Goal: Task Accomplishment & Management: Use online tool/utility

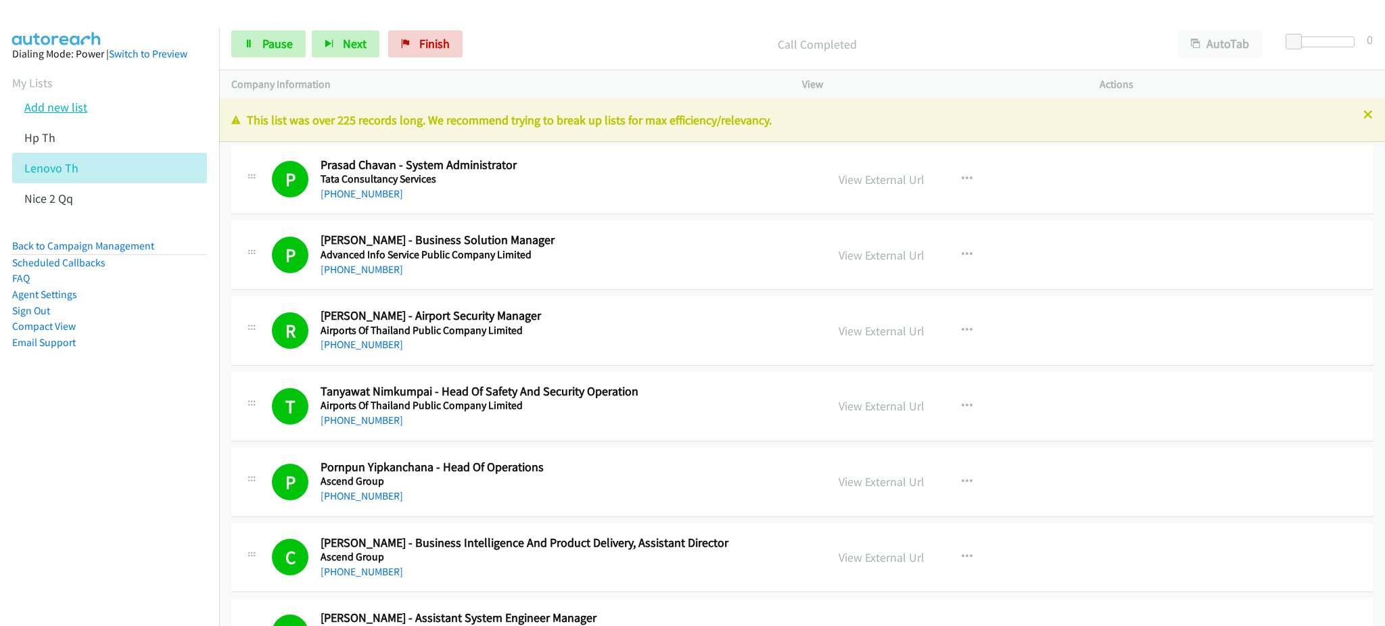
click at [59, 106] on link "Add new list" at bounding box center [55, 107] width 63 height 16
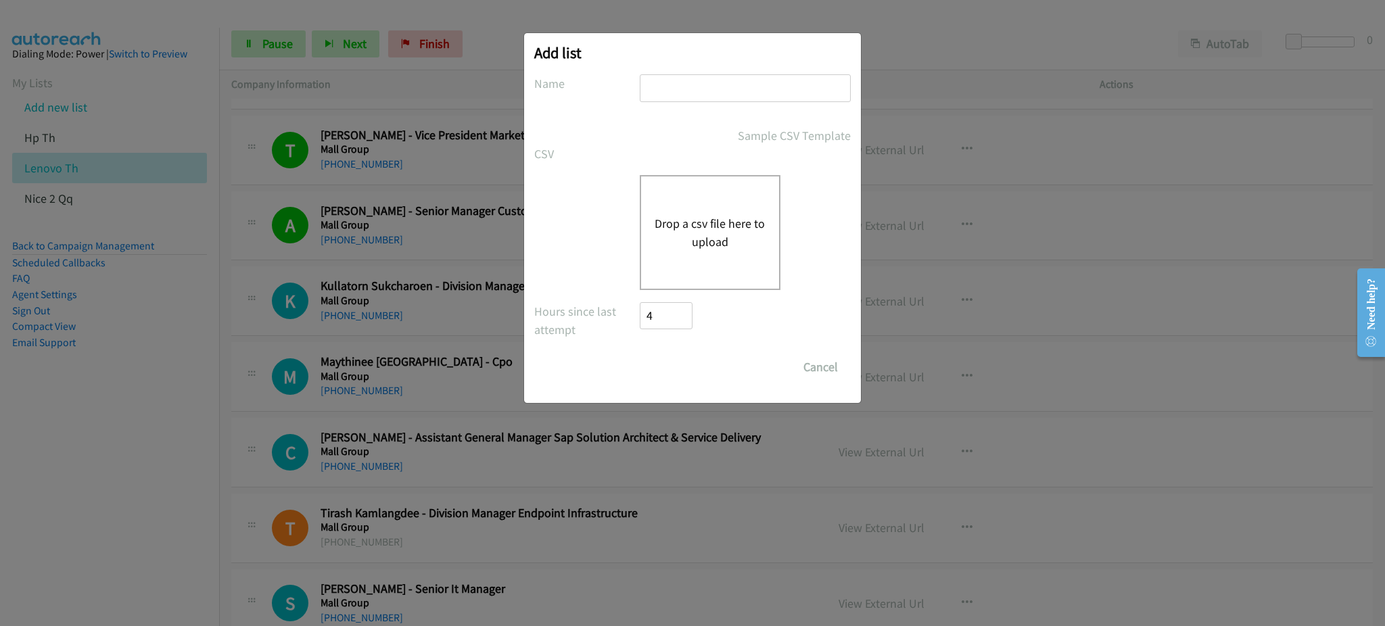
click at [705, 89] on input "text" at bounding box center [745, 88] width 211 height 28
type input "Lenovo TH-noon"
click at [693, 232] on button "Drop a csv file here to upload" at bounding box center [710, 232] width 111 height 37
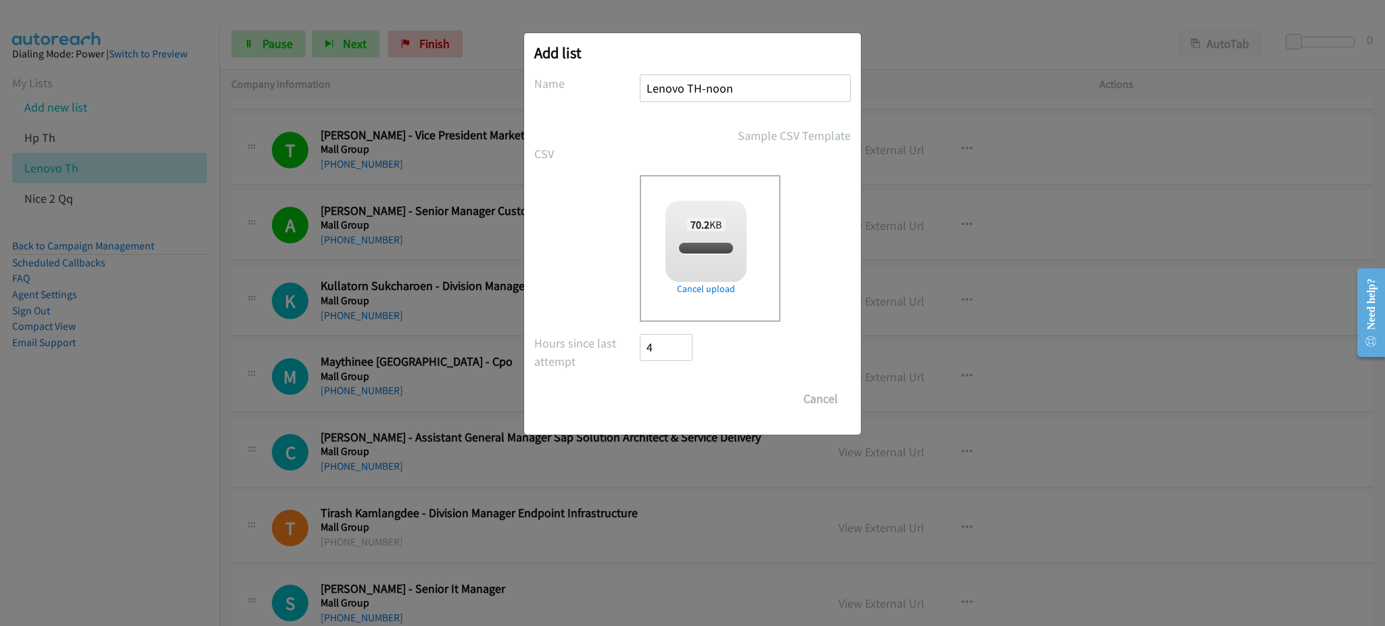
checkbox input "true"
click at [684, 394] on input "Save List" at bounding box center [675, 398] width 71 height 27
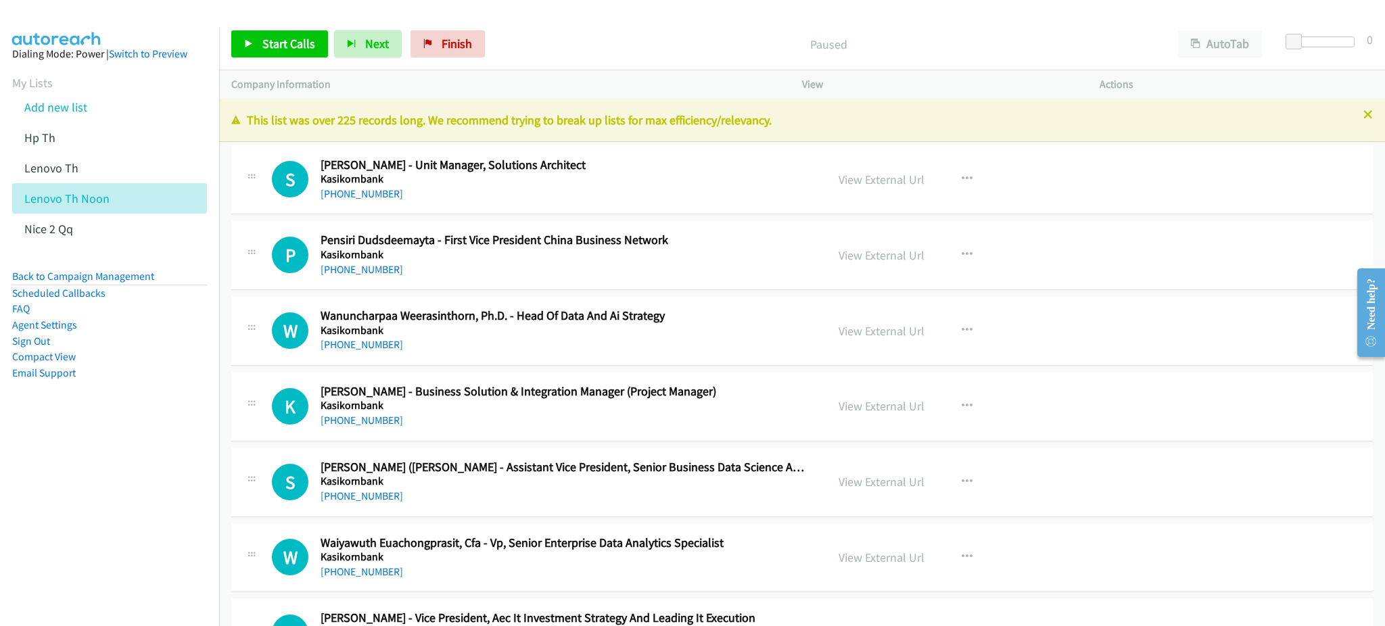
click at [1350, 120] on p "This list was over 225 records long. We recommend trying to break up lists for …" at bounding box center [801, 120] width 1141 height 18
click at [1363, 115] on icon at bounding box center [1367, 115] width 9 height 9
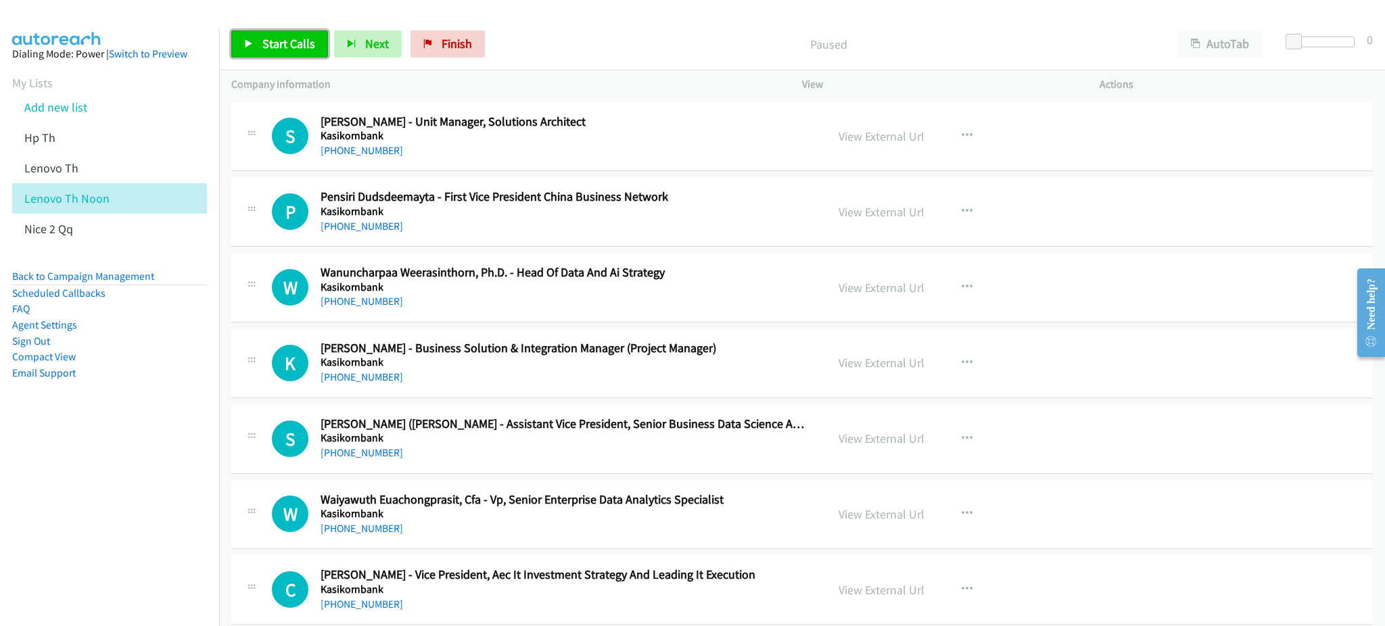
click at [280, 38] on span "Start Calls" at bounding box center [288, 44] width 53 height 16
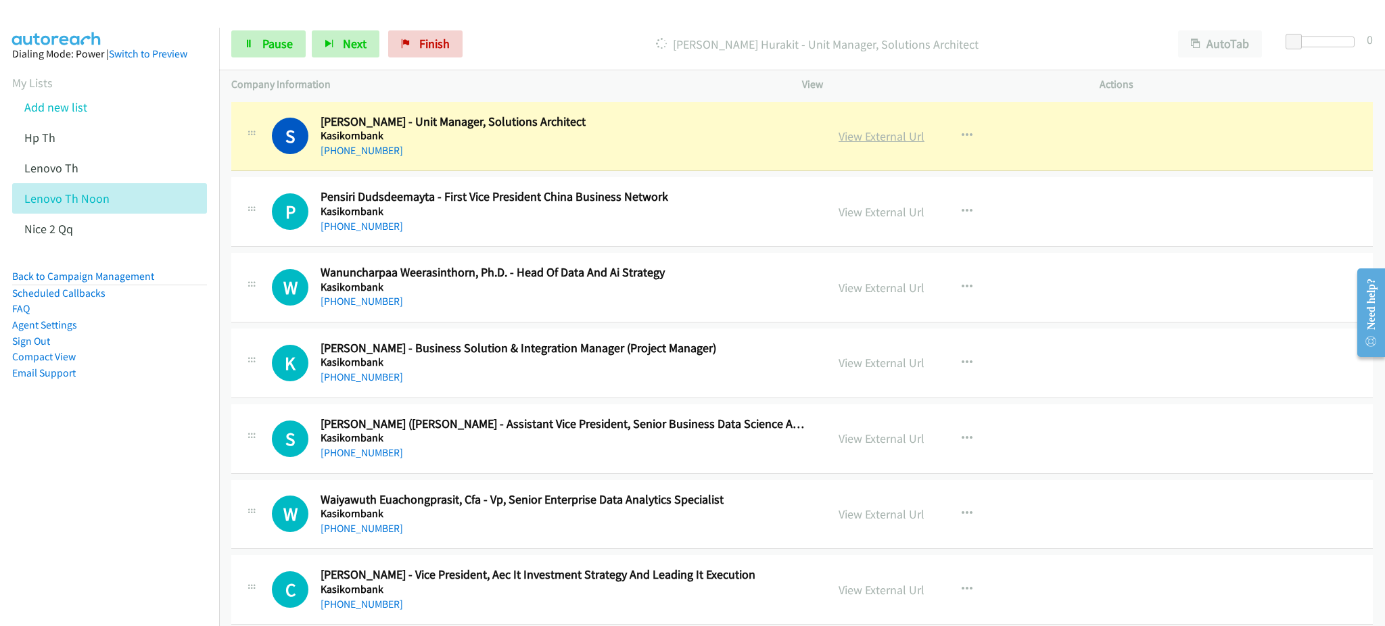
click at [867, 135] on link "View External Url" at bounding box center [882, 136] width 86 height 16
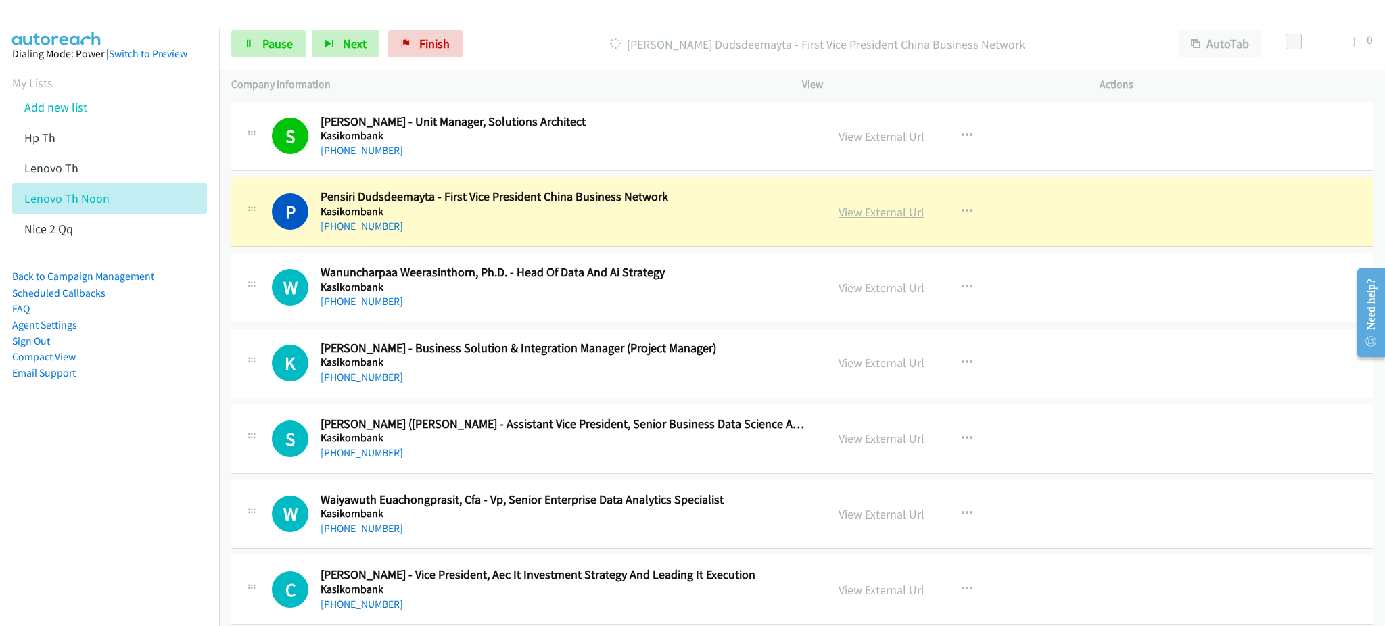
click at [864, 205] on link "View External Url" at bounding box center [882, 212] width 86 height 16
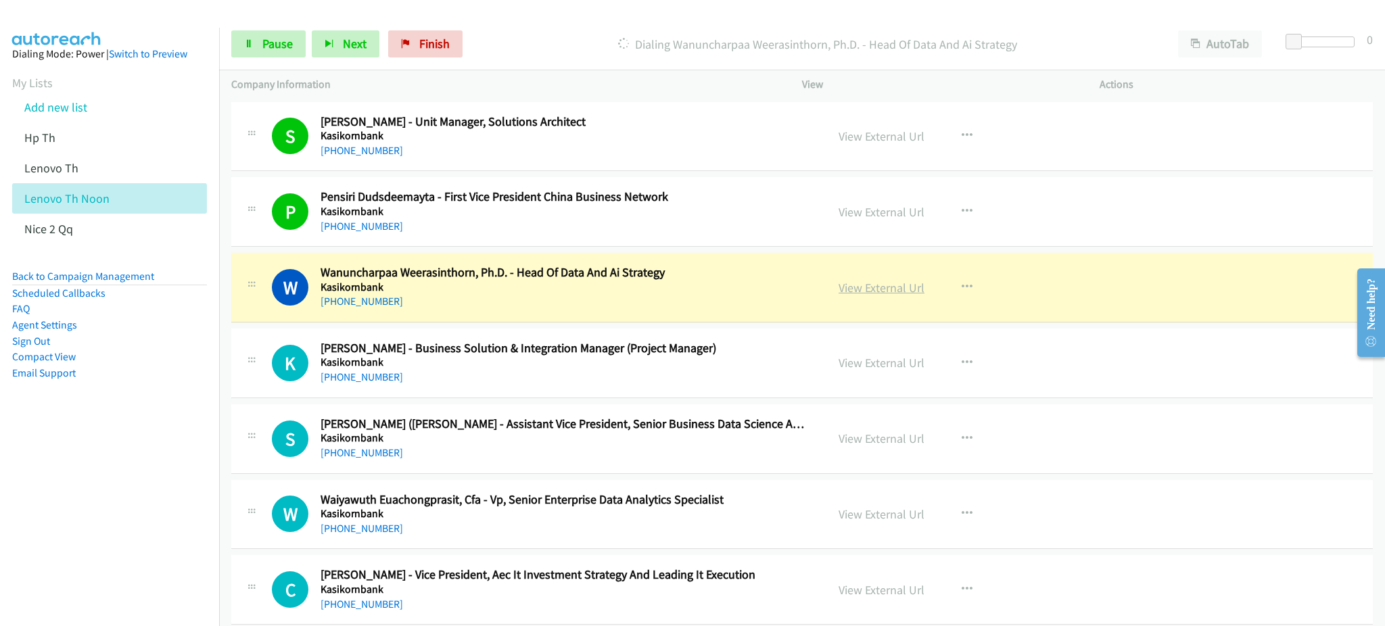
click at [861, 287] on link "View External Url" at bounding box center [882, 288] width 86 height 16
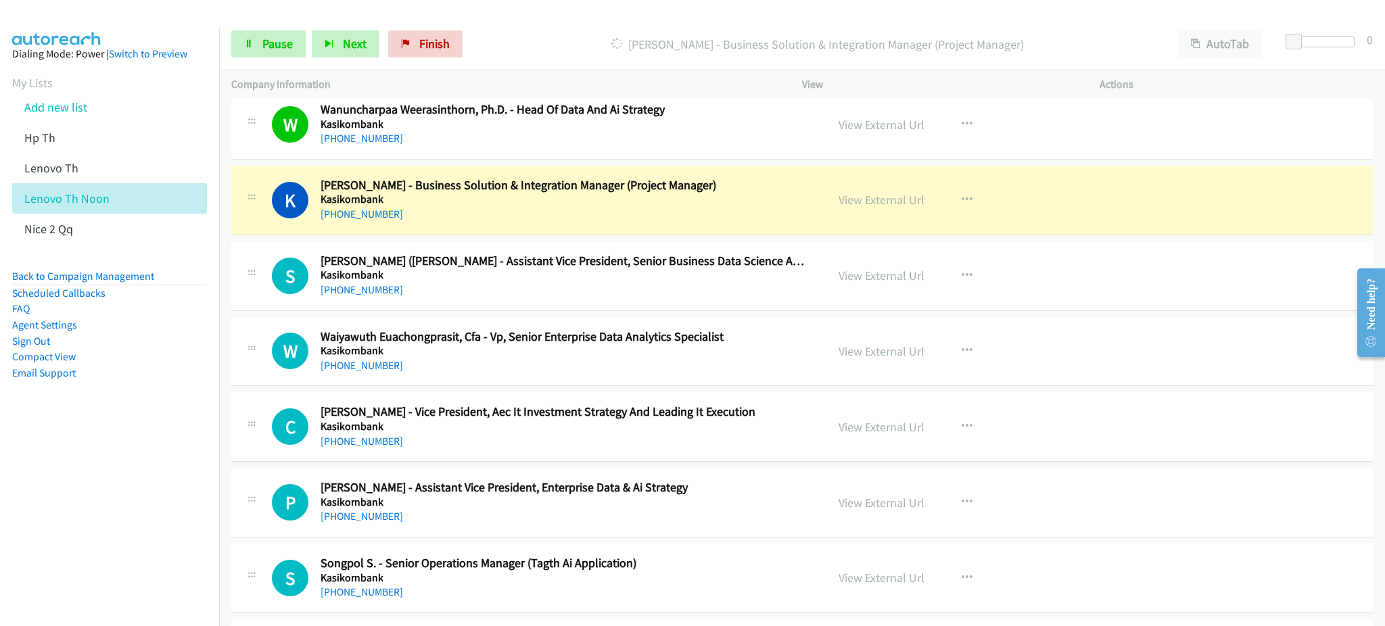
scroll to position [180, 0]
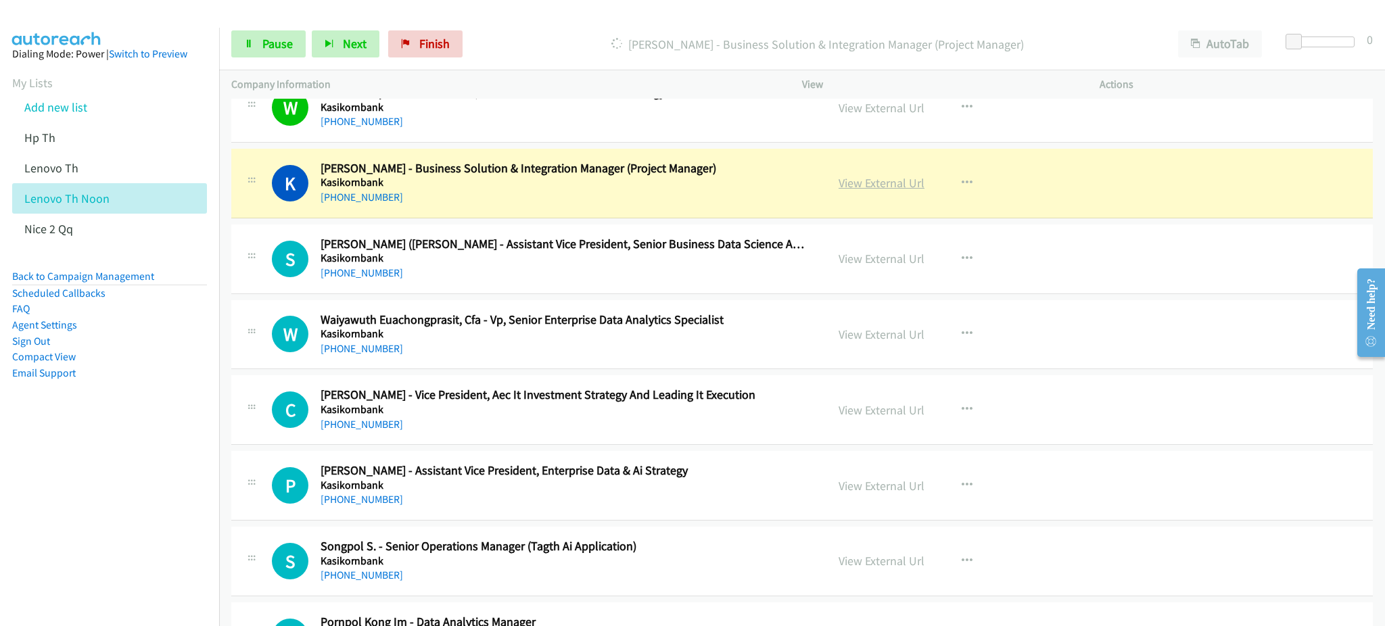
click at [839, 177] on link "View External Url" at bounding box center [882, 183] width 86 height 16
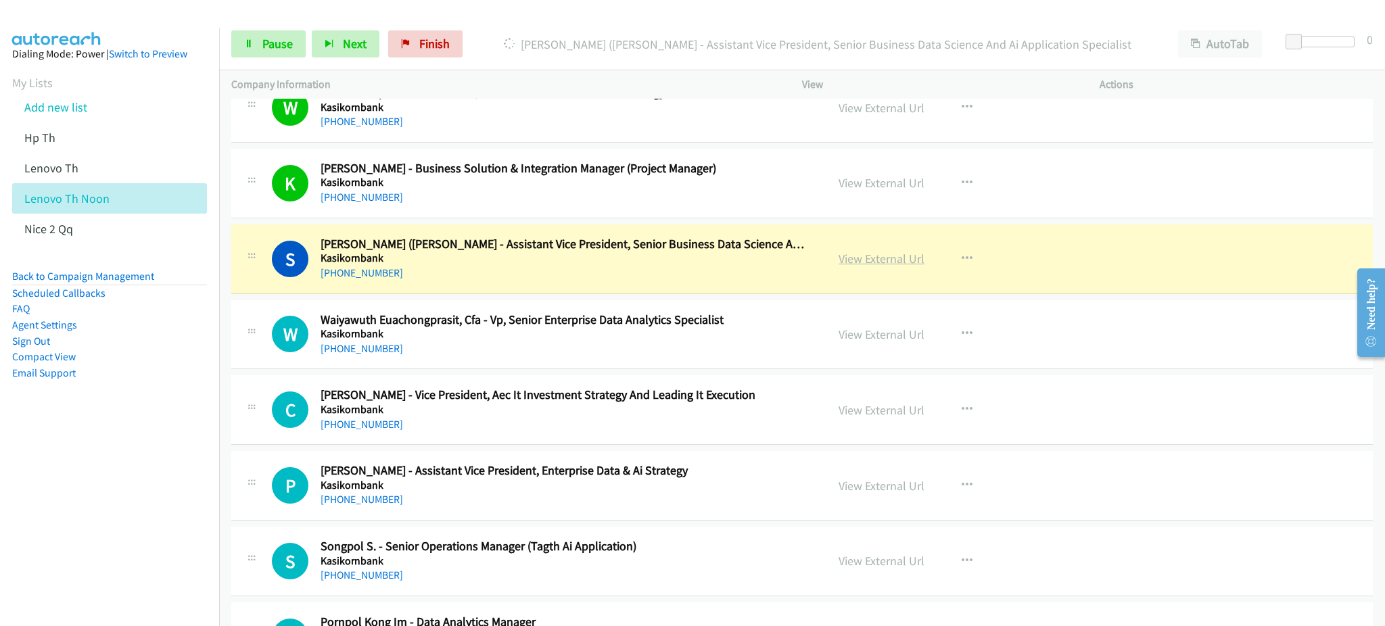
click at [866, 258] on link "View External Url" at bounding box center [882, 259] width 86 height 16
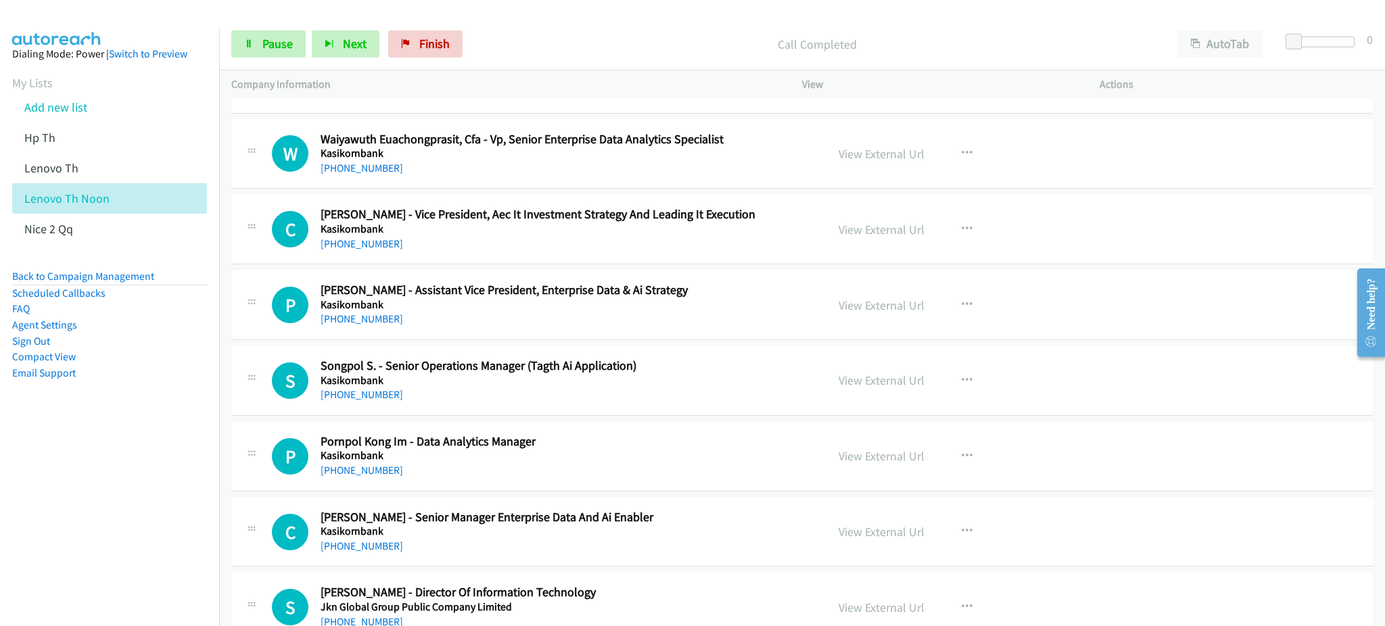
scroll to position [270, 0]
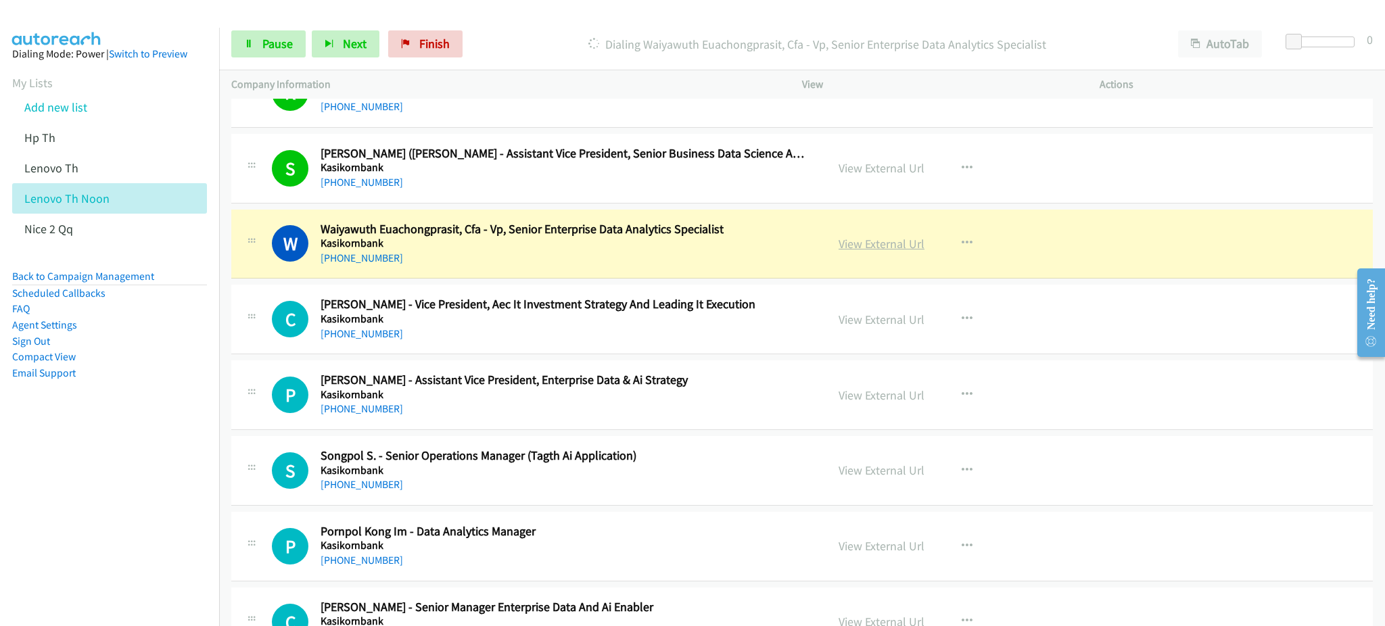
click at [851, 236] on link "View External Url" at bounding box center [882, 244] width 86 height 16
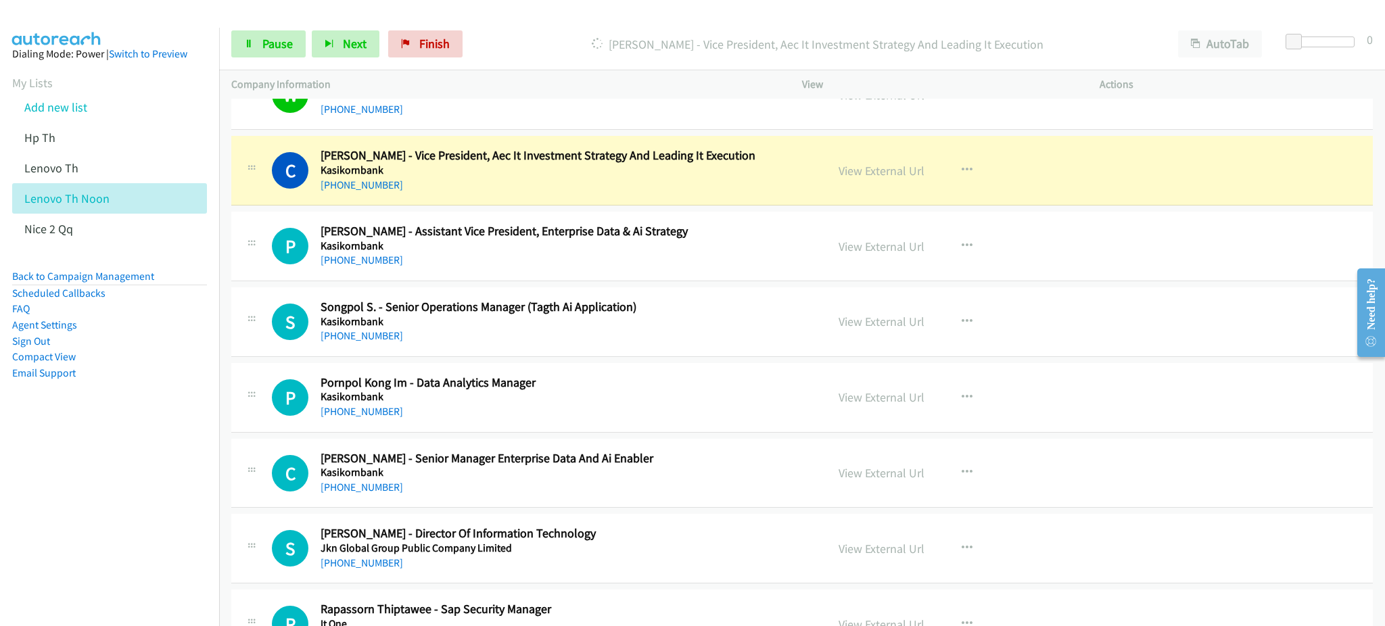
scroll to position [450, 0]
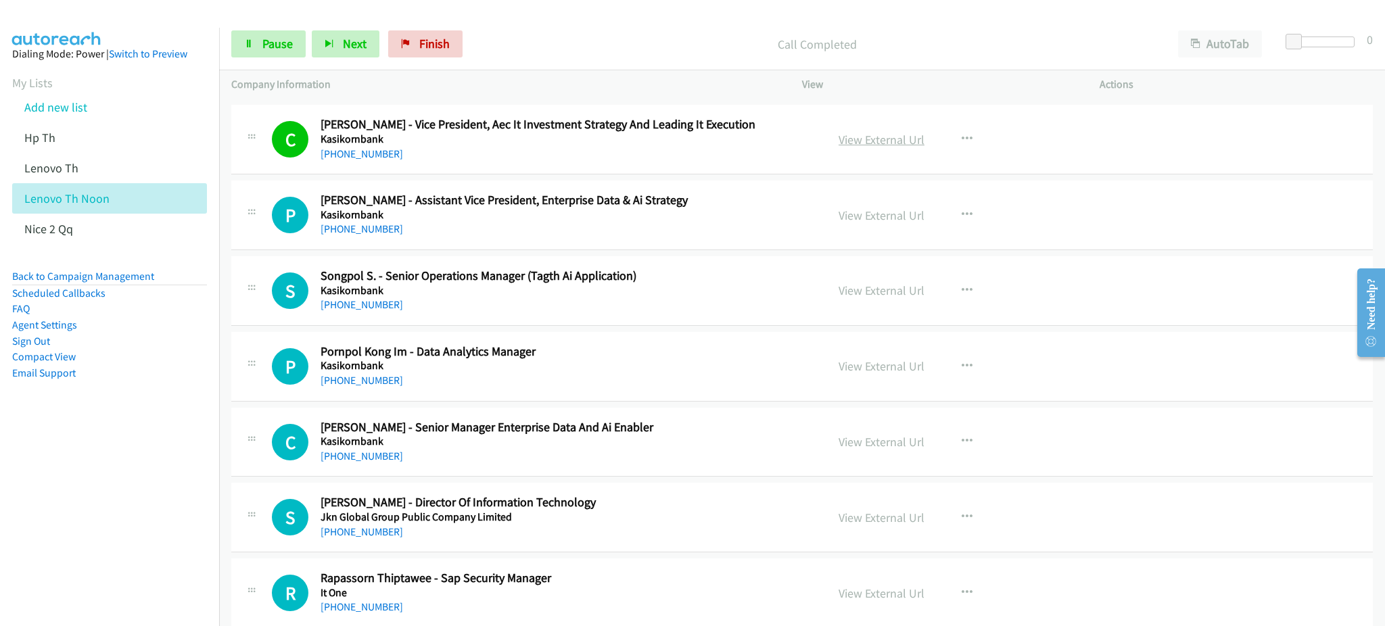
click at [885, 132] on link "View External Url" at bounding box center [882, 140] width 86 height 16
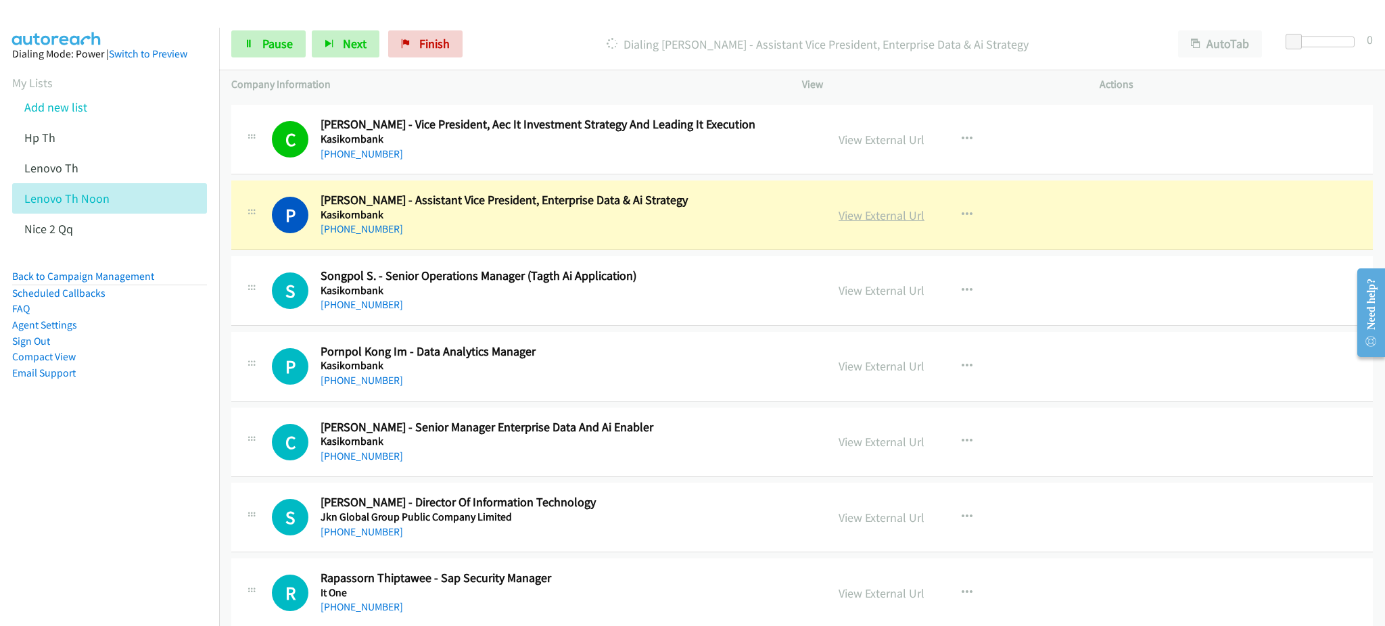
click at [880, 219] on link "View External Url" at bounding box center [882, 216] width 86 height 16
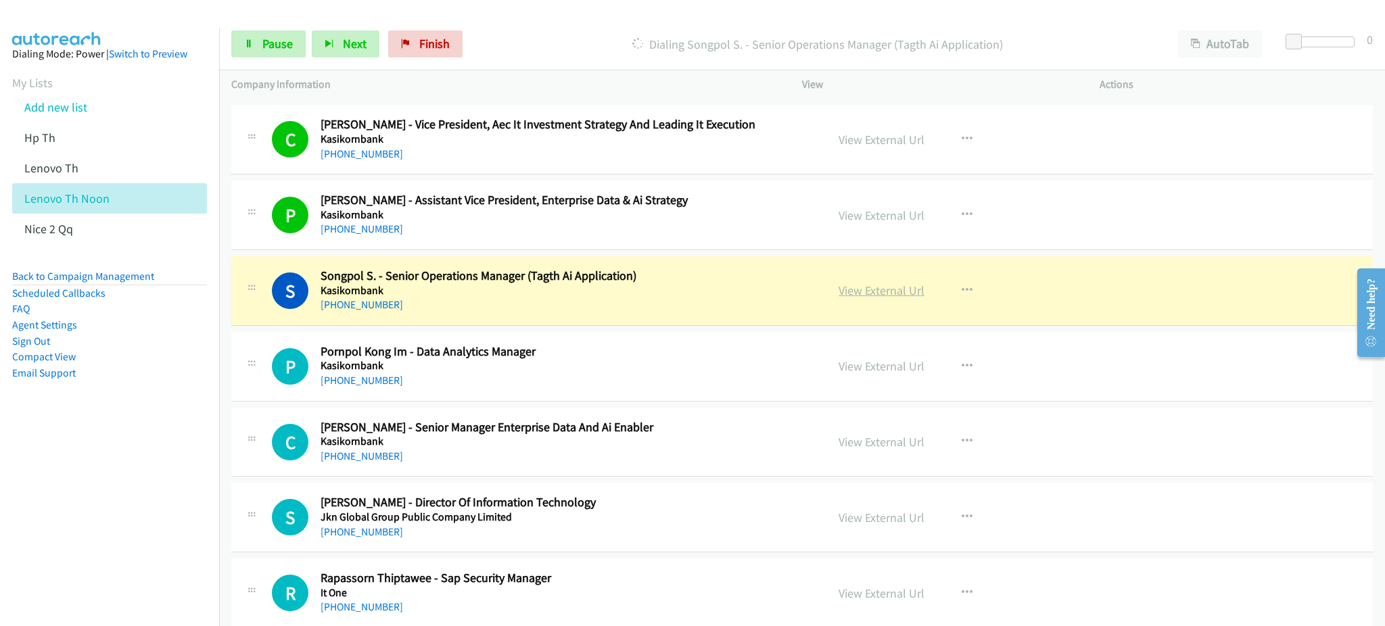
click at [862, 283] on link "View External Url" at bounding box center [882, 291] width 86 height 16
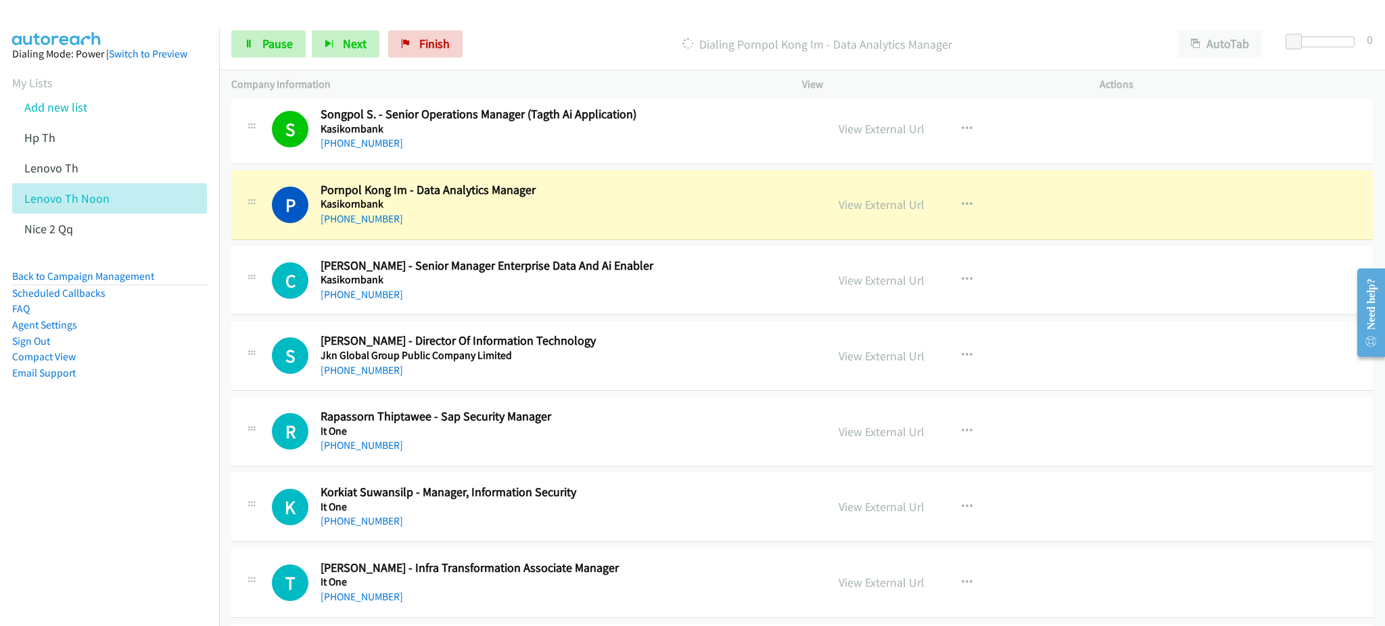
scroll to position [631, 0]
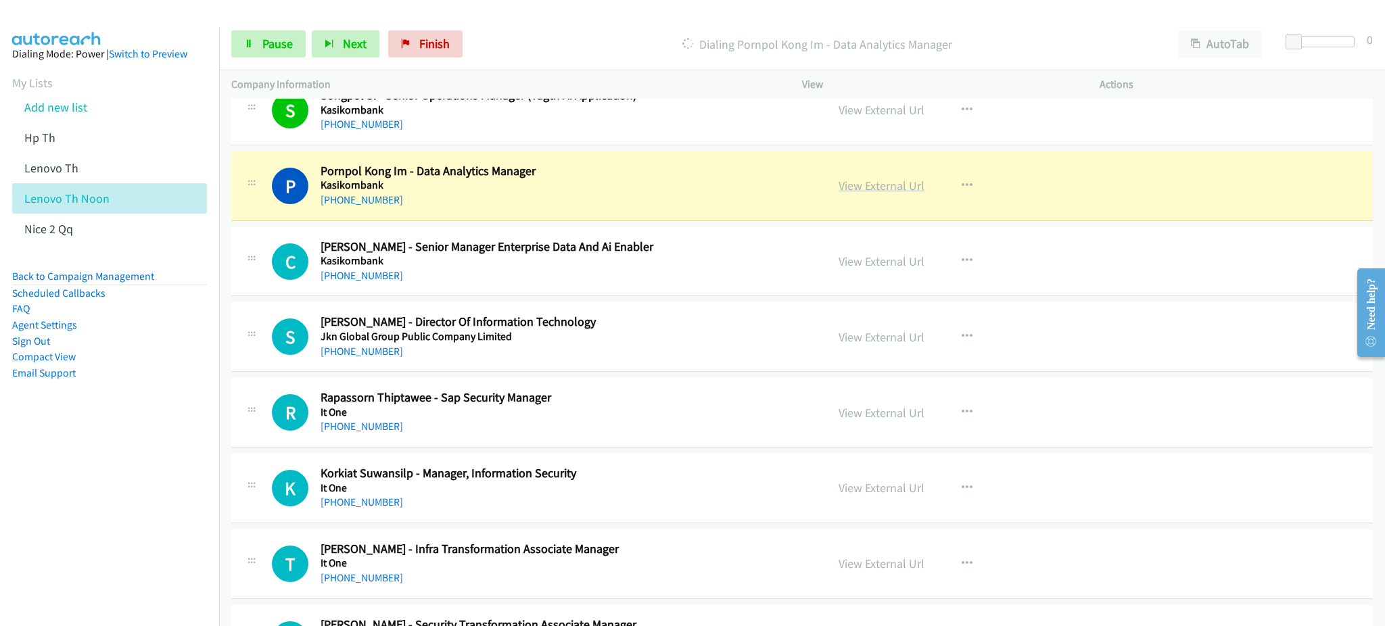
click at [885, 184] on link "View External Url" at bounding box center [882, 186] width 86 height 16
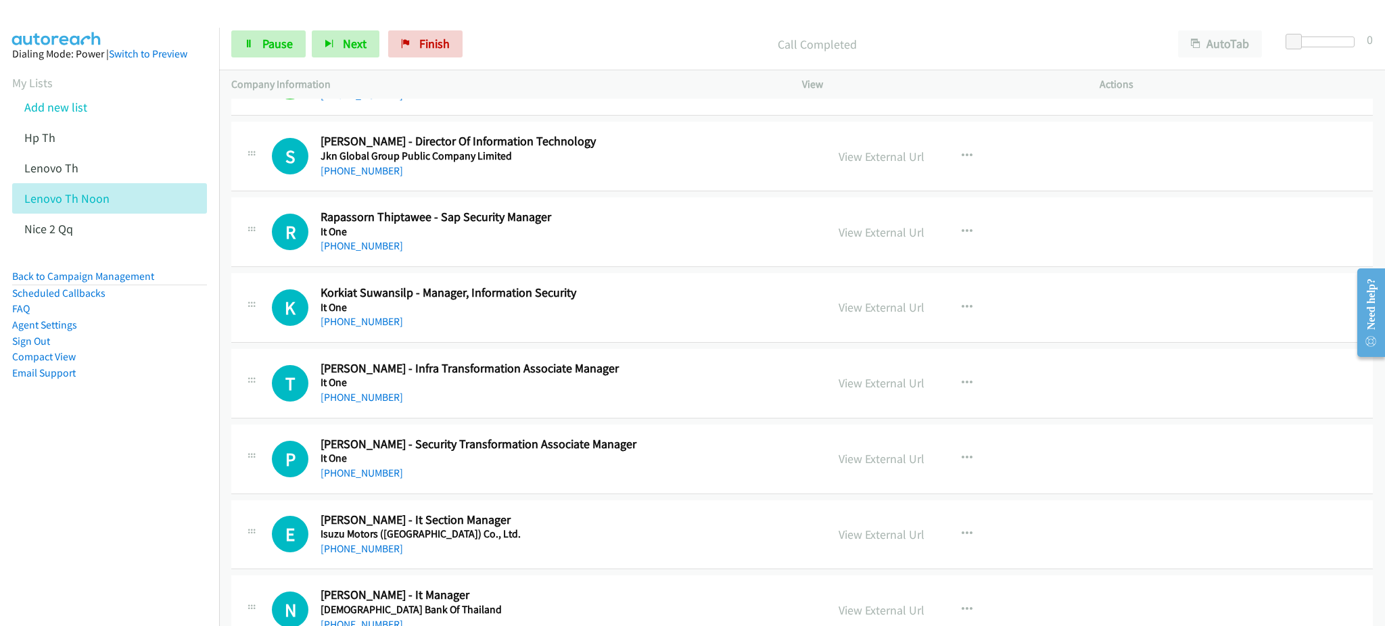
scroll to position [721, 0]
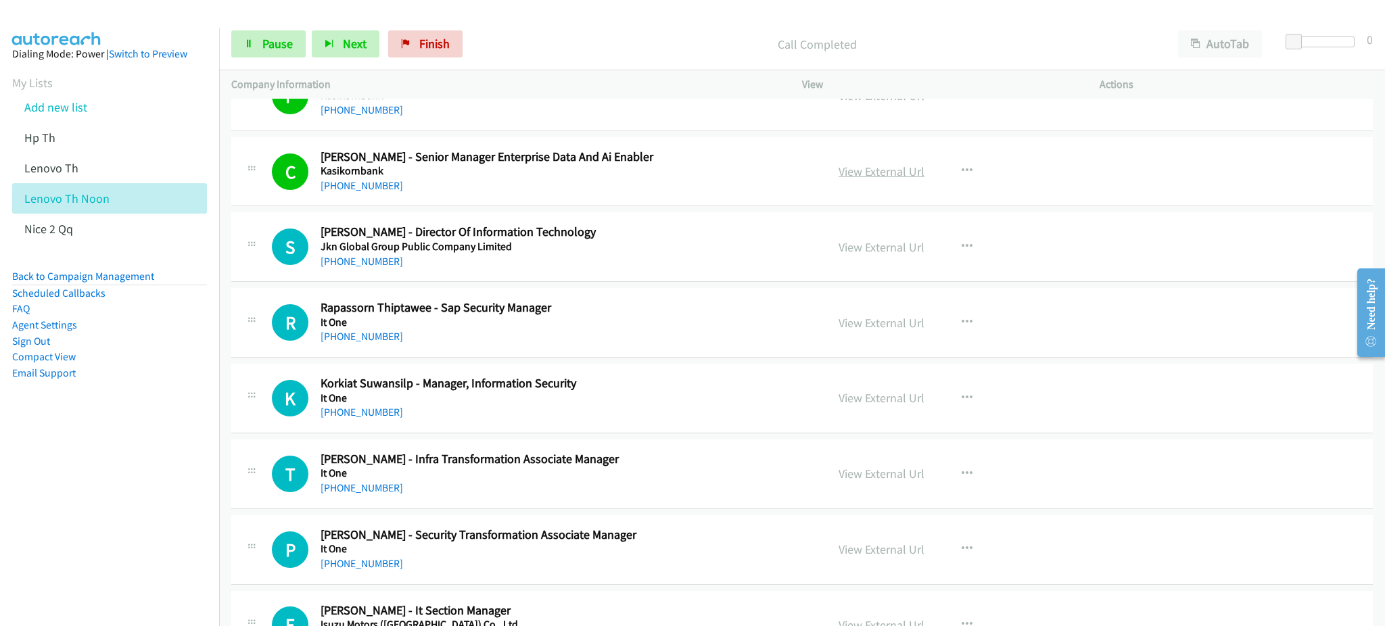
click at [885, 164] on link "View External Url" at bounding box center [882, 172] width 86 height 16
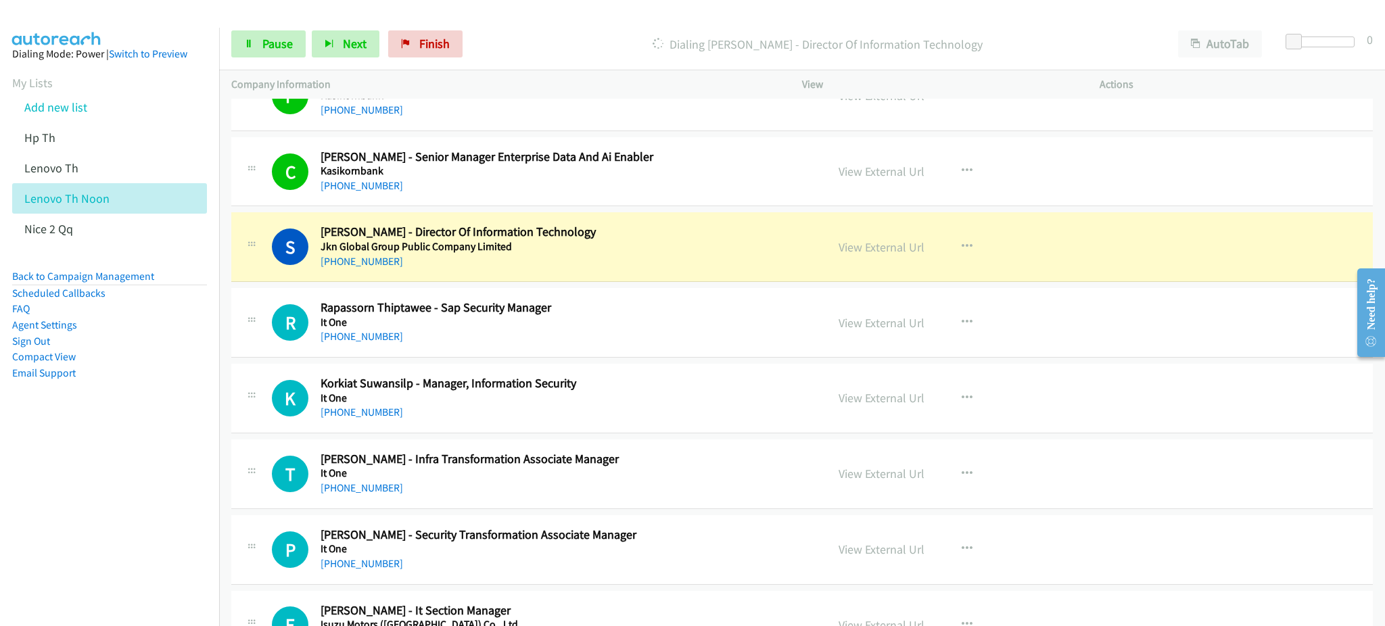
scroll to position [811, 0]
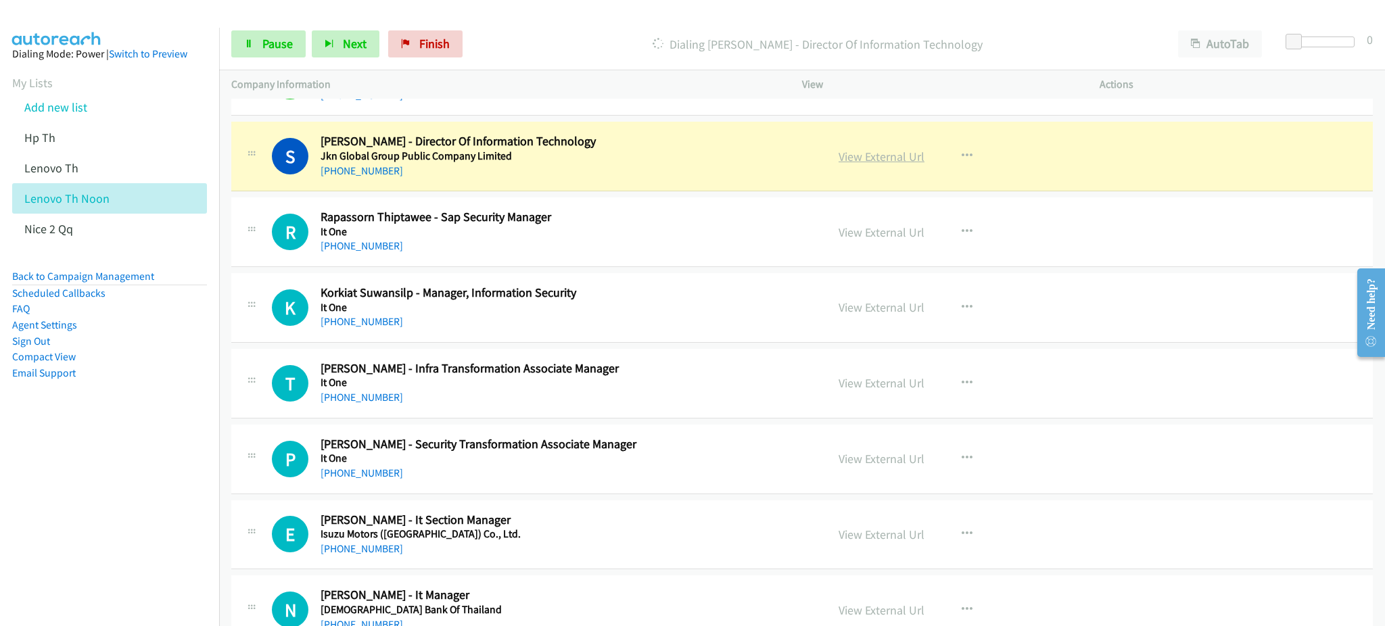
click at [847, 162] on link "View External Url" at bounding box center [882, 157] width 86 height 16
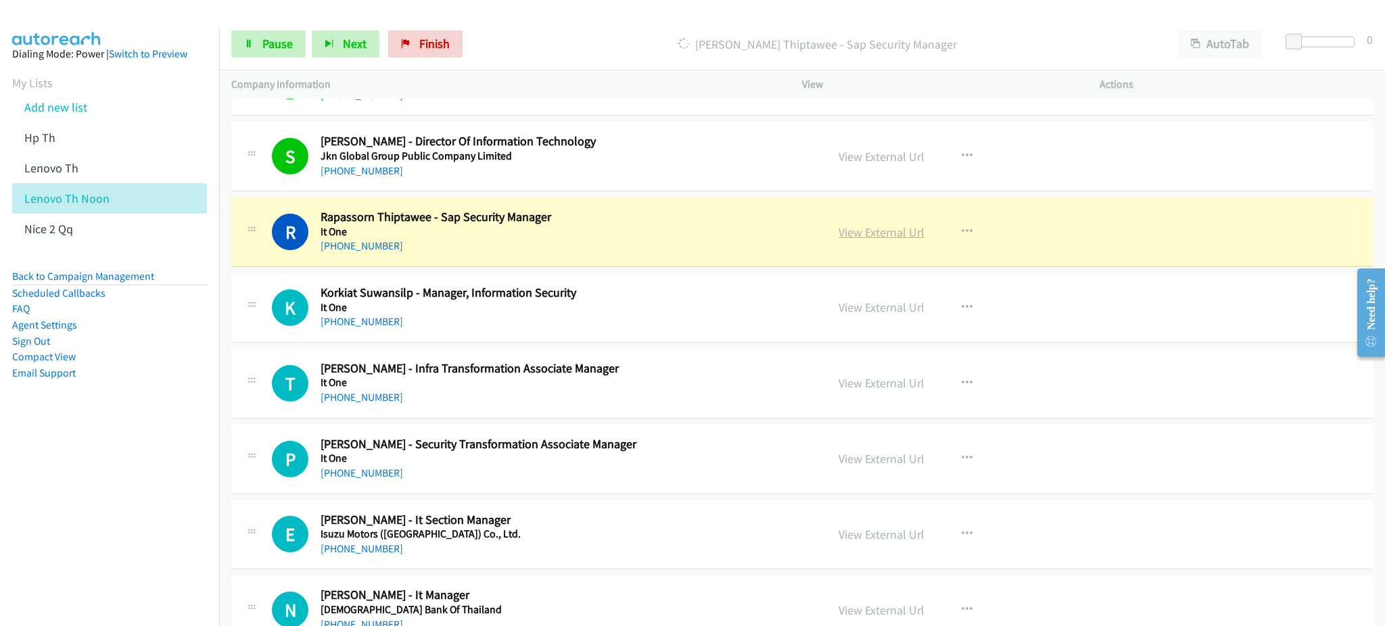
click at [868, 225] on link "View External Url" at bounding box center [882, 233] width 86 height 16
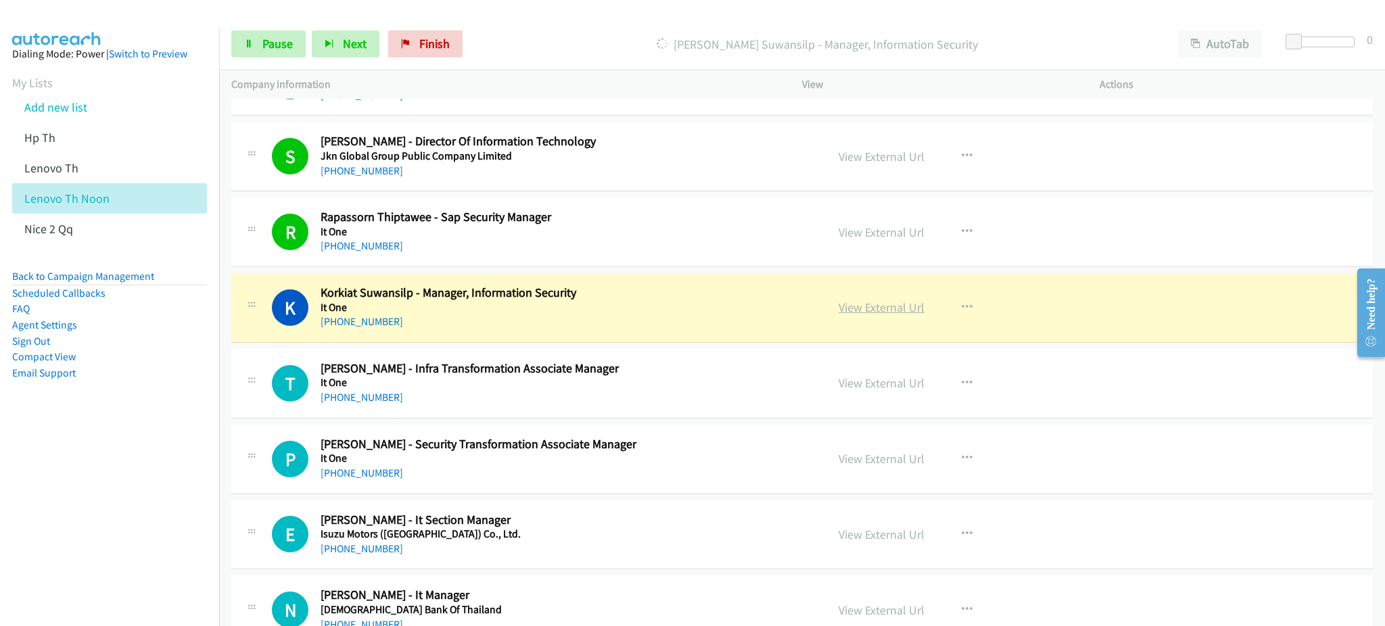
click at [903, 300] on link "View External Url" at bounding box center [882, 308] width 86 height 16
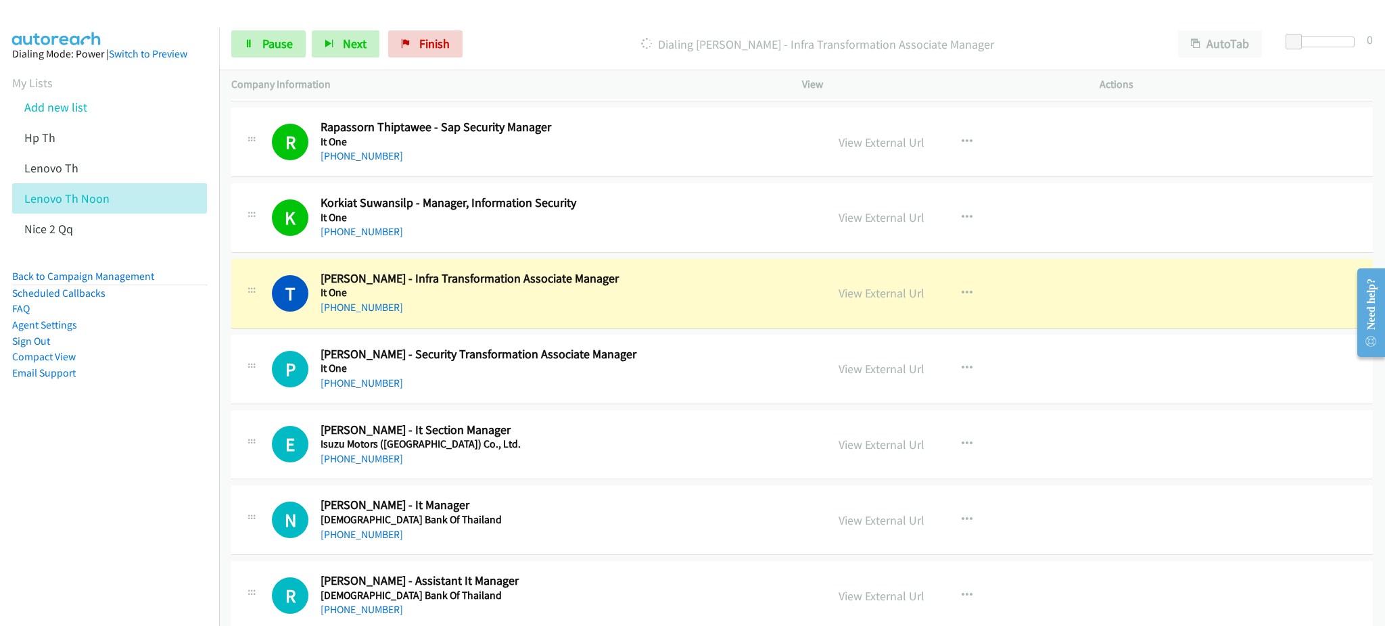
scroll to position [991, 0]
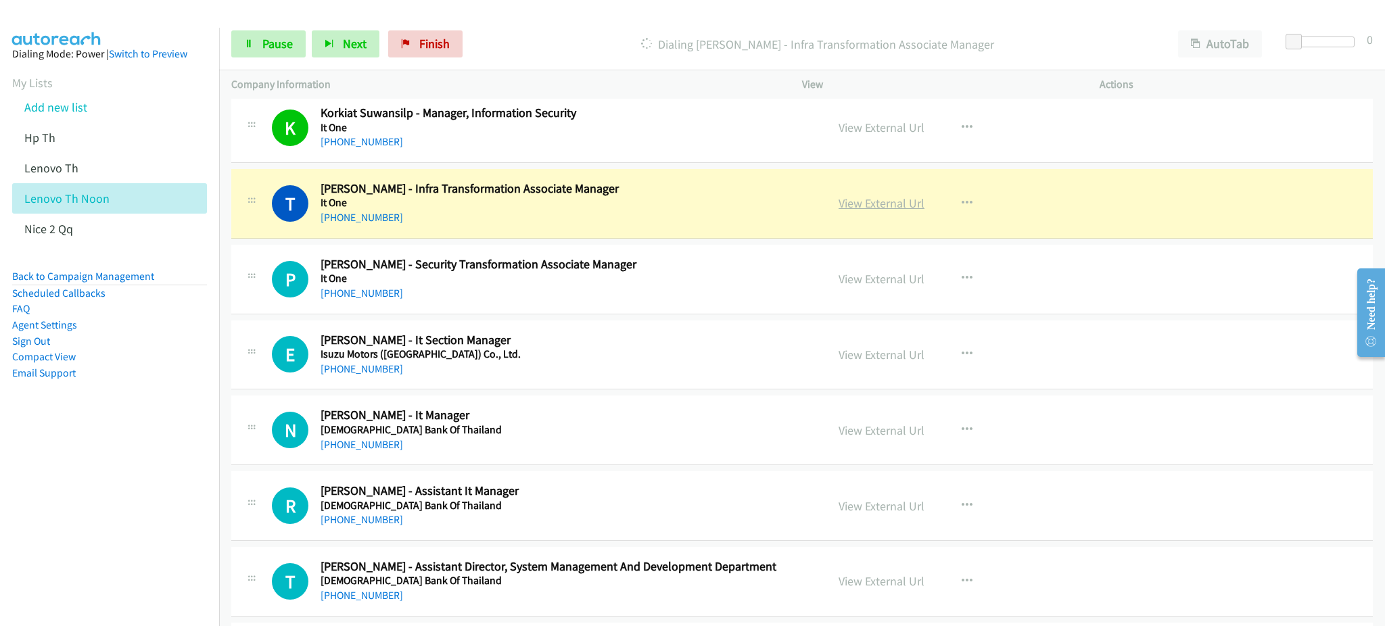
click at [839, 204] on link "View External Url" at bounding box center [882, 203] width 86 height 16
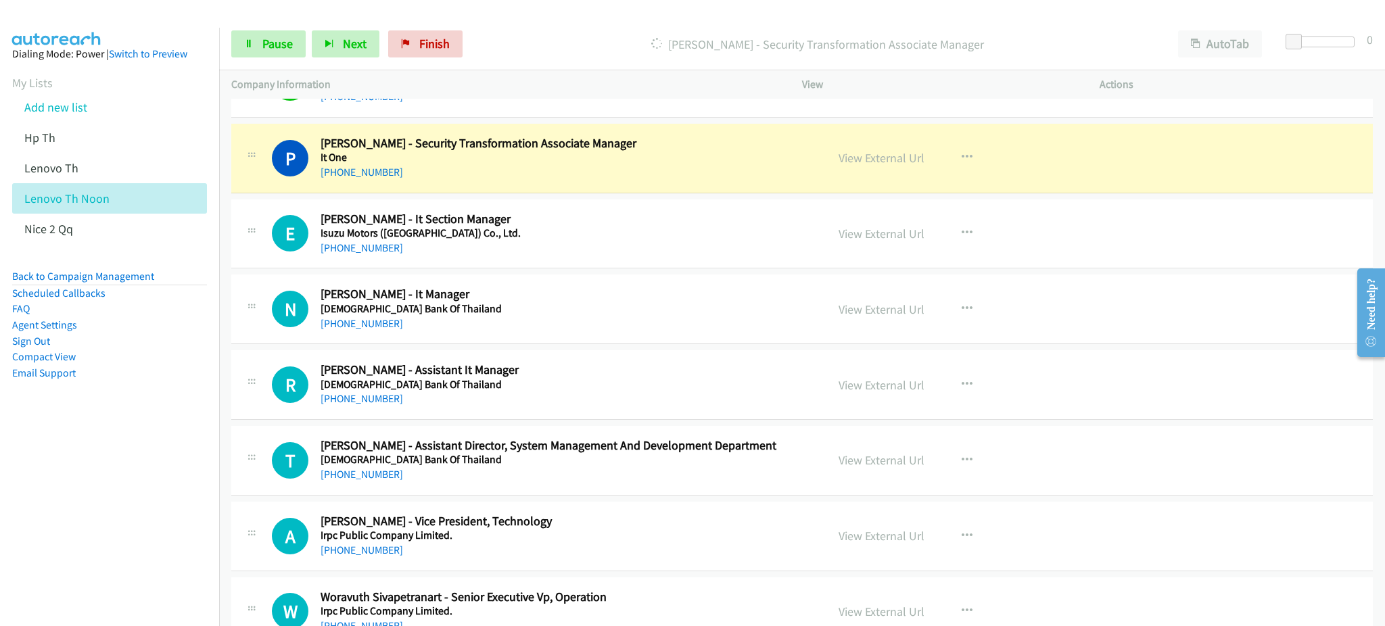
scroll to position [1082, 0]
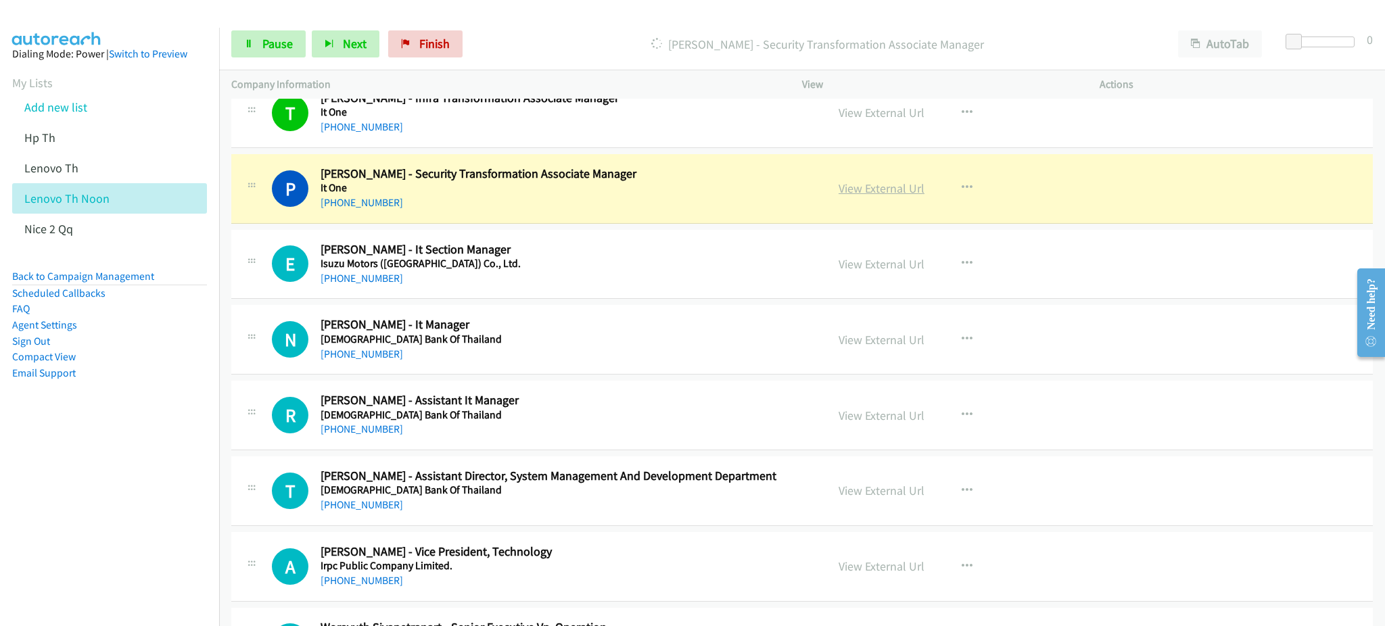
click at [867, 183] on link "View External Url" at bounding box center [882, 189] width 86 height 16
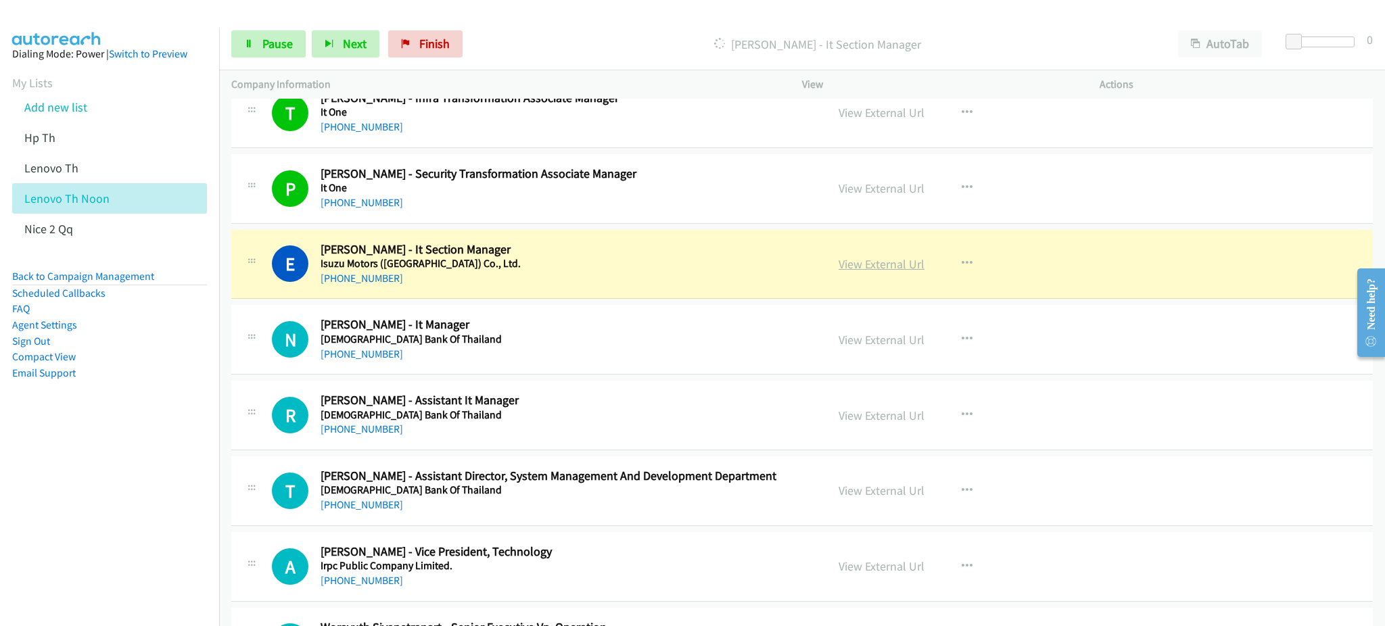
click at [900, 260] on link "View External Url" at bounding box center [882, 264] width 86 height 16
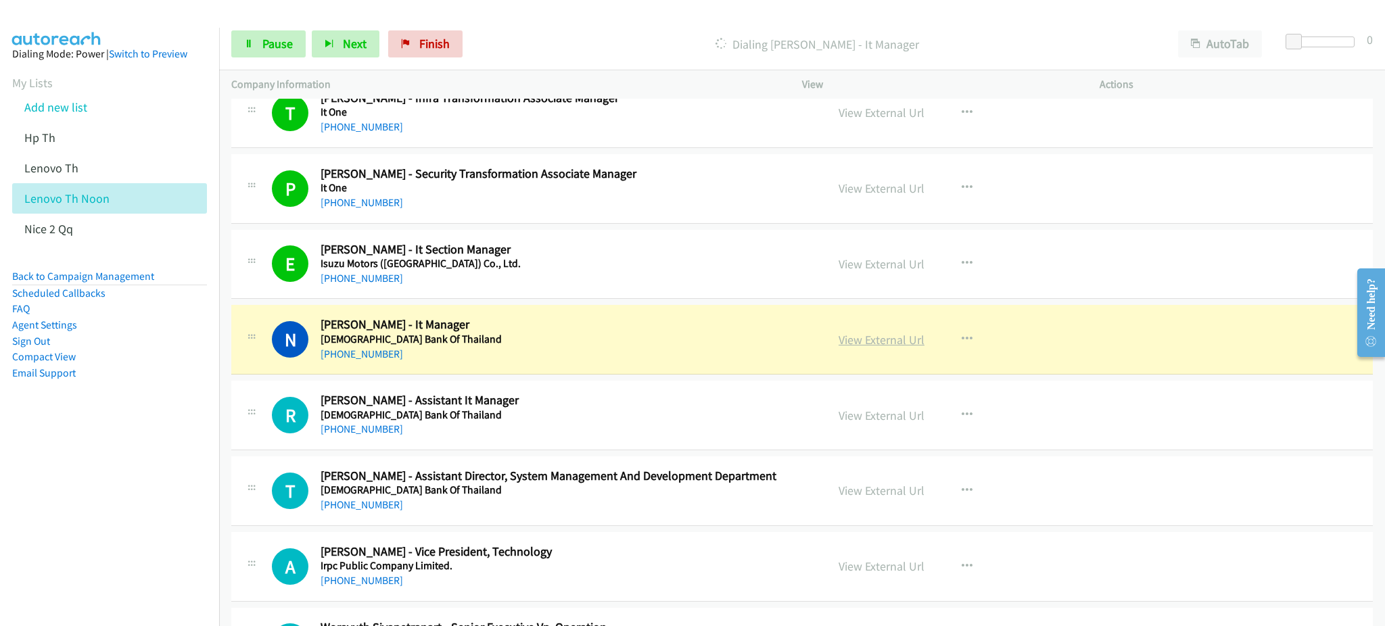
click at [855, 333] on link "View External Url" at bounding box center [882, 340] width 86 height 16
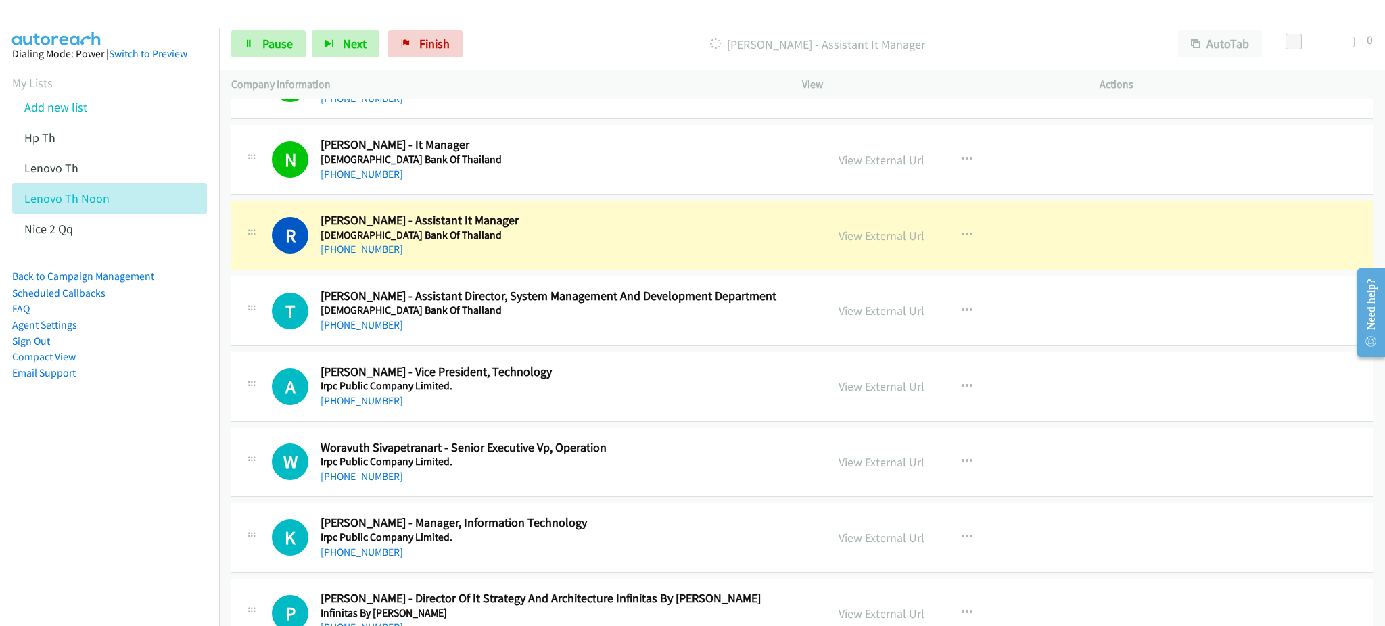
click at [880, 236] on link "View External Url" at bounding box center [882, 236] width 86 height 16
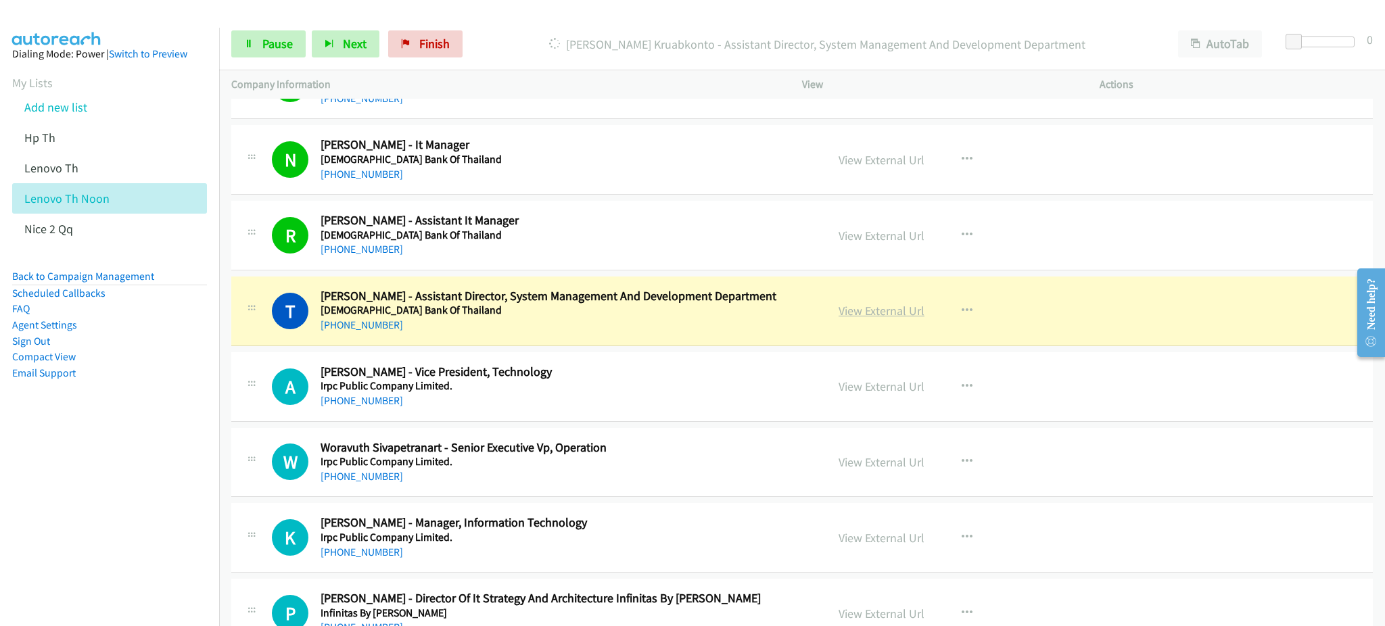
click at [875, 306] on link "View External Url" at bounding box center [882, 311] width 86 height 16
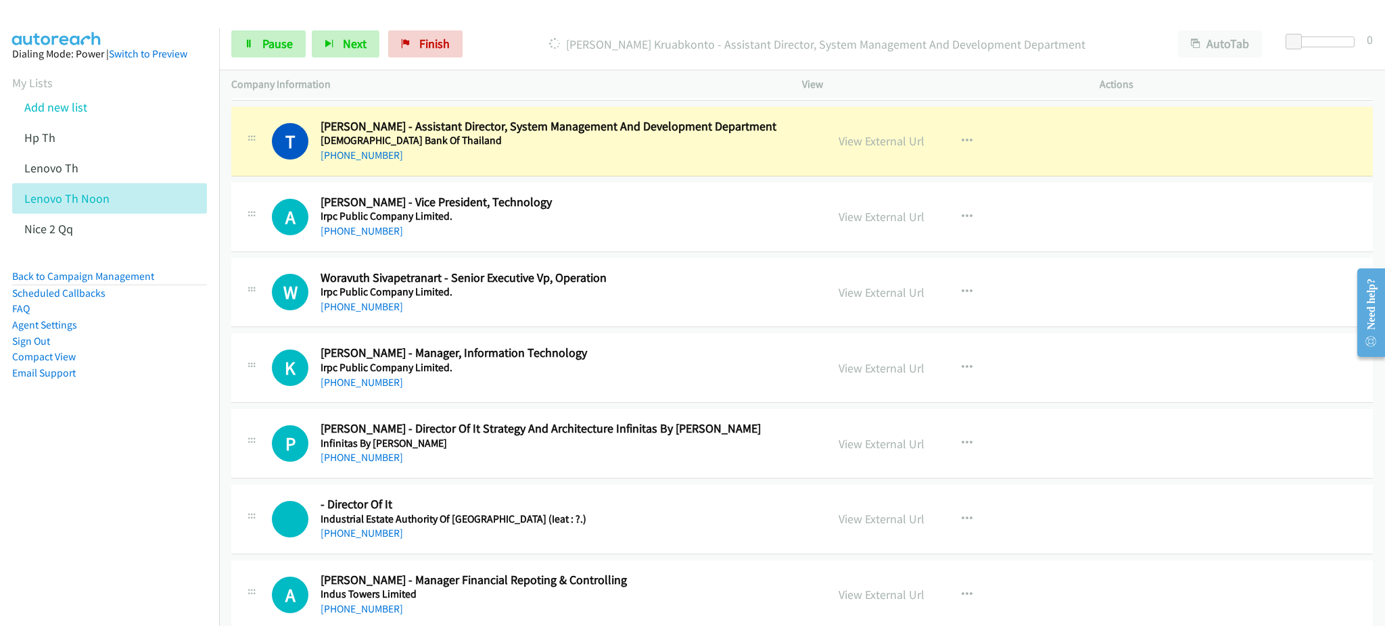
scroll to position [1442, 0]
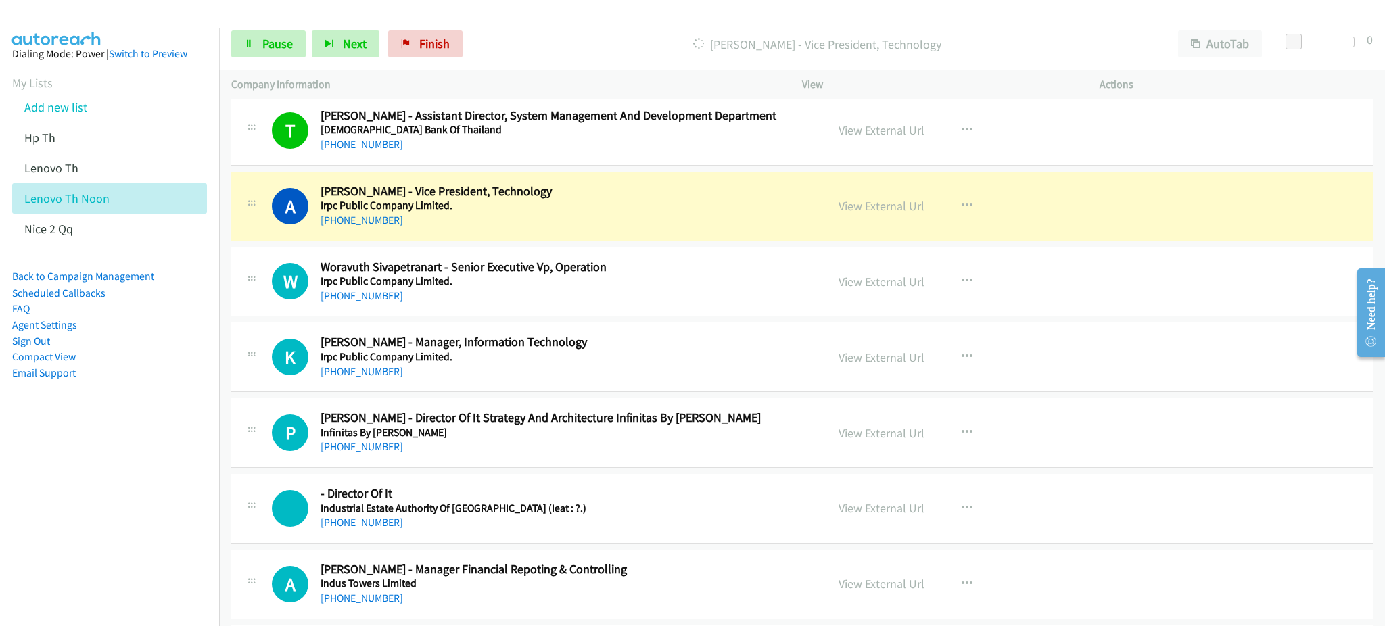
click at [828, 210] on div "View External Url View External Url Schedule/Manage Callback Start Calls Here R…" at bounding box center [981, 206] width 310 height 45
click at [866, 206] on link "View External Url" at bounding box center [882, 206] width 86 height 16
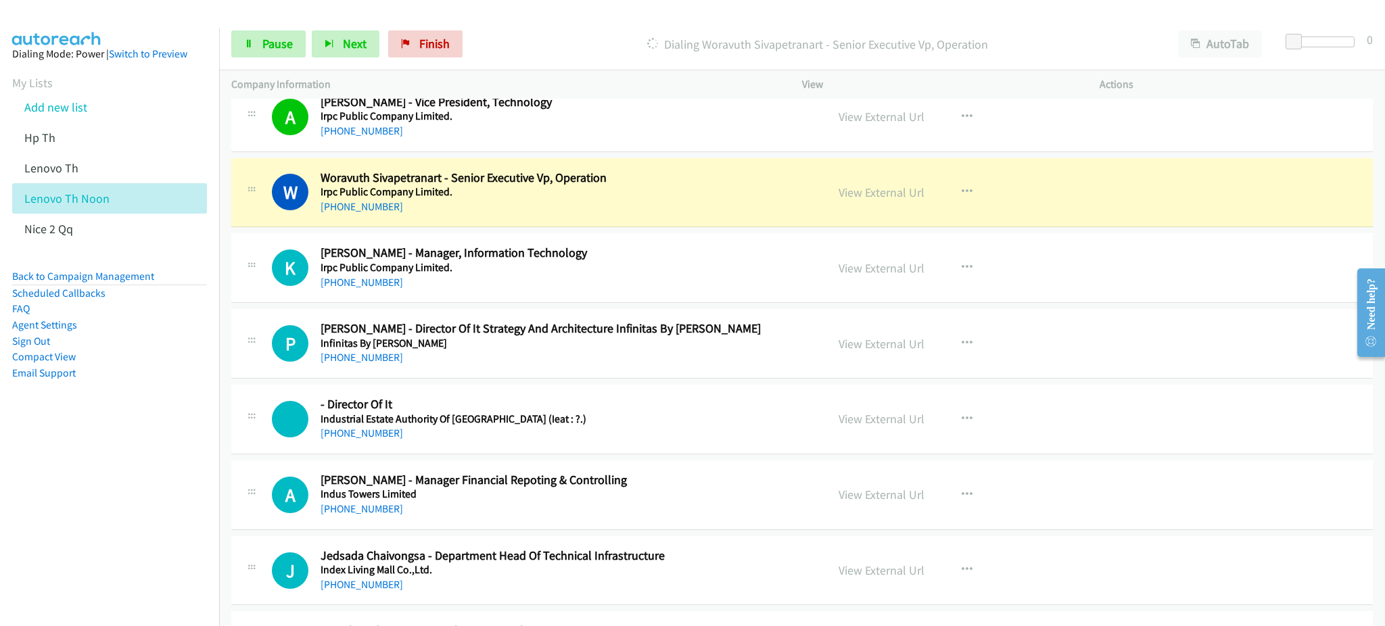
scroll to position [1532, 0]
click at [877, 198] on link "View External Url" at bounding box center [882, 192] width 86 height 16
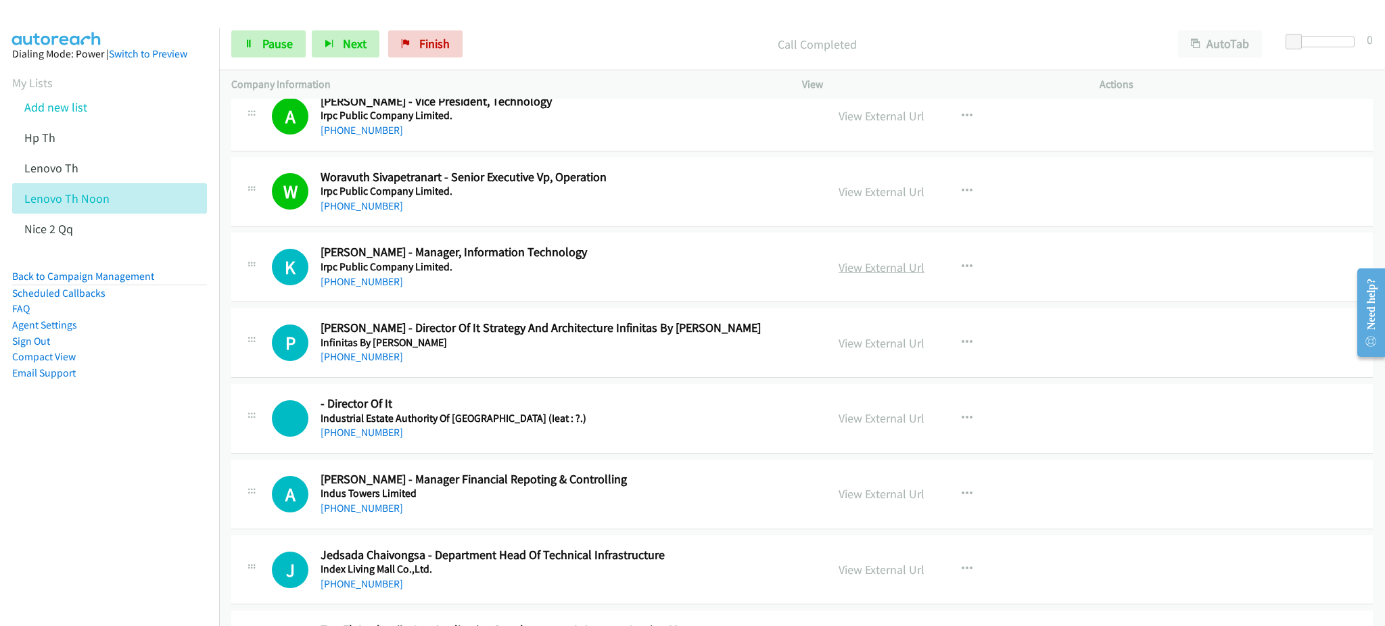
click at [882, 265] on link "View External Url" at bounding box center [882, 268] width 86 height 16
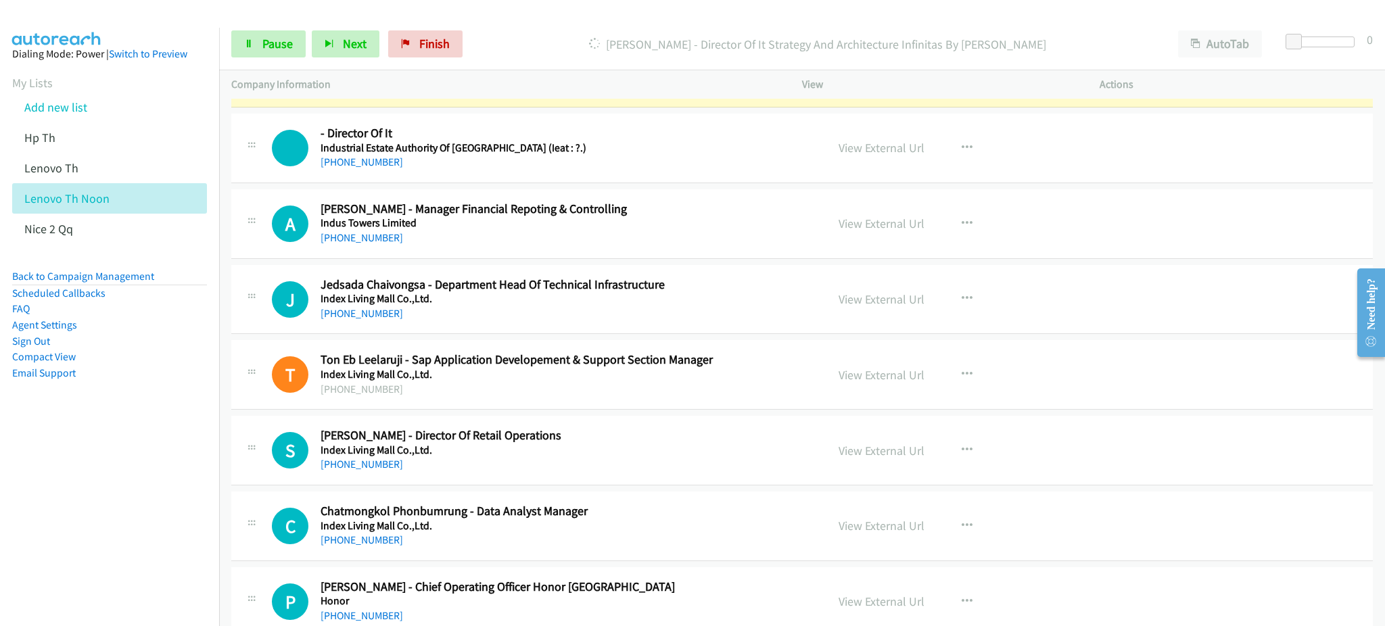
scroll to position [1713, 0]
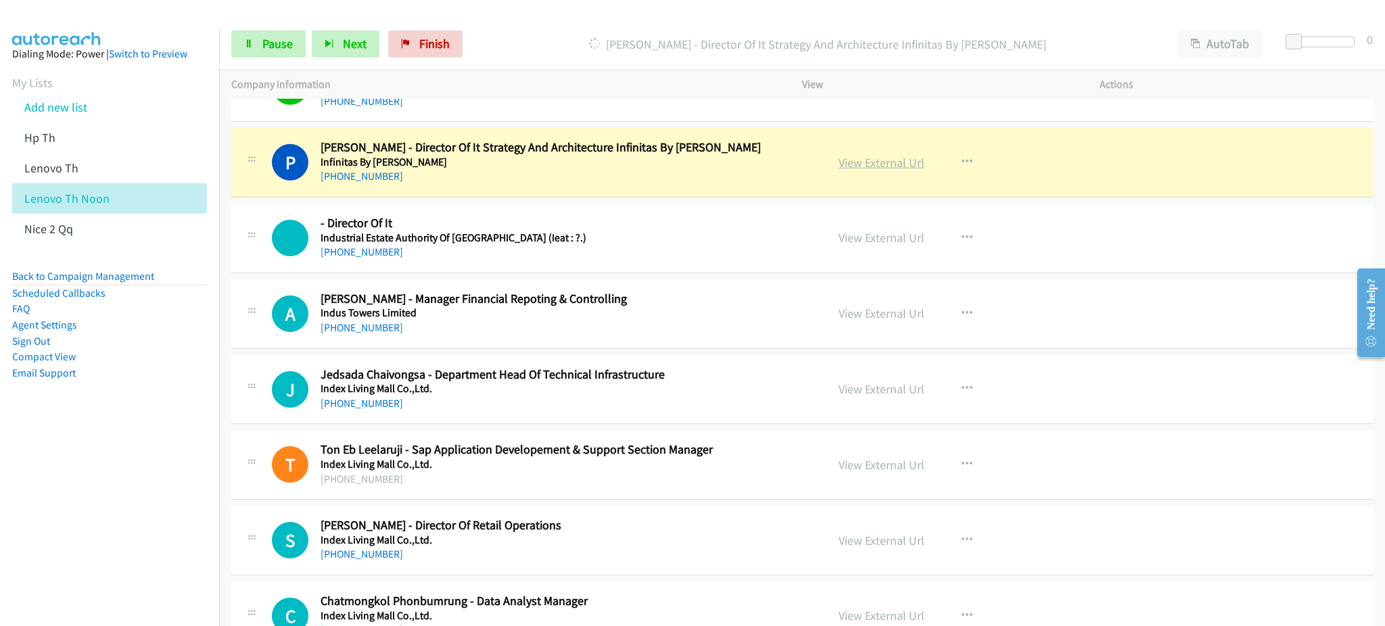
click at [893, 161] on link "View External Url" at bounding box center [882, 163] width 86 height 16
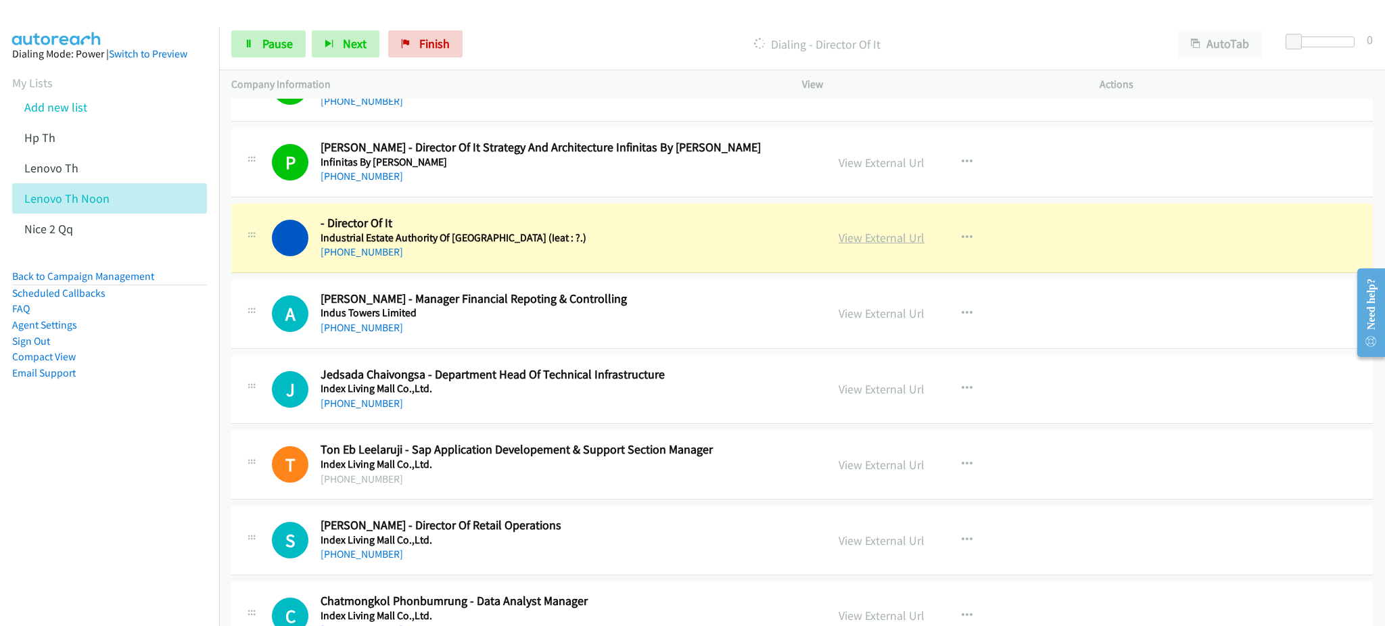
click at [882, 233] on link "View External Url" at bounding box center [882, 238] width 86 height 16
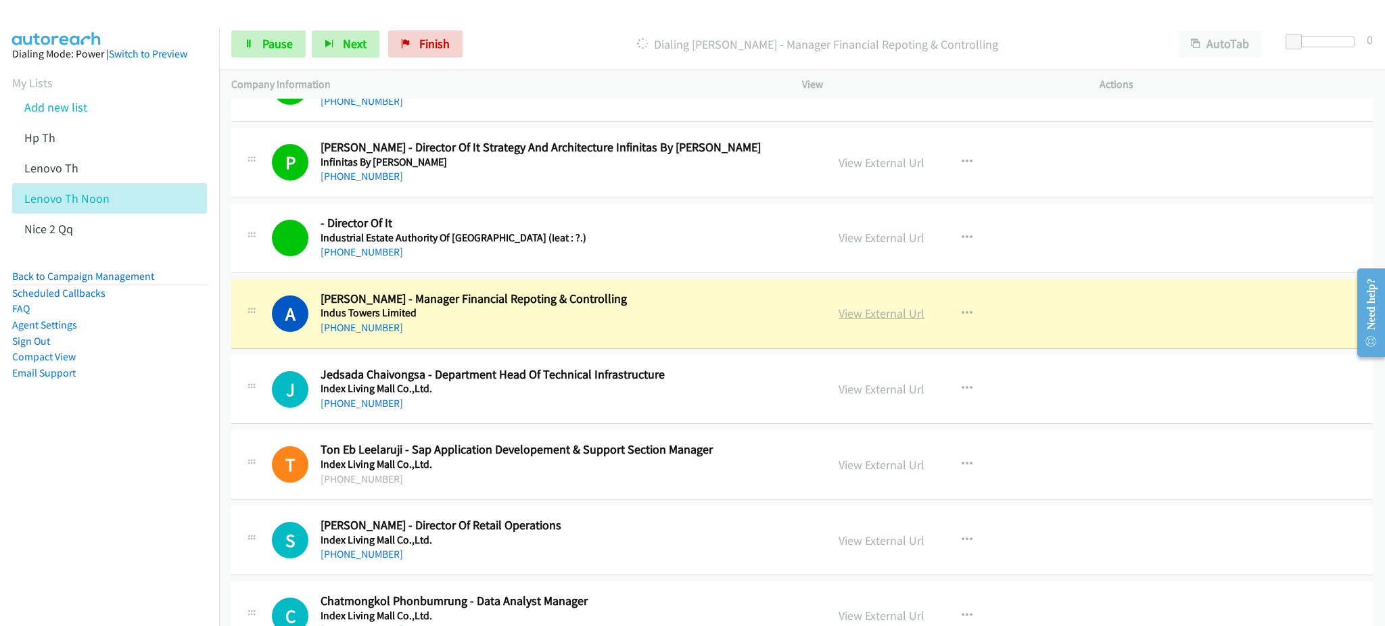
click at [892, 312] on link "View External Url" at bounding box center [882, 314] width 86 height 16
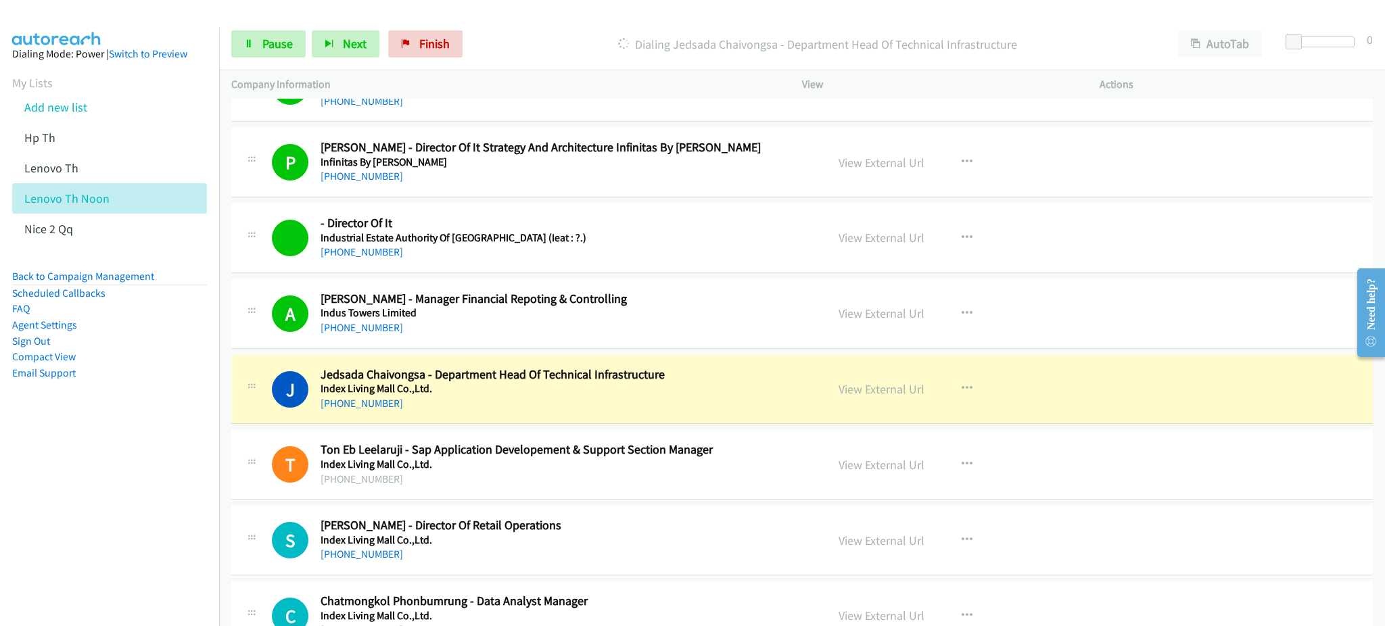
scroll to position [1893, 0]
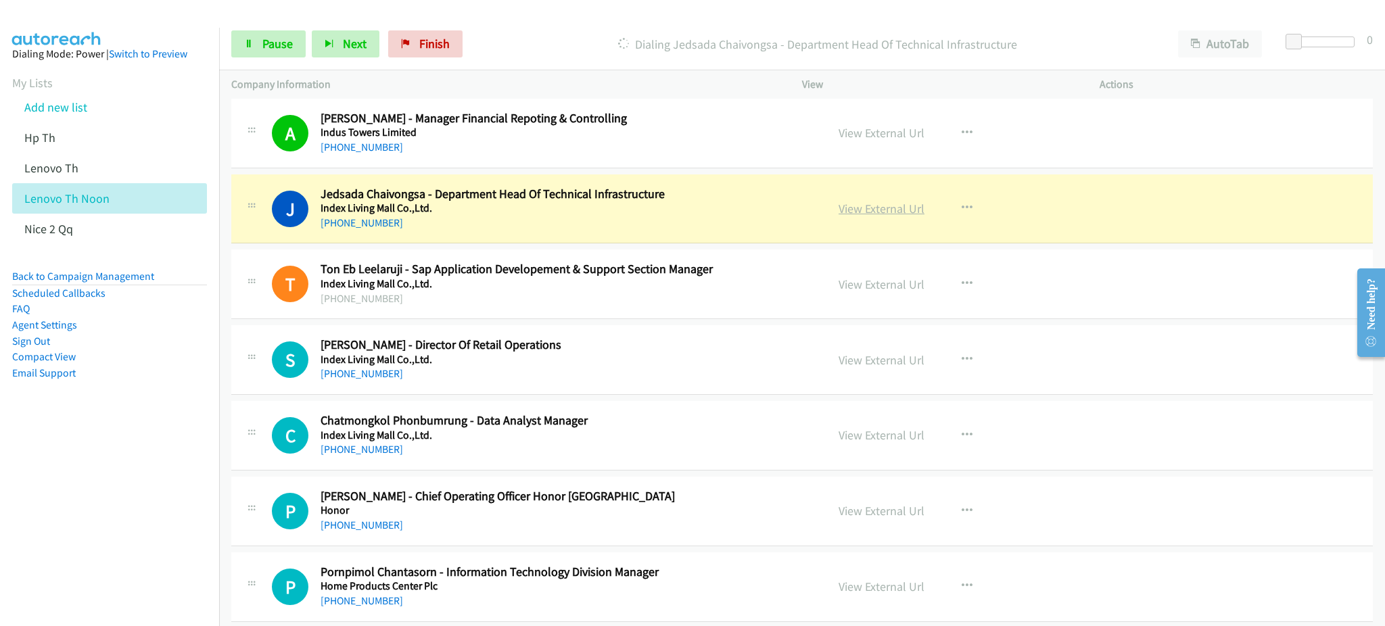
click at [881, 206] on link "View External Url" at bounding box center [882, 209] width 86 height 16
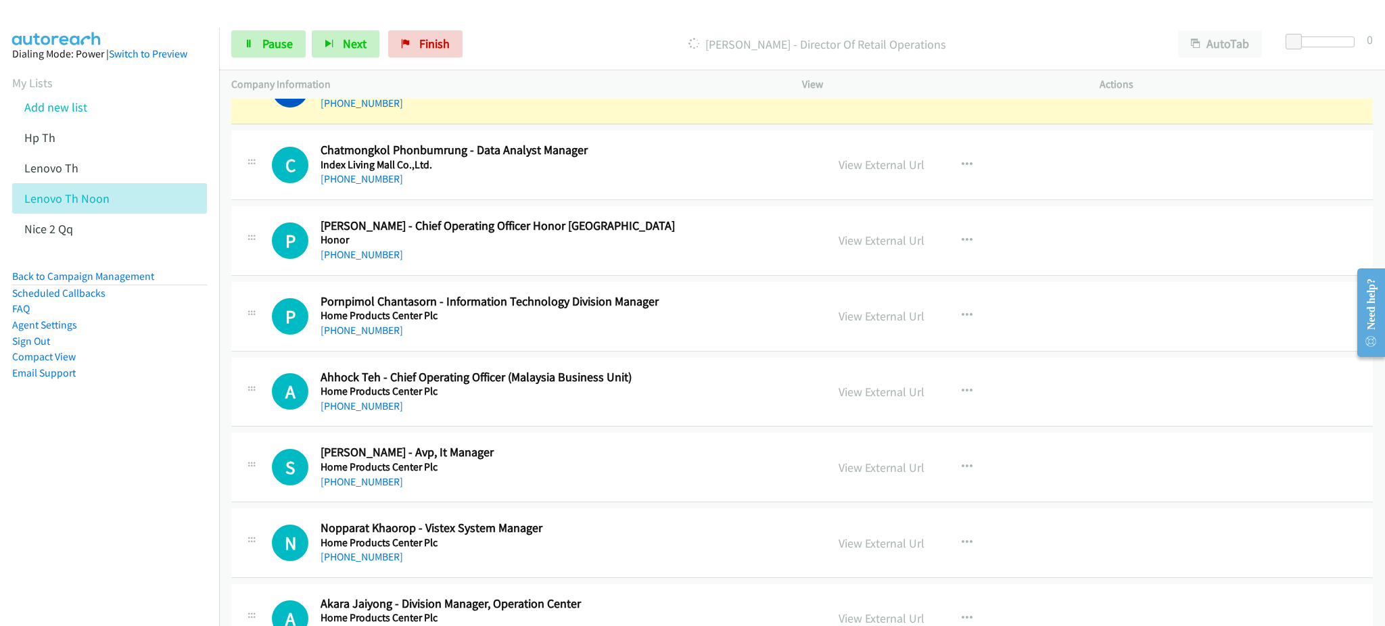
scroll to position [2073, 0]
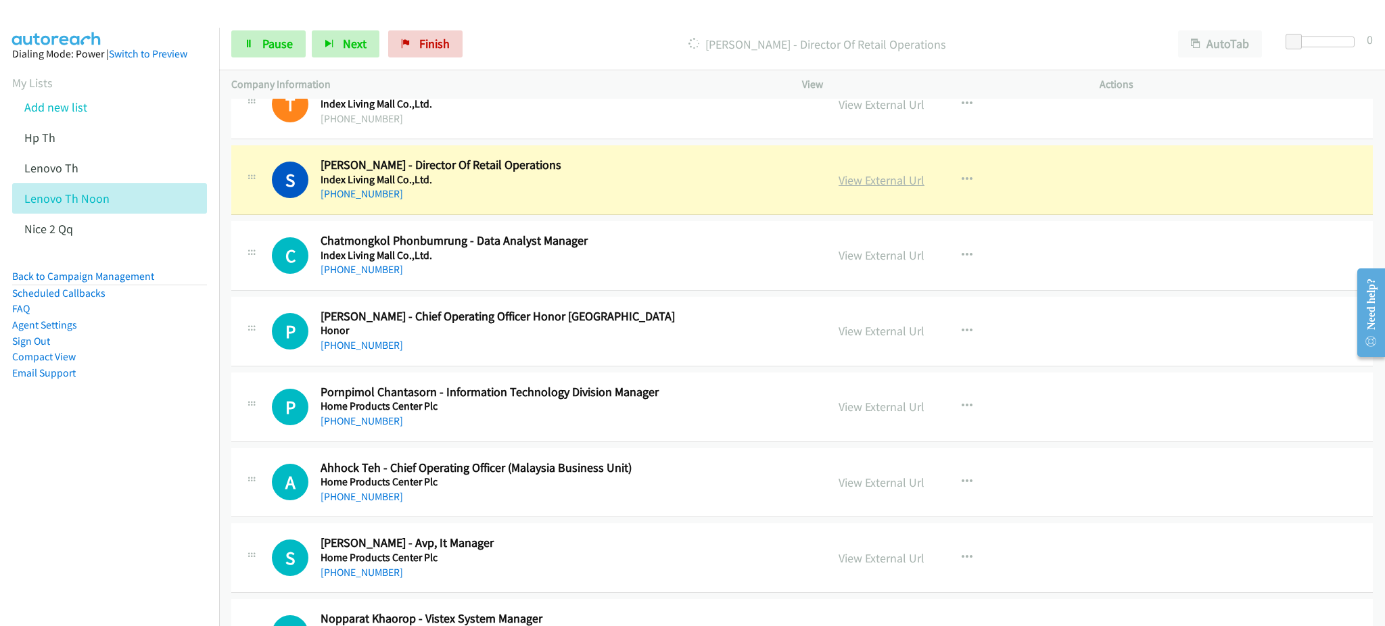
click at [903, 179] on link "View External Url" at bounding box center [882, 180] width 86 height 16
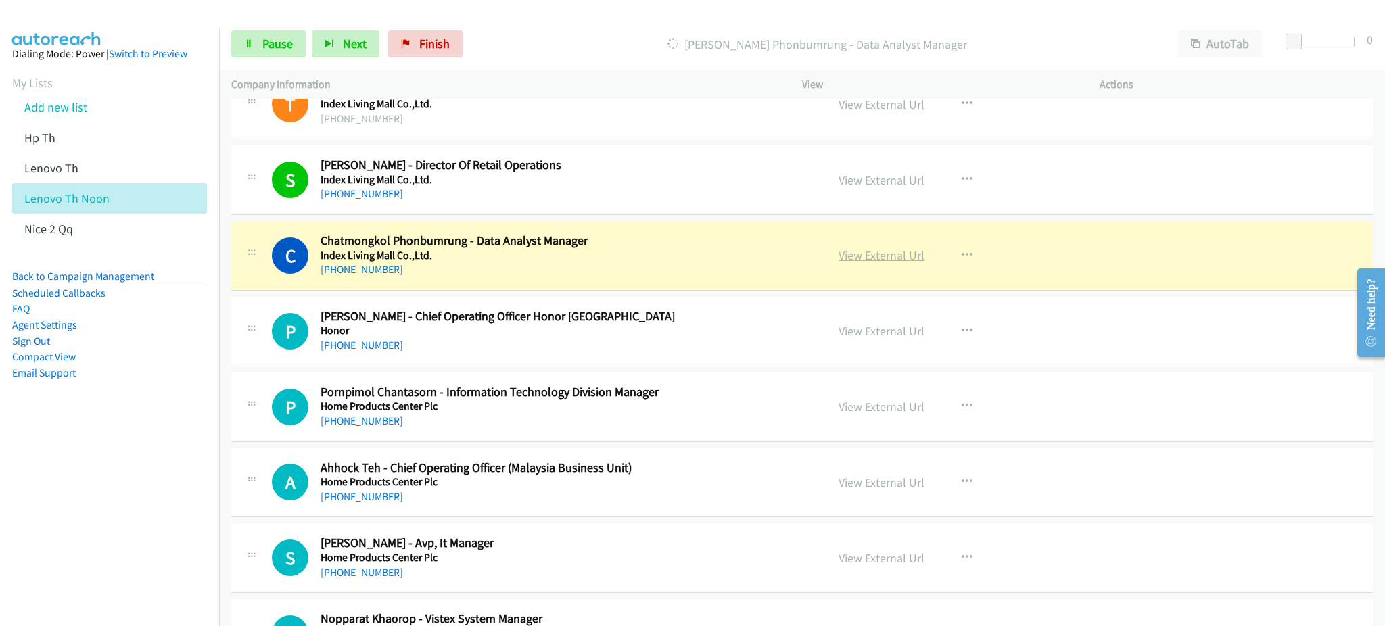
click at [853, 255] on link "View External Url" at bounding box center [882, 256] width 86 height 16
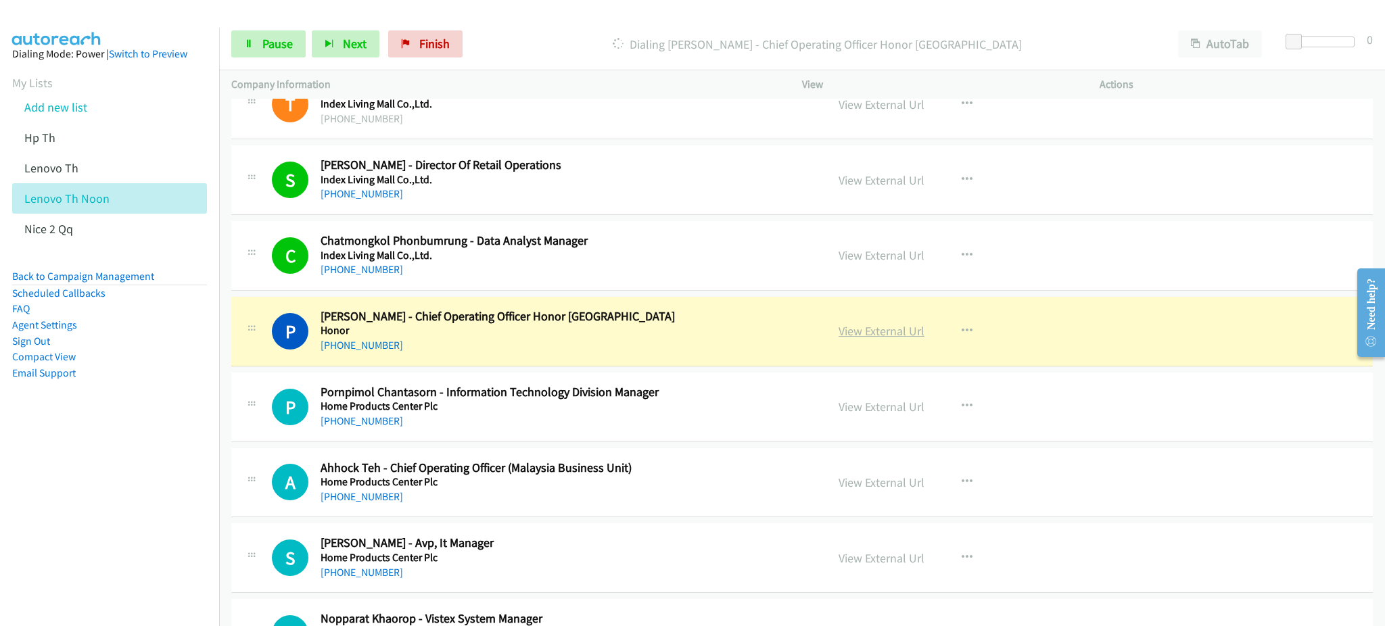
click at [862, 333] on link "View External Url" at bounding box center [882, 331] width 86 height 16
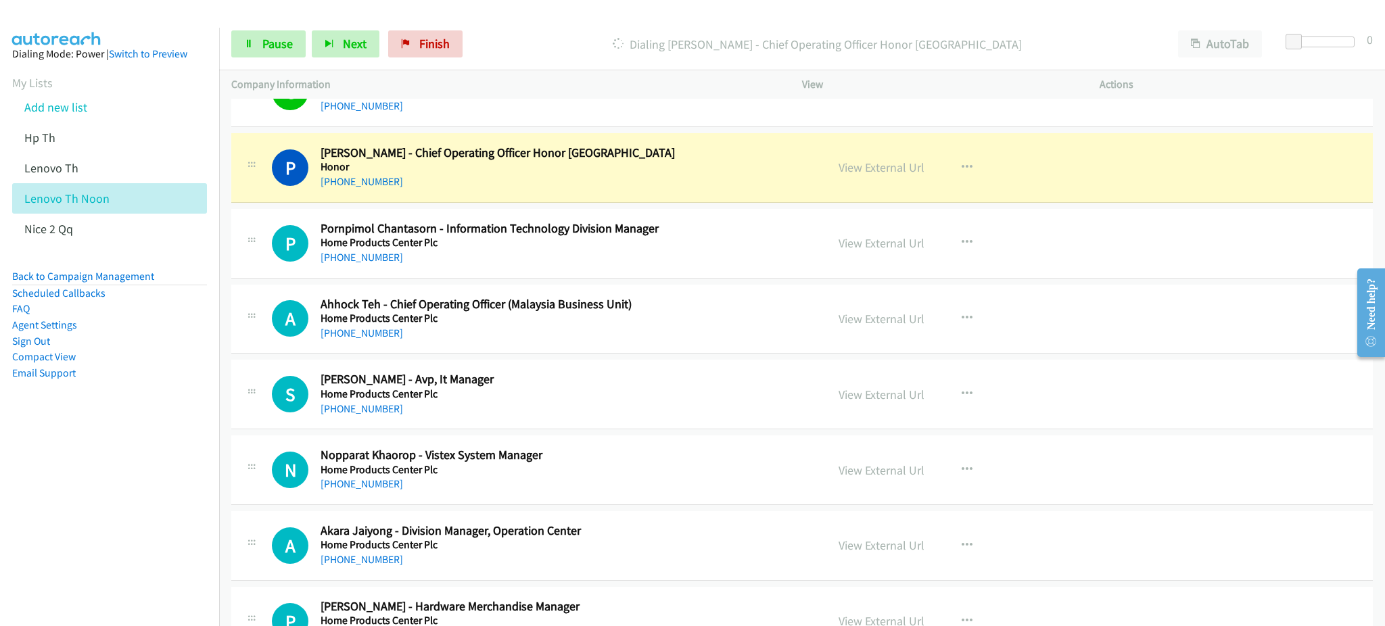
scroll to position [2254, 0]
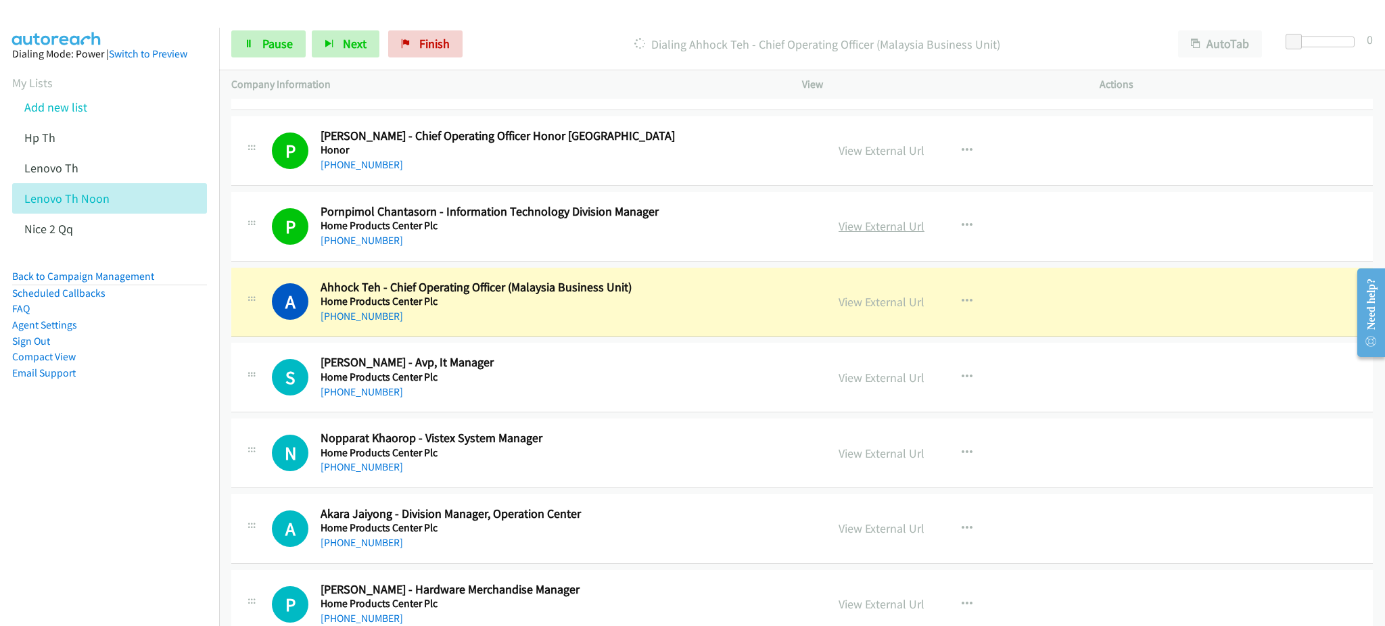
click at [873, 223] on link "View External Url" at bounding box center [882, 226] width 86 height 16
click at [851, 301] on link "View External Url" at bounding box center [882, 302] width 86 height 16
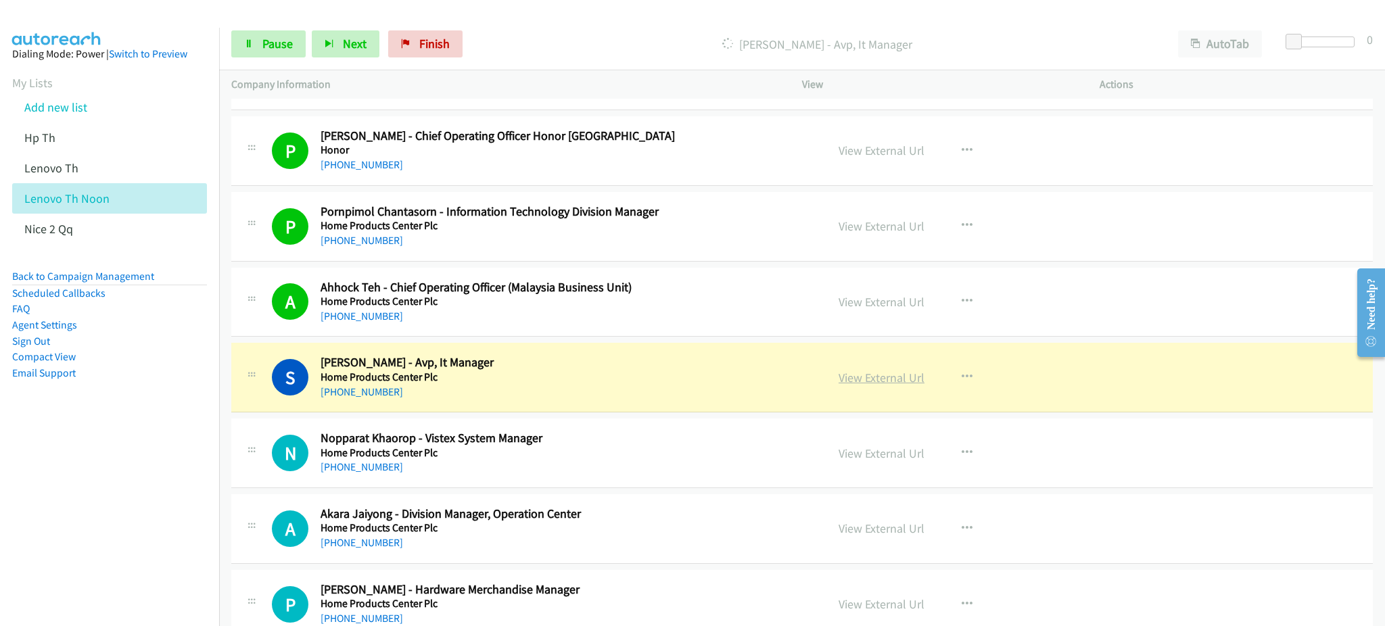
click at [871, 377] on link "View External Url" at bounding box center [882, 378] width 86 height 16
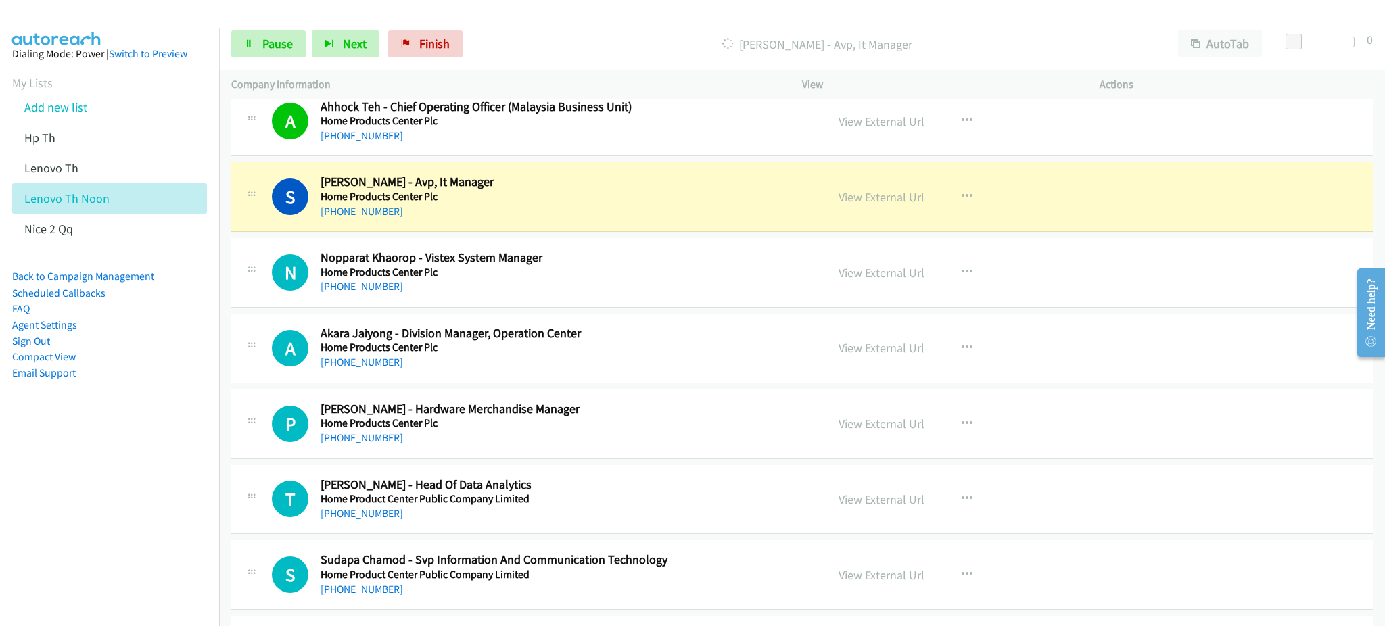
scroll to position [2524, 0]
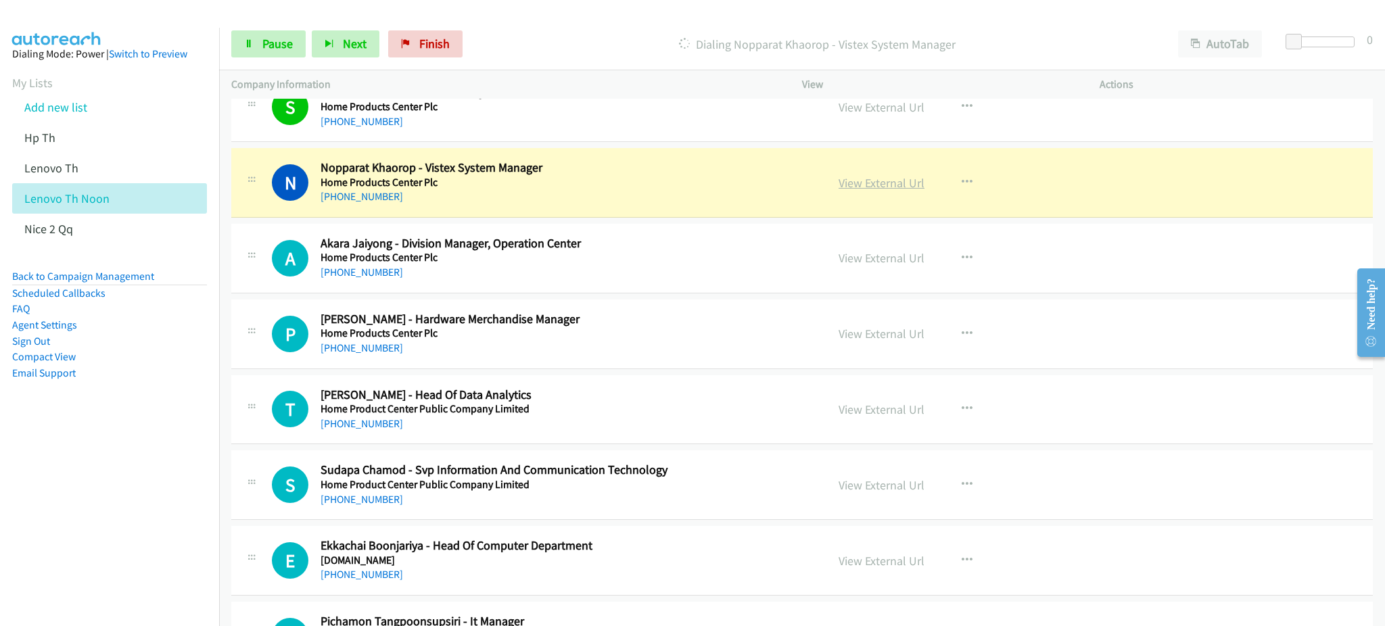
click at [863, 182] on link "View External Url" at bounding box center [882, 183] width 86 height 16
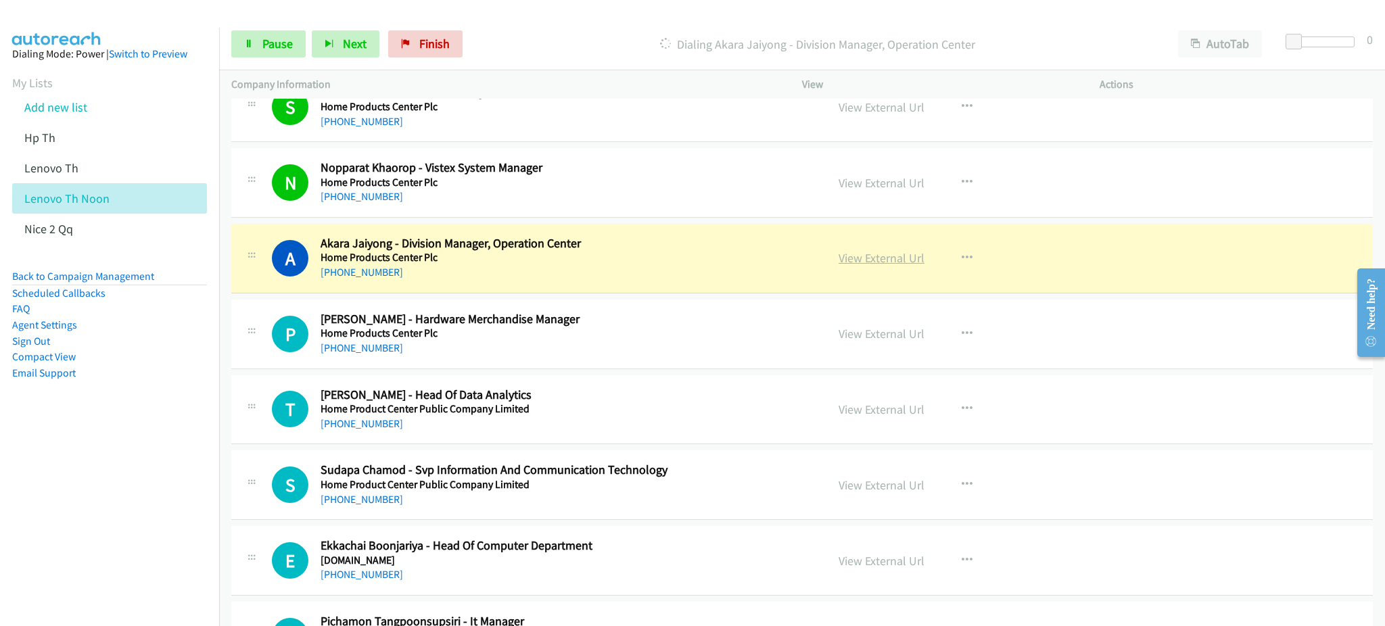
click at [855, 265] on link "View External Url" at bounding box center [882, 258] width 86 height 16
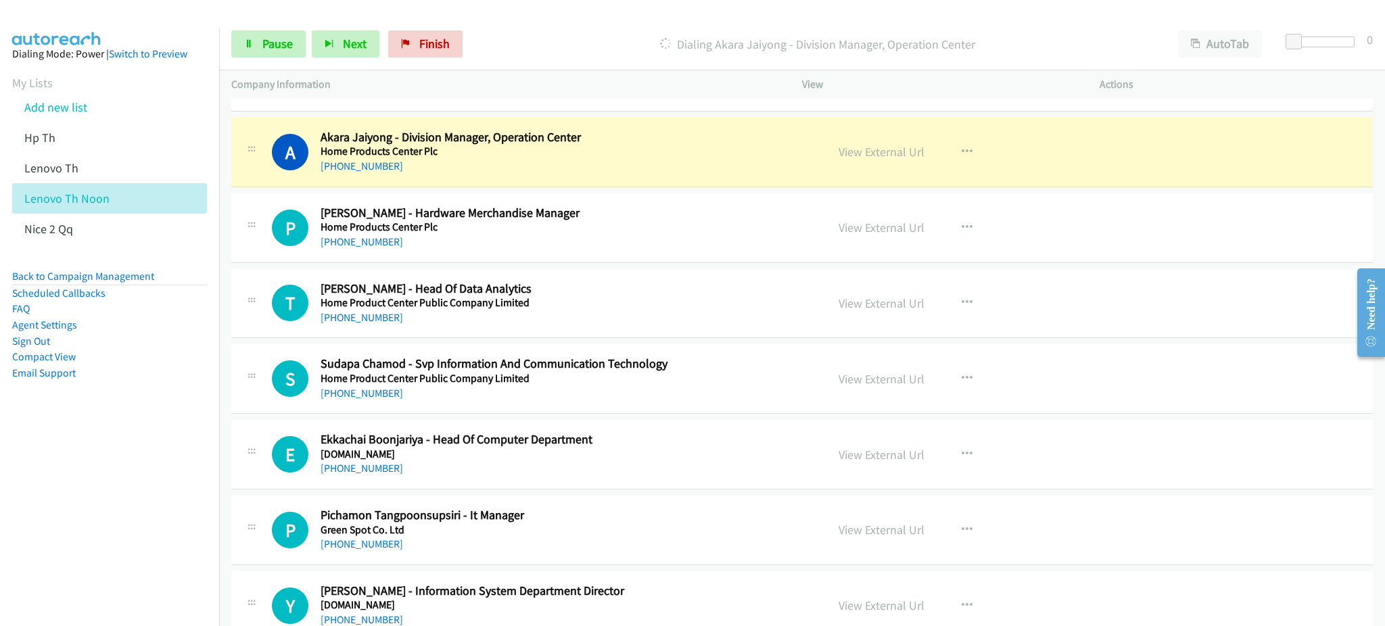
scroll to position [2705, 0]
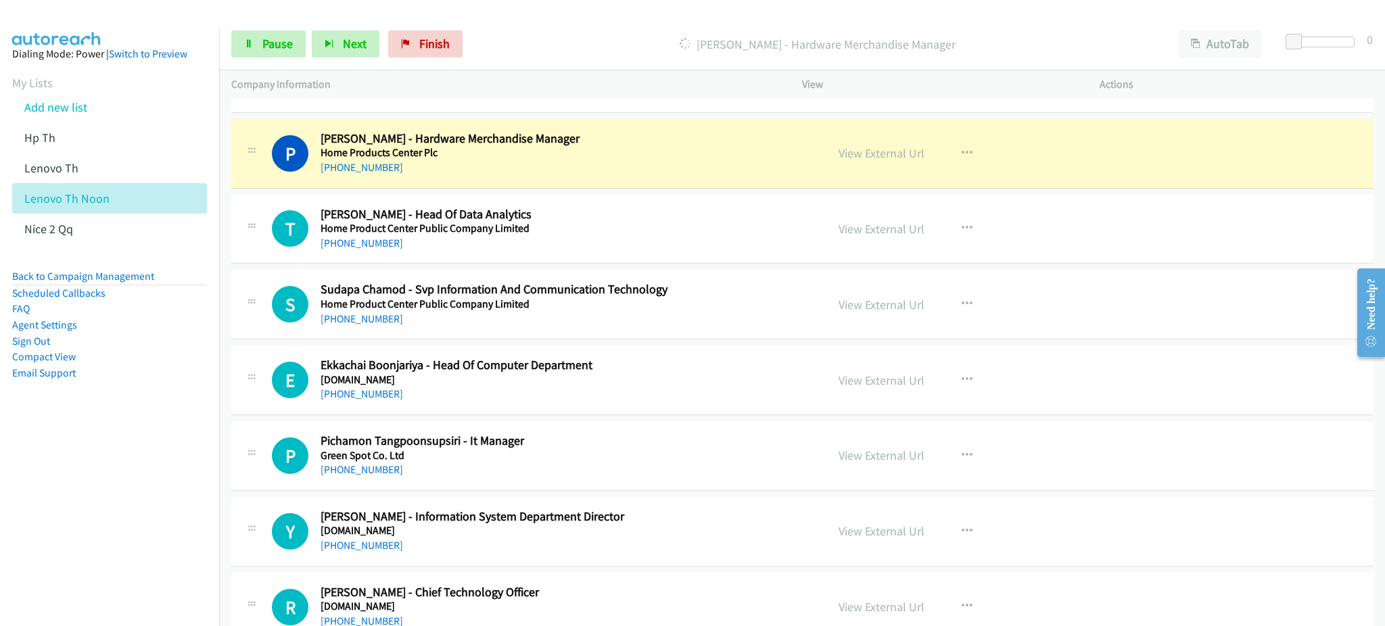
click at [866, 143] on div "View External Url View External Url Schedule/Manage Callback Start Calls Here R…" at bounding box center [981, 153] width 310 height 45
click at [870, 148] on link "View External Url" at bounding box center [882, 153] width 86 height 16
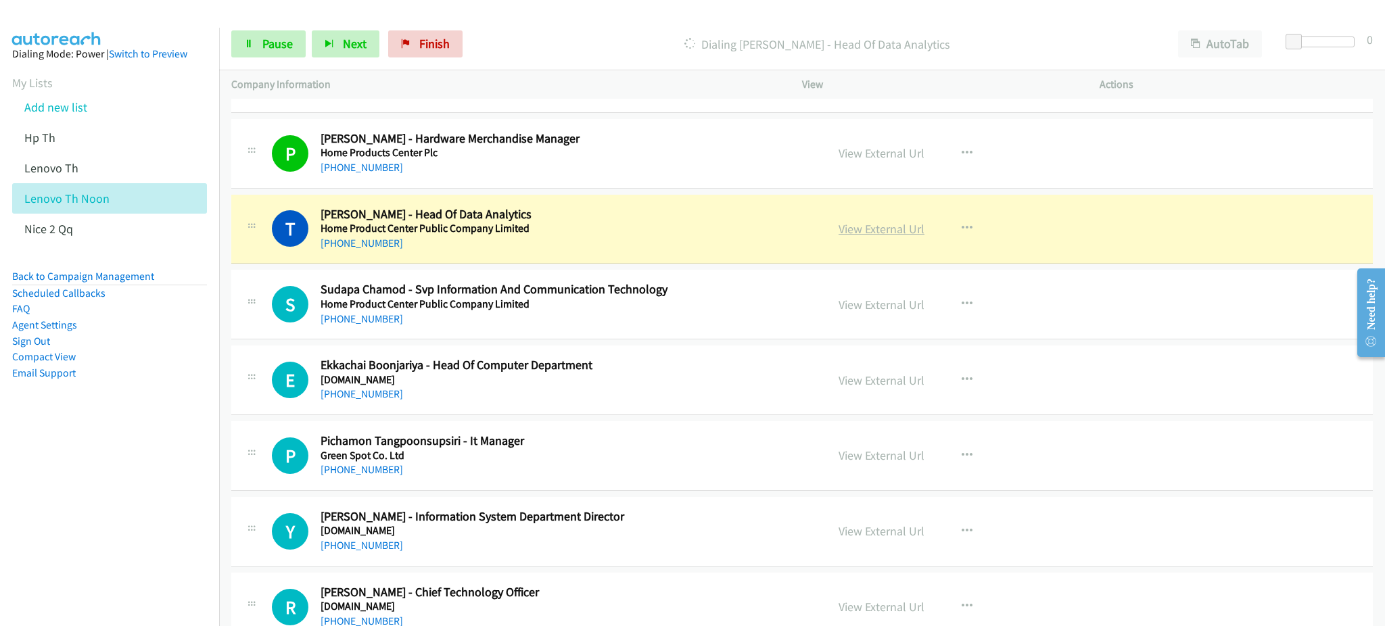
click at [877, 222] on link "View External Url" at bounding box center [882, 229] width 86 height 16
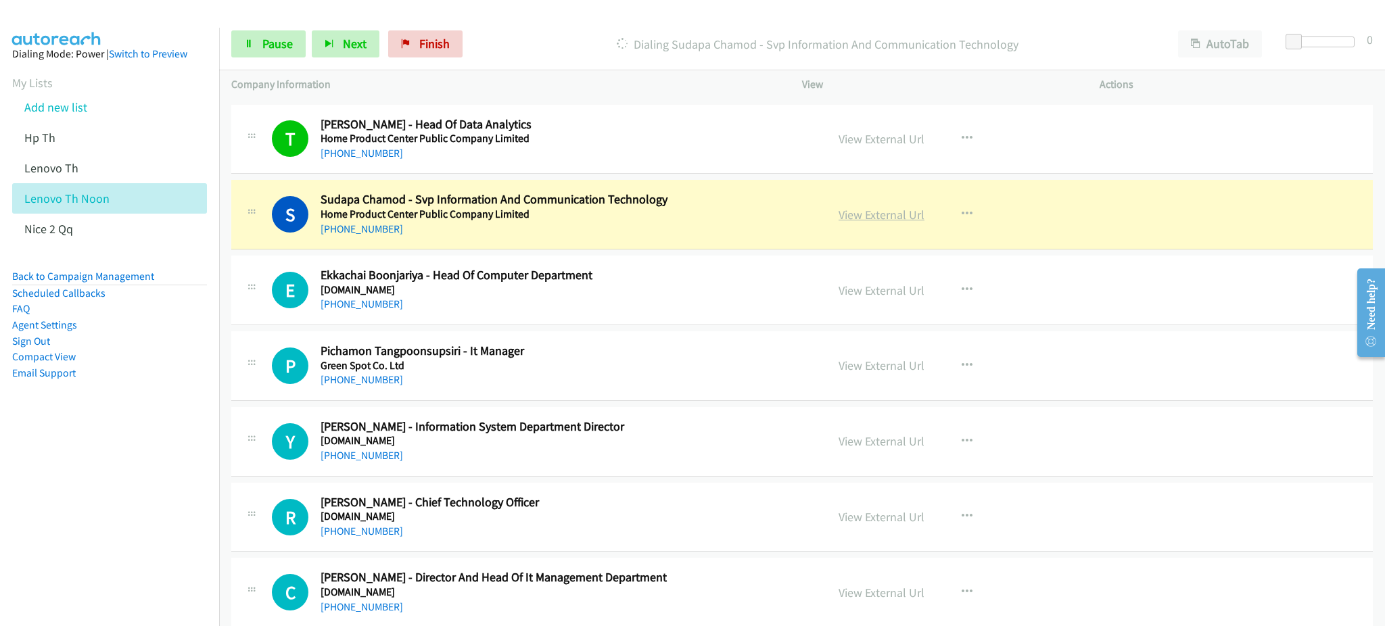
click at [864, 212] on link "View External Url" at bounding box center [882, 215] width 86 height 16
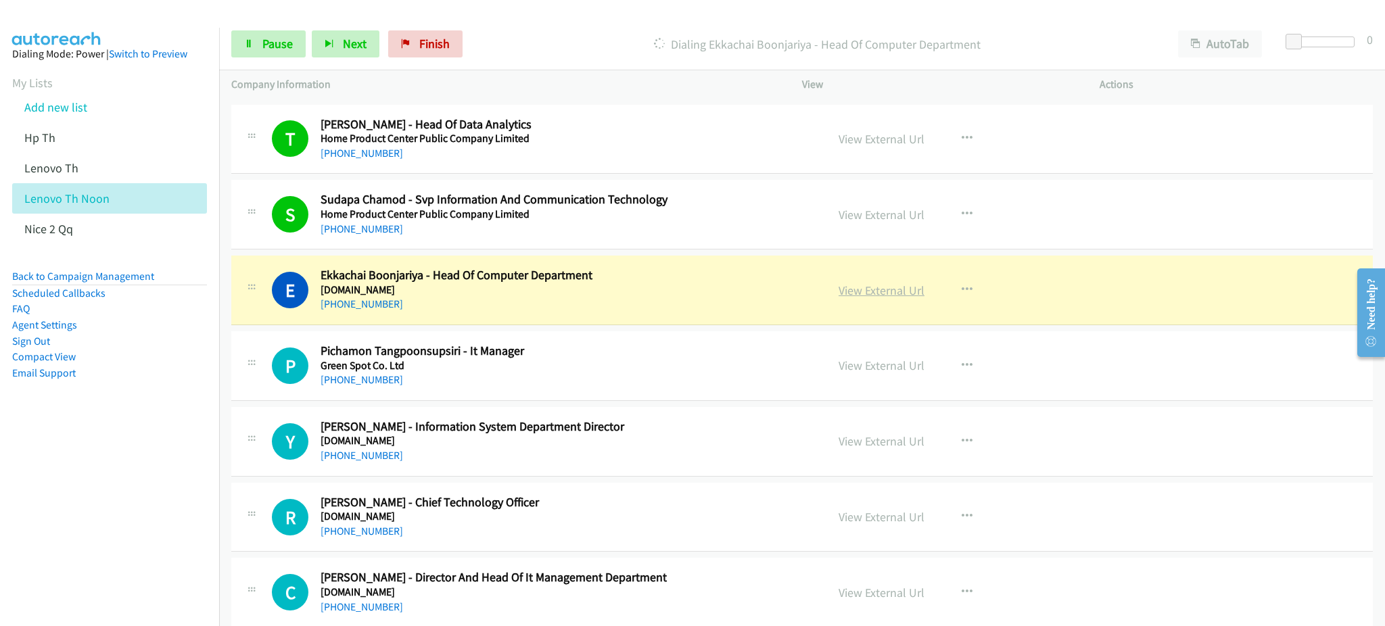
click at [891, 283] on link "View External Url" at bounding box center [882, 291] width 86 height 16
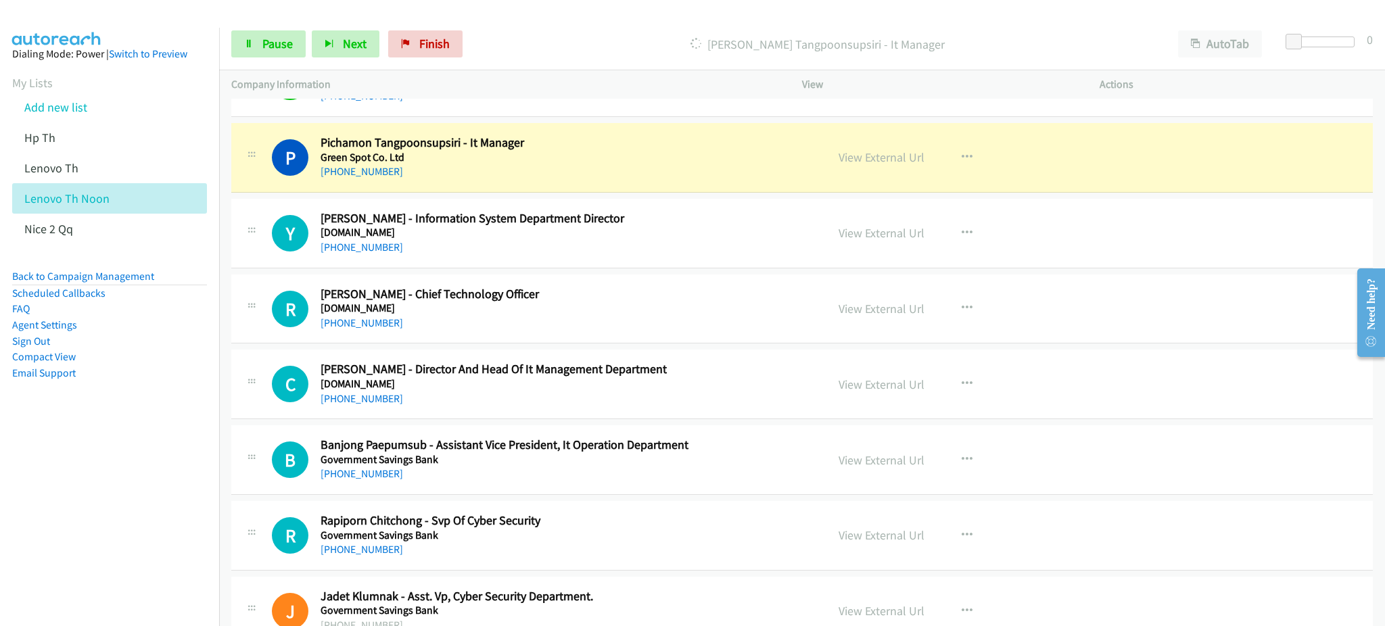
scroll to position [2975, 0]
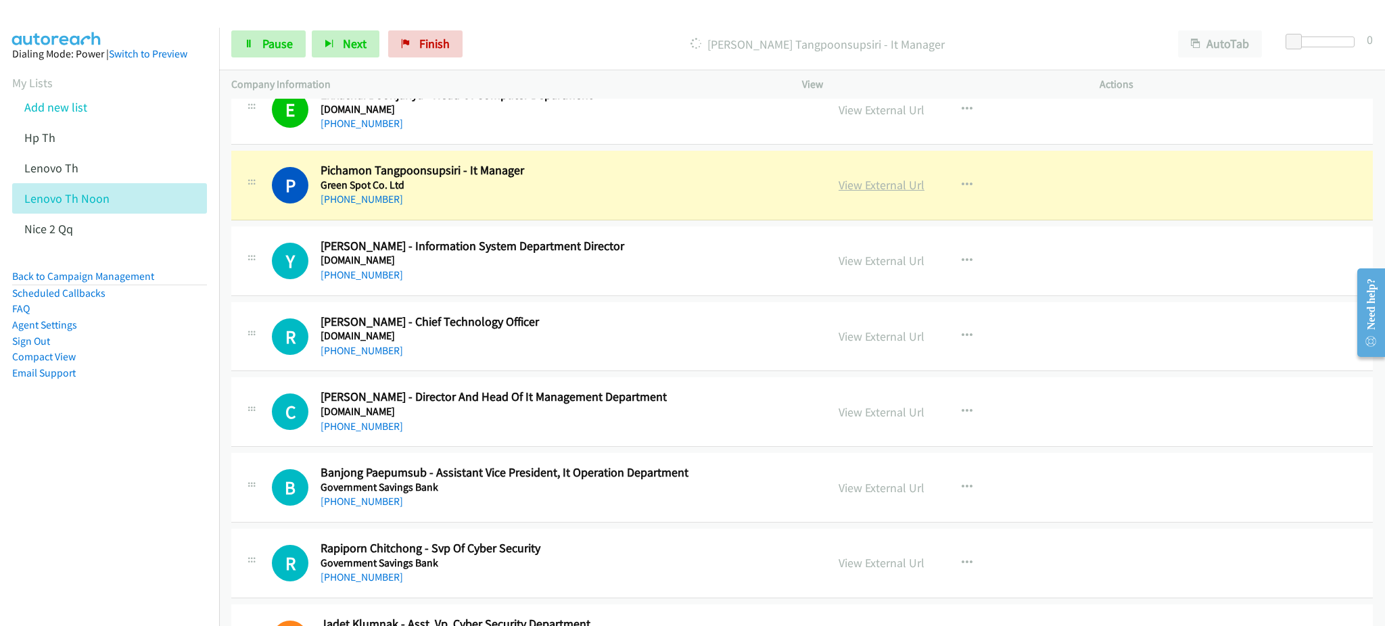
click at [868, 189] on link "View External Url" at bounding box center [882, 185] width 86 height 16
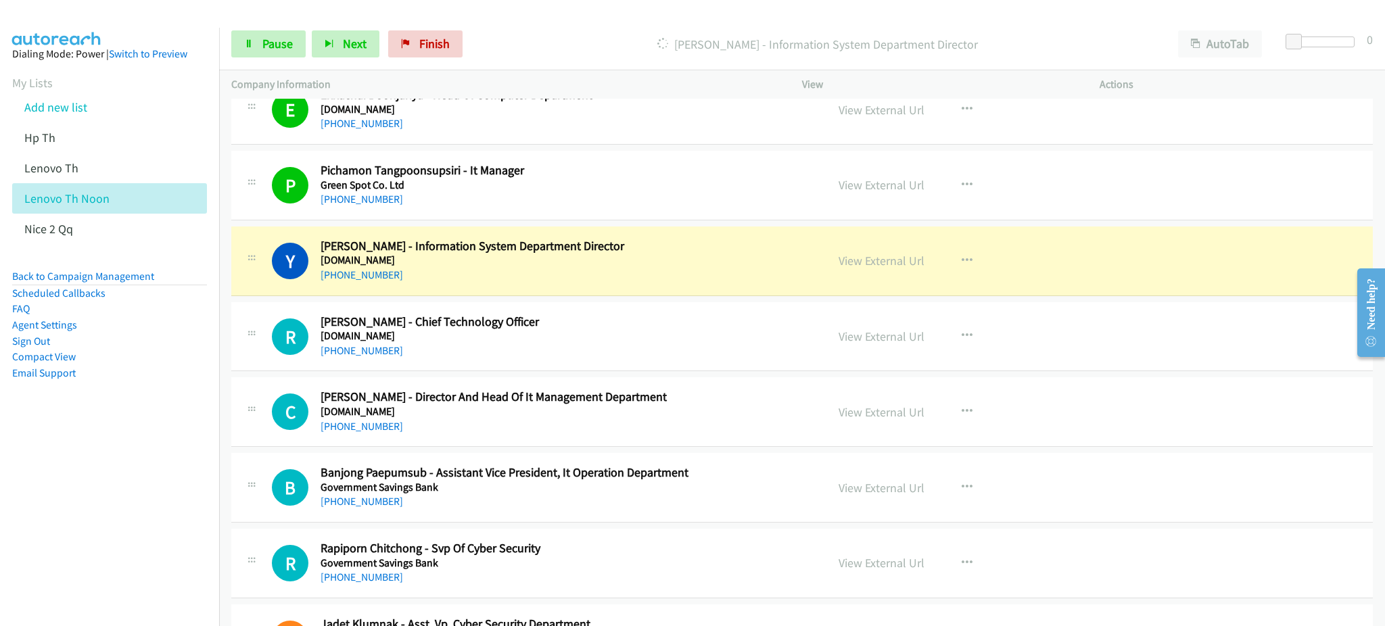
scroll to position [3065, 0]
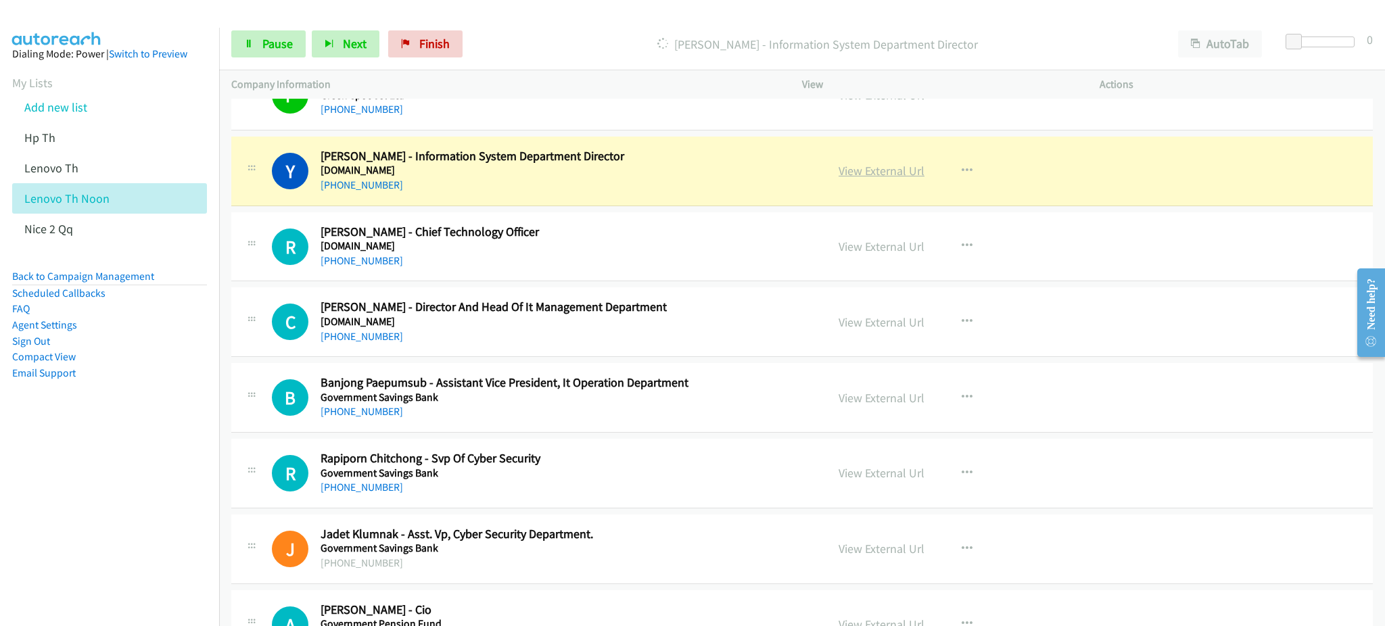
click at [895, 173] on link "View External Url" at bounding box center [882, 171] width 86 height 16
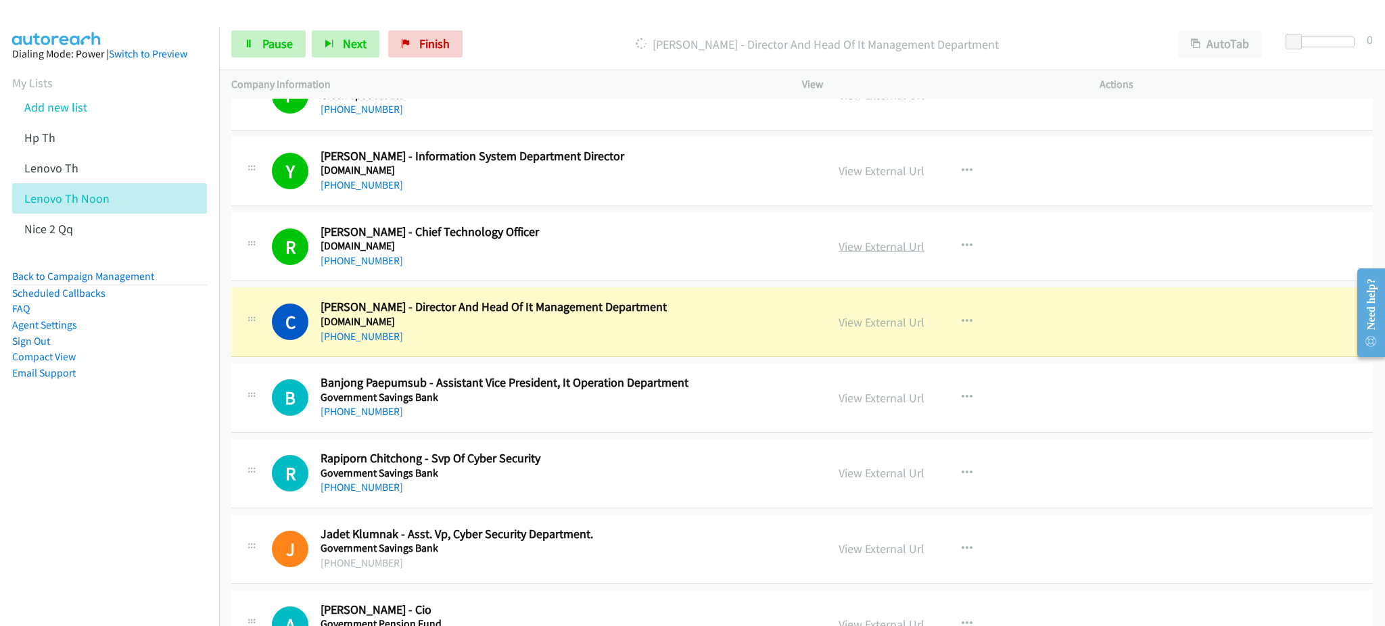
click at [853, 239] on link "View External Url" at bounding box center [882, 247] width 86 height 16
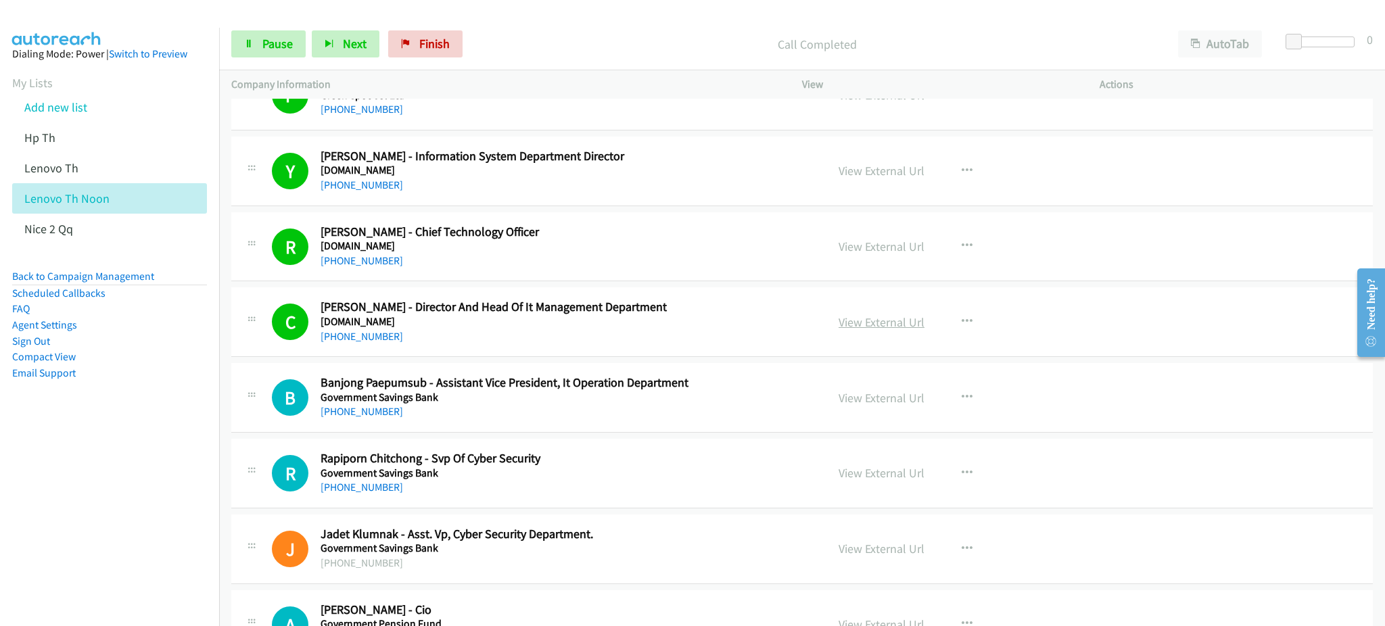
click at [845, 321] on link "View External Url" at bounding box center [882, 322] width 86 height 16
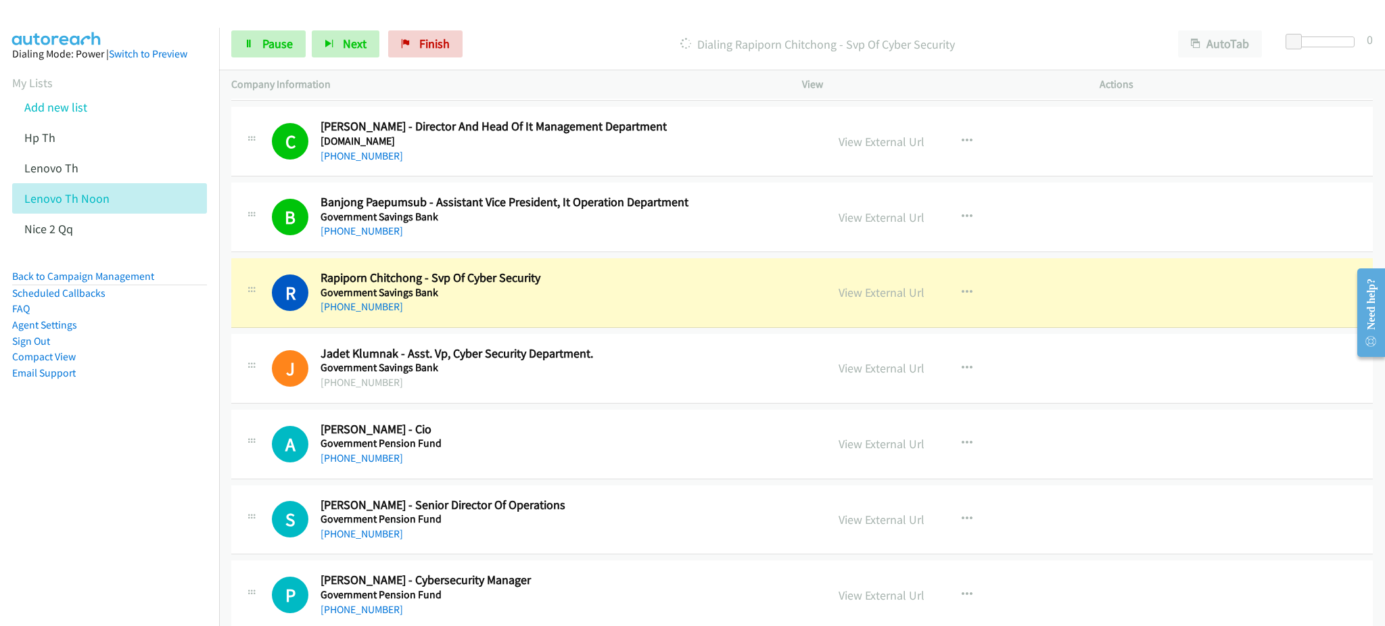
scroll to position [3336, 0]
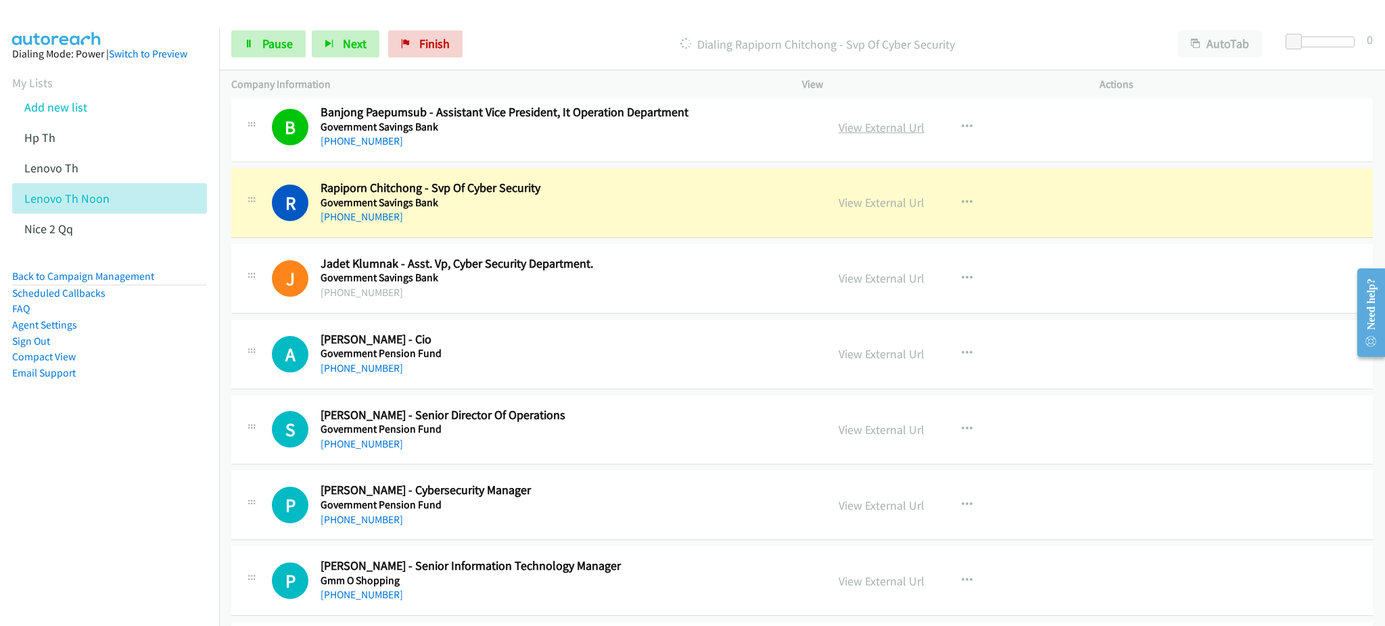
click at [872, 125] on link "View External Url" at bounding box center [882, 128] width 86 height 16
click at [864, 207] on link "View External Url" at bounding box center [882, 203] width 86 height 16
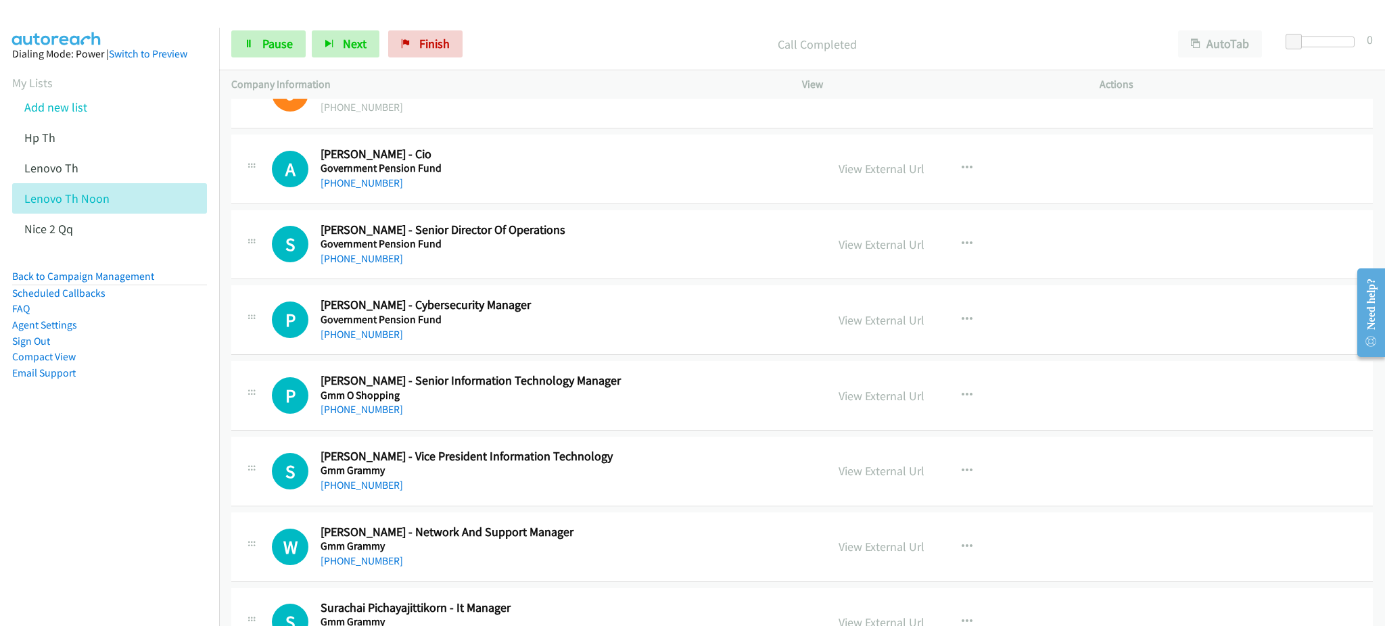
scroll to position [3426, 0]
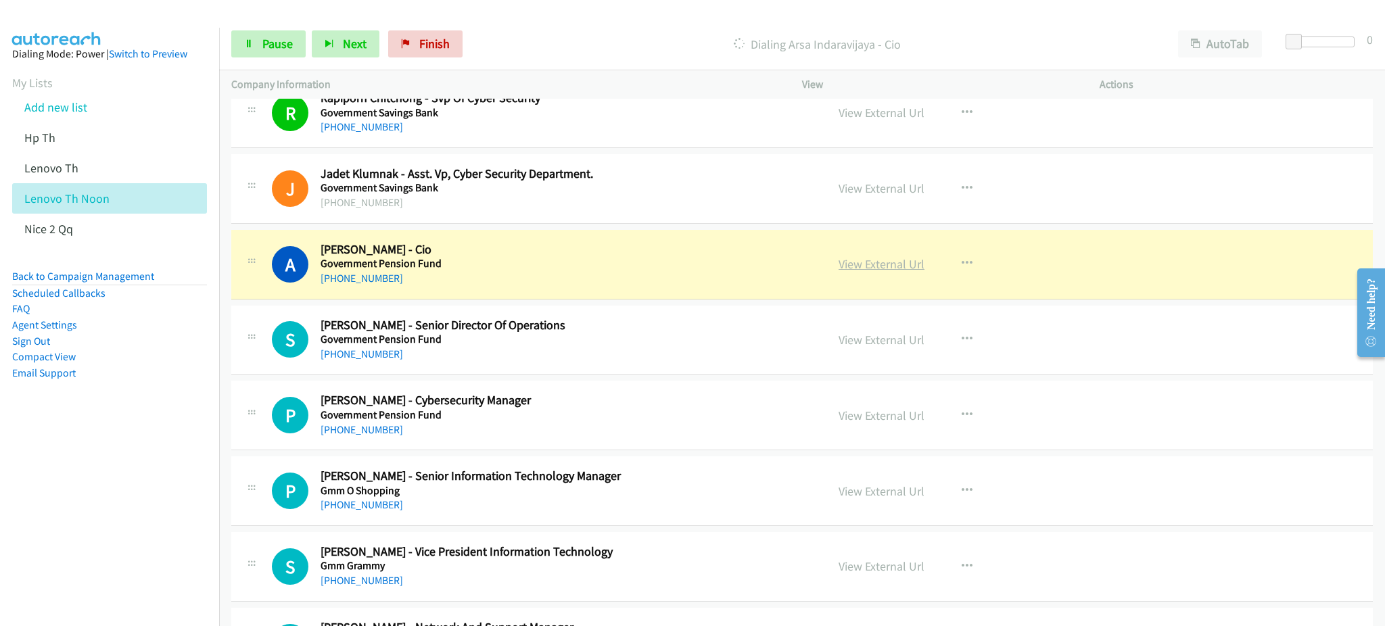
click at [862, 265] on link "View External Url" at bounding box center [882, 264] width 86 height 16
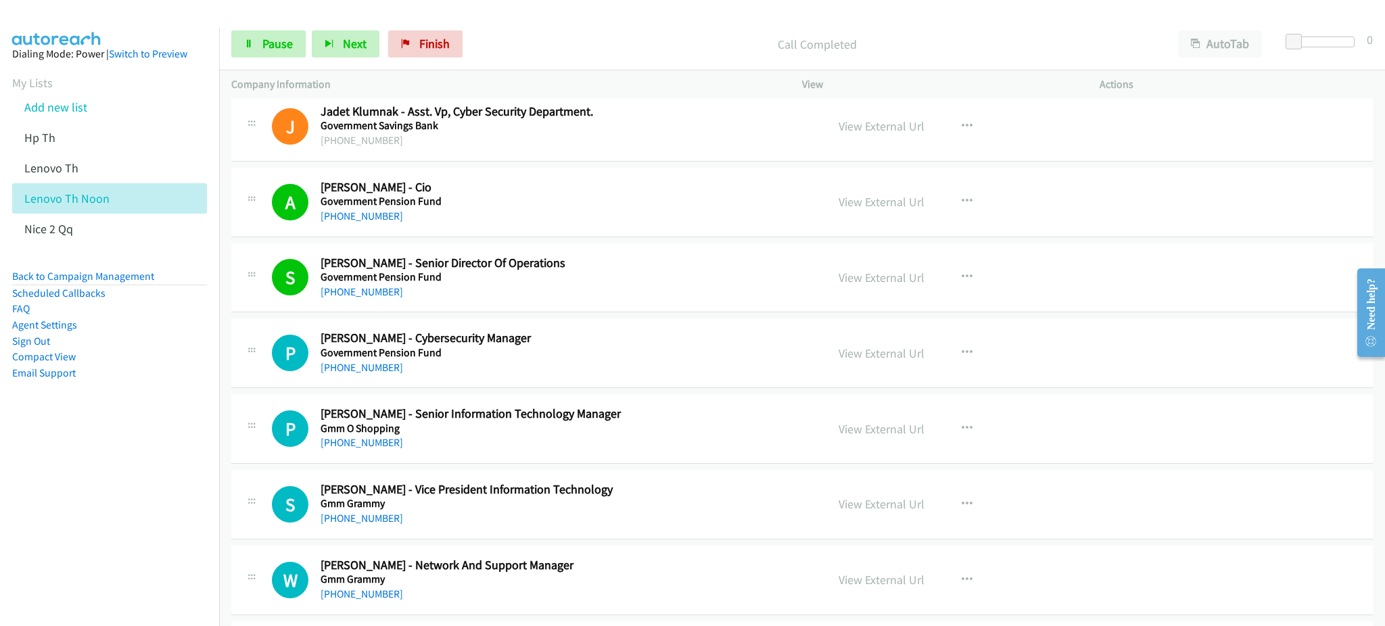
scroll to position [3516, 0]
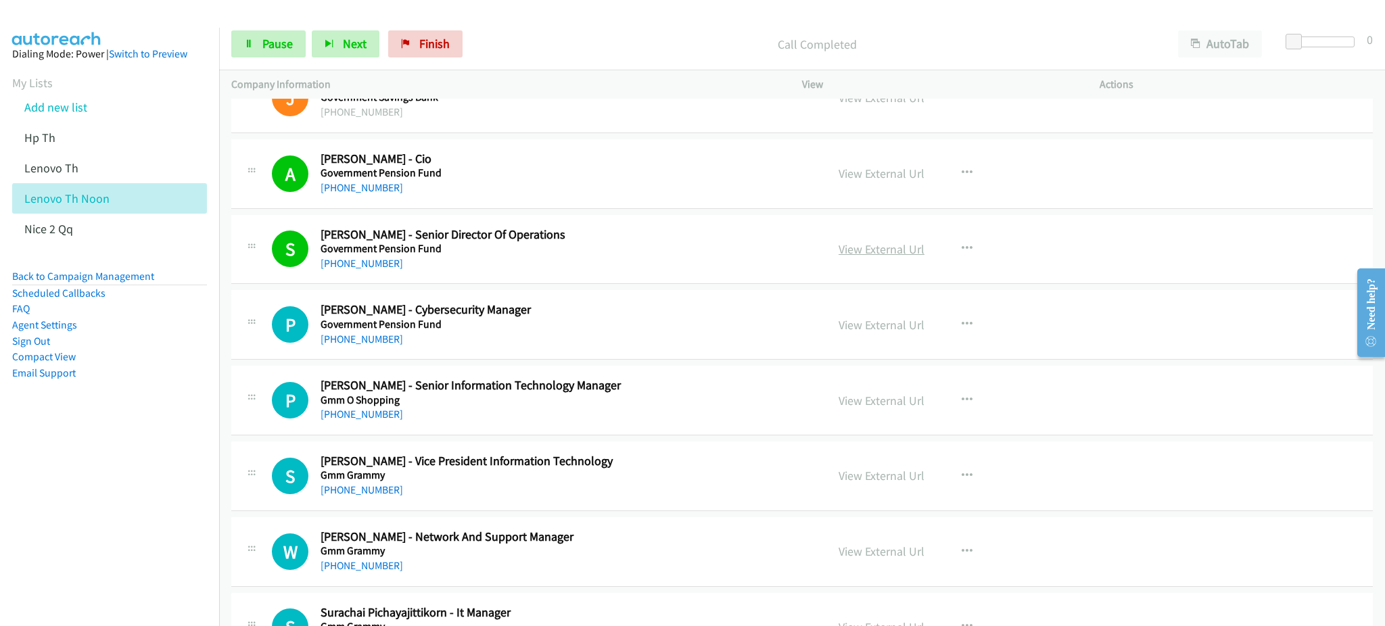
click at [885, 244] on link "View External Url" at bounding box center [882, 249] width 86 height 16
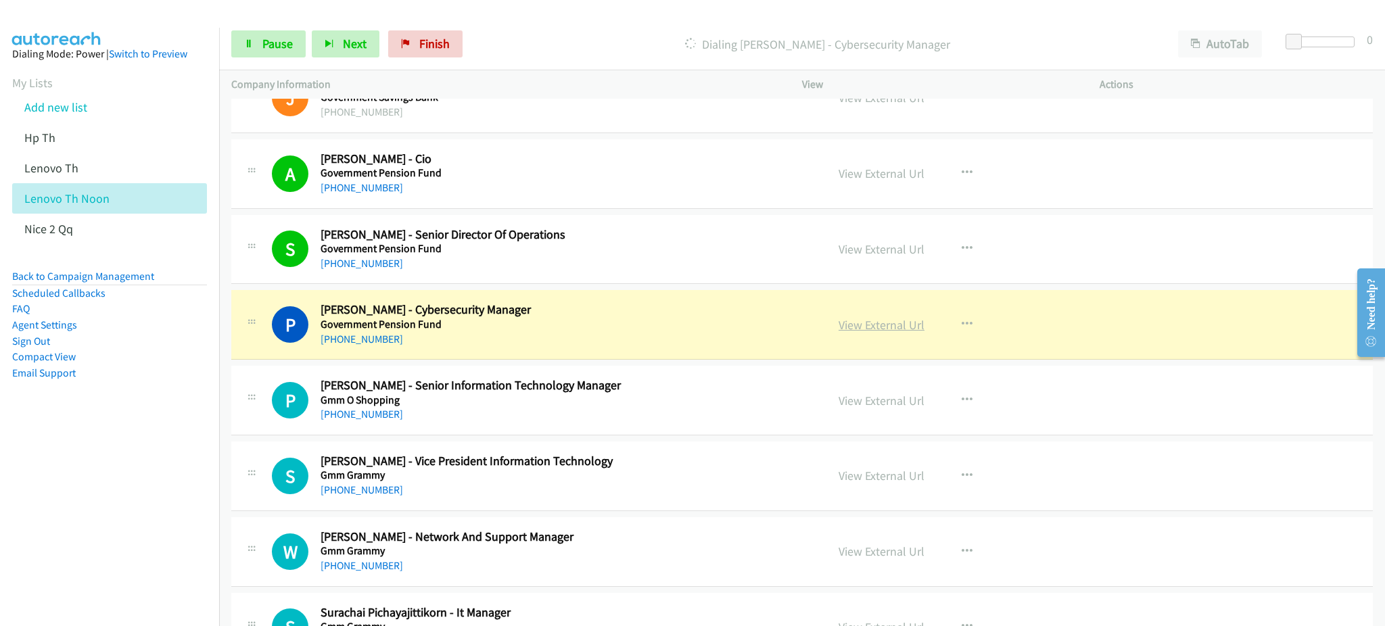
click at [874, 330] on link "View External Url" at bounding box center [882, 325] width 86 height 16
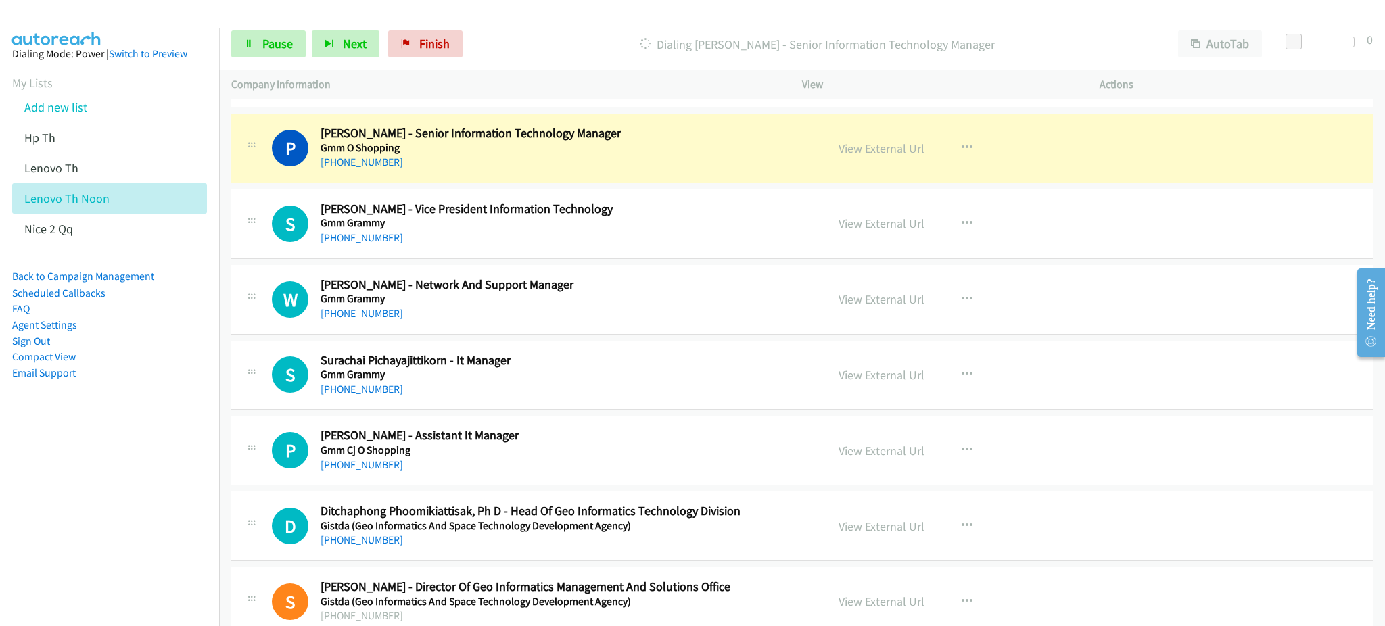
scroll to position [3787, 0]
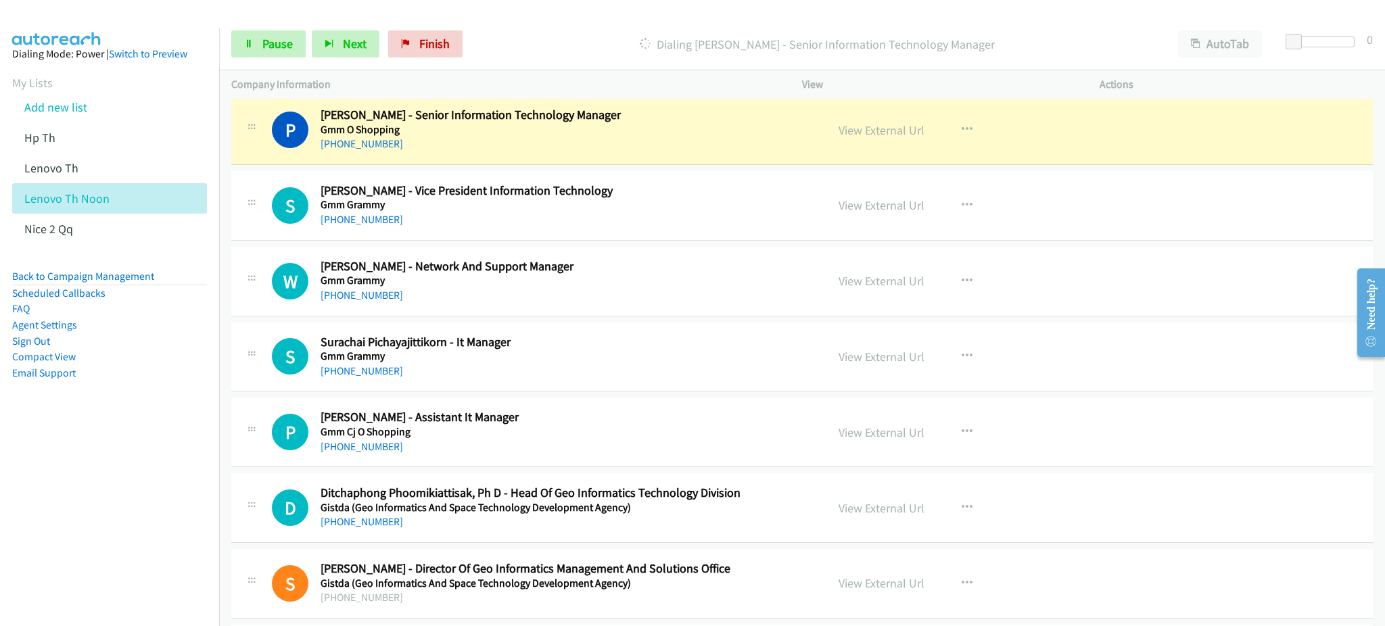
click at [870, 139] on div "View External Url" at bounding box center [882, 130] width 86 height 18
click at [870, 137] on link "View External Url" at bounding box center [882, 130] width 86 height 16
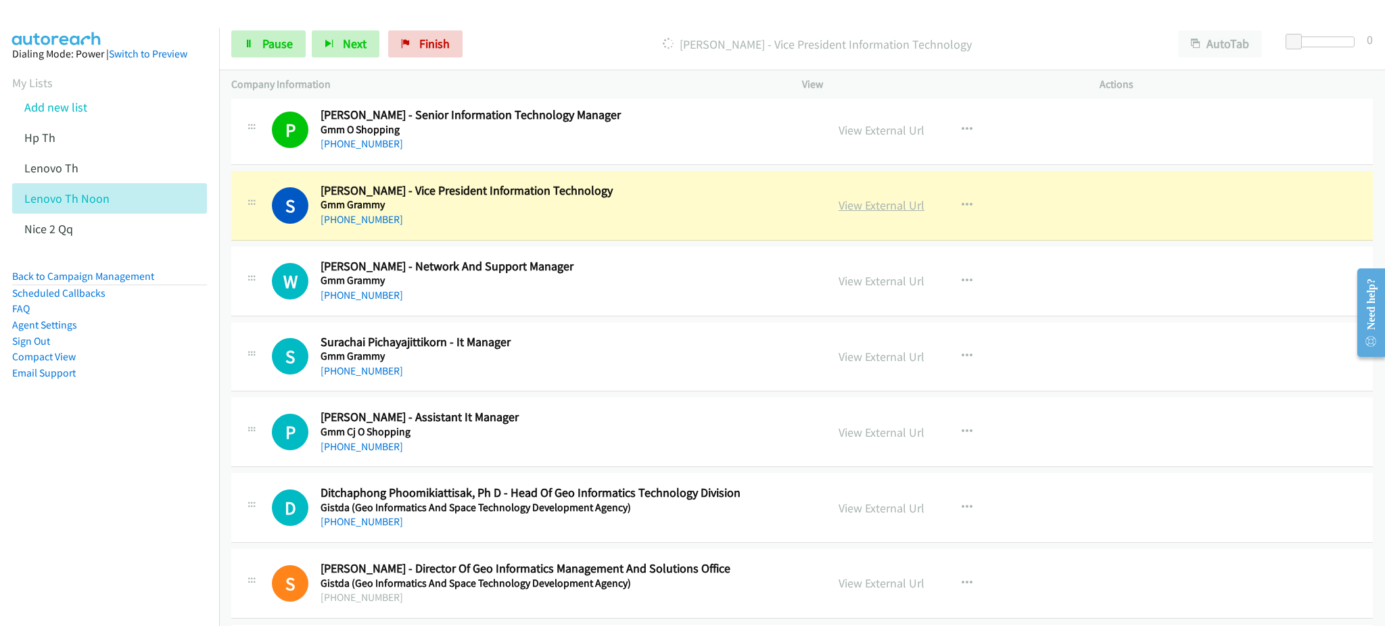
click at [876, 203] on link "View External Url" at bounding box center [882, 205] width 86 height 16
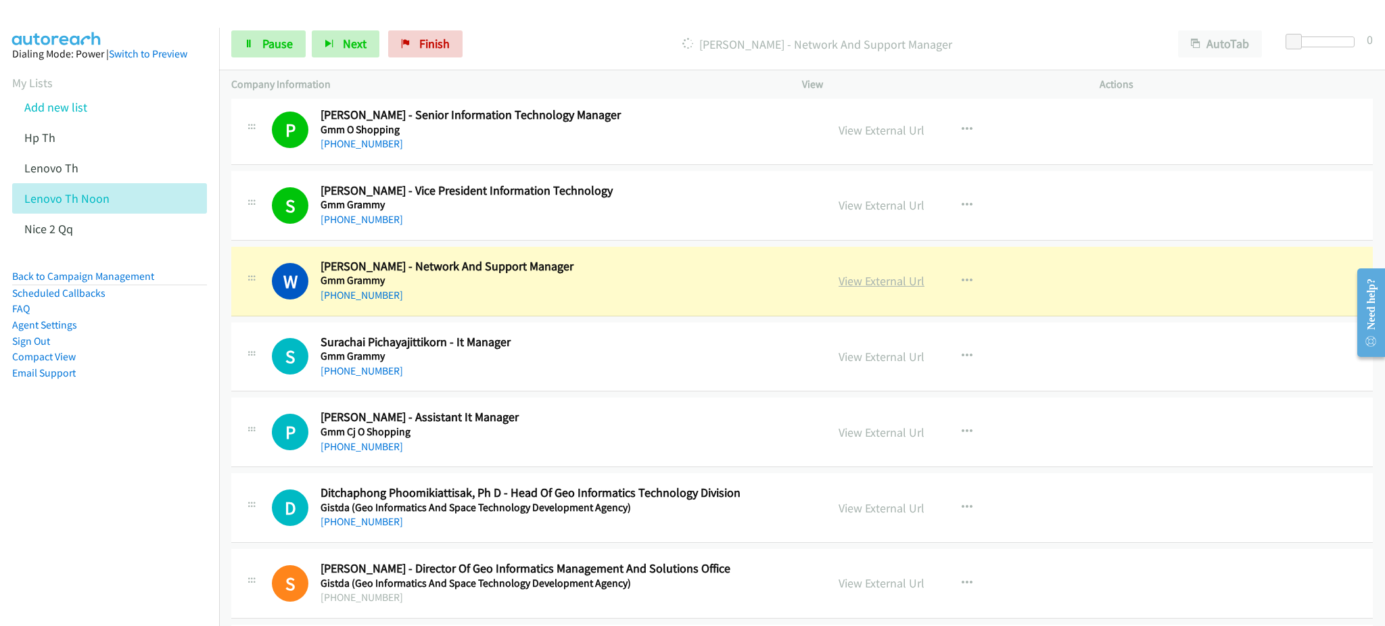
click at [848, 285] on link "View External Url" at bounding box center [882, 281] width 86 height 16
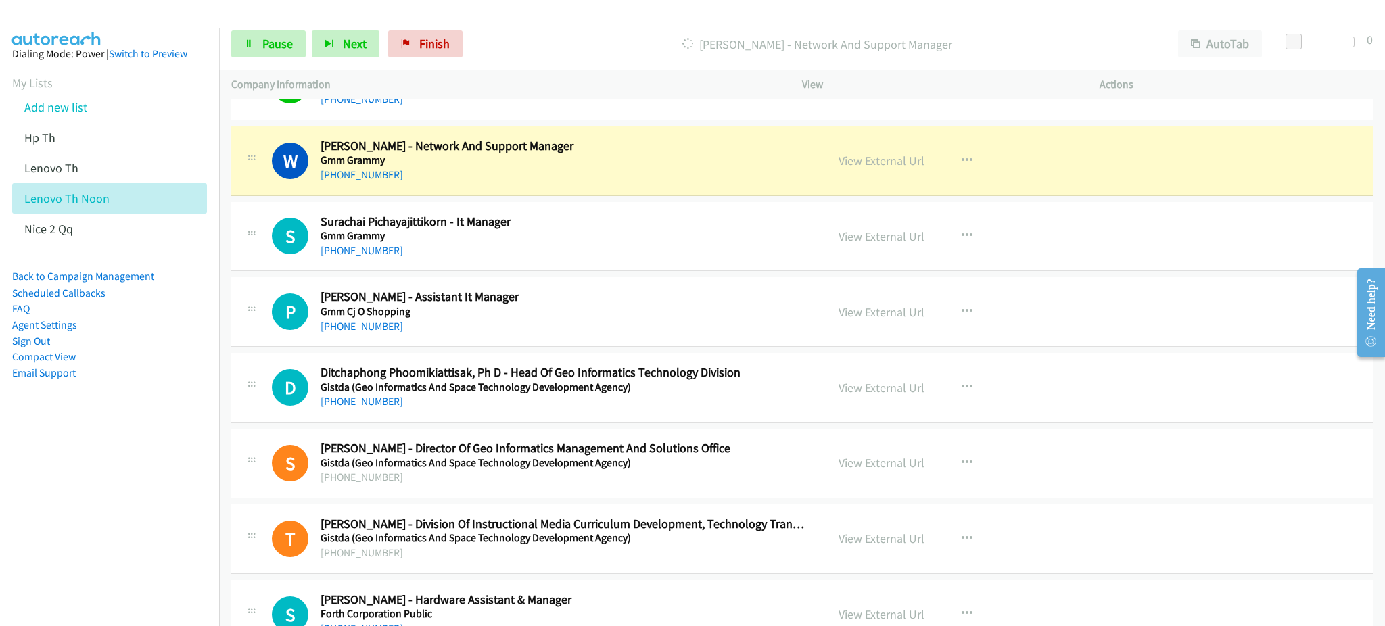
scroll to position [3967, 0]
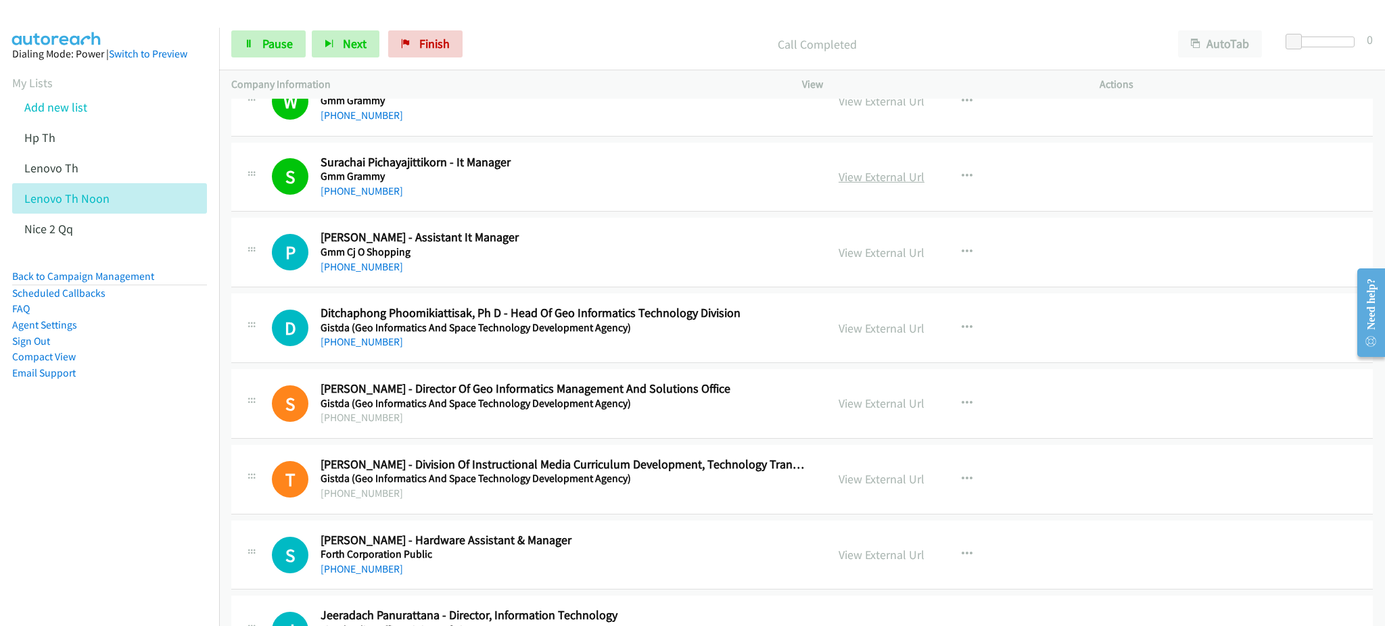
click at [896, 176] on link "View External Url" at bounding box center [882, 177] width 86 height 16
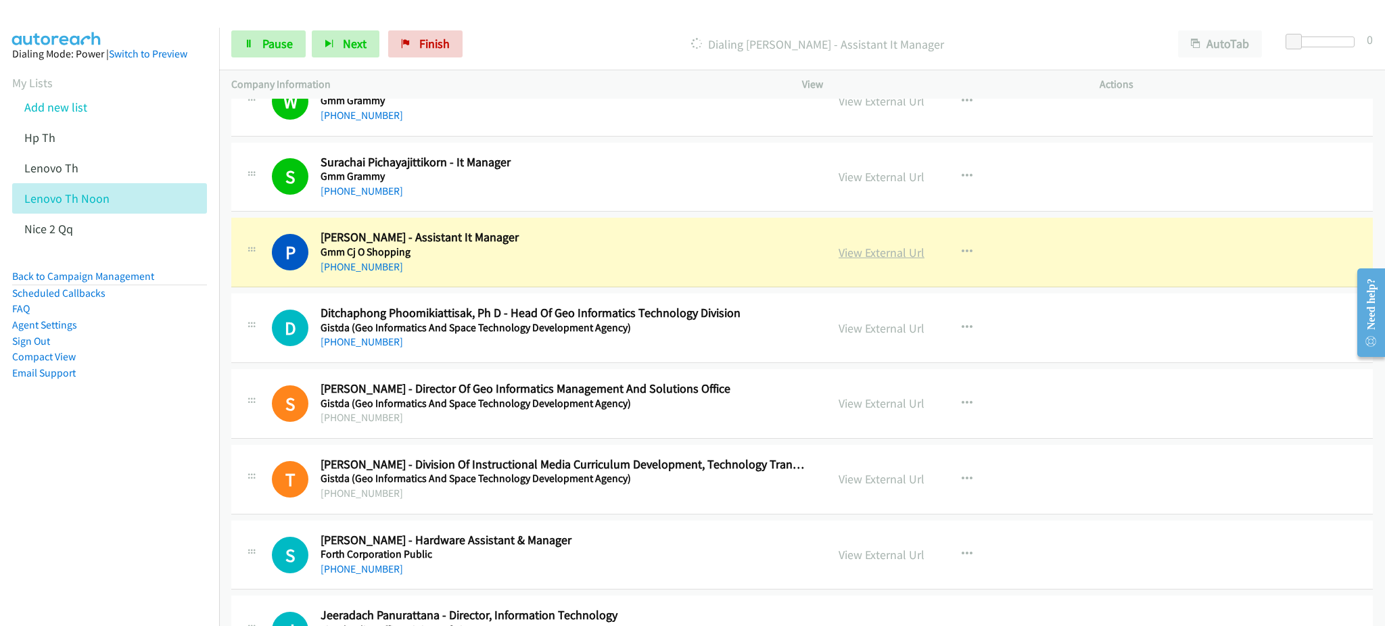
click at [880, 248] on link "View External Url" at bounding box center [882, 253] width 86 height 16
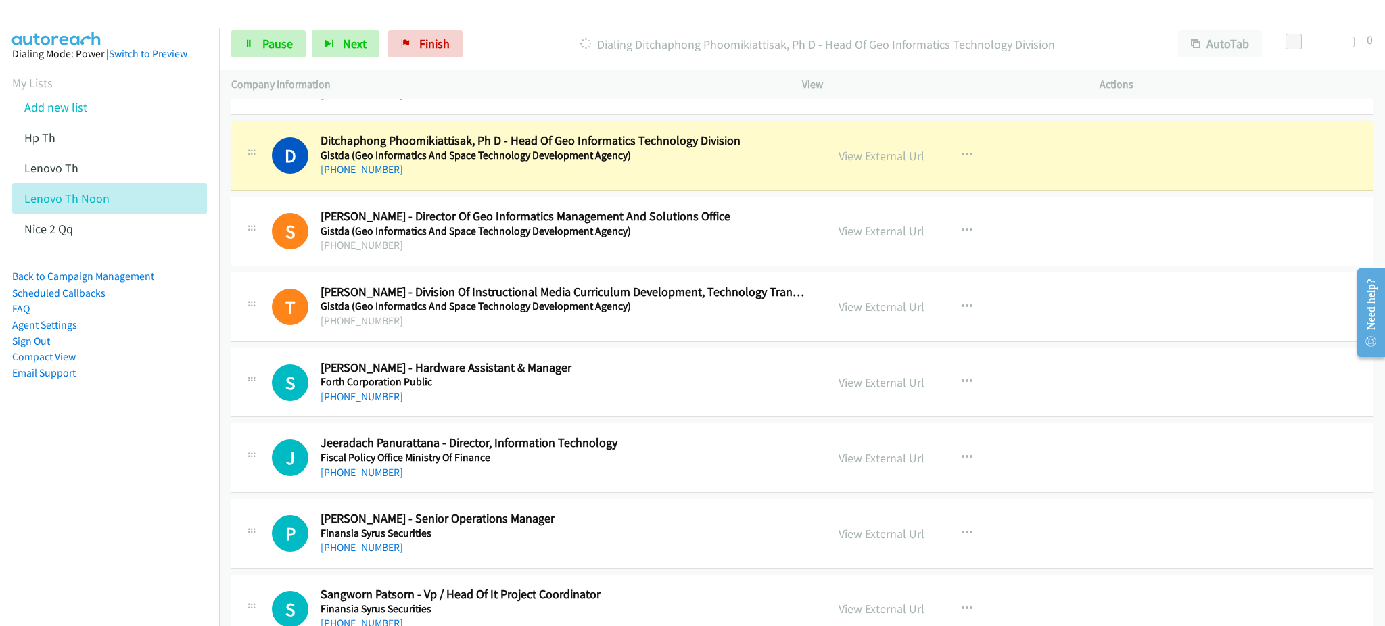
scroll to position [4147, 0]
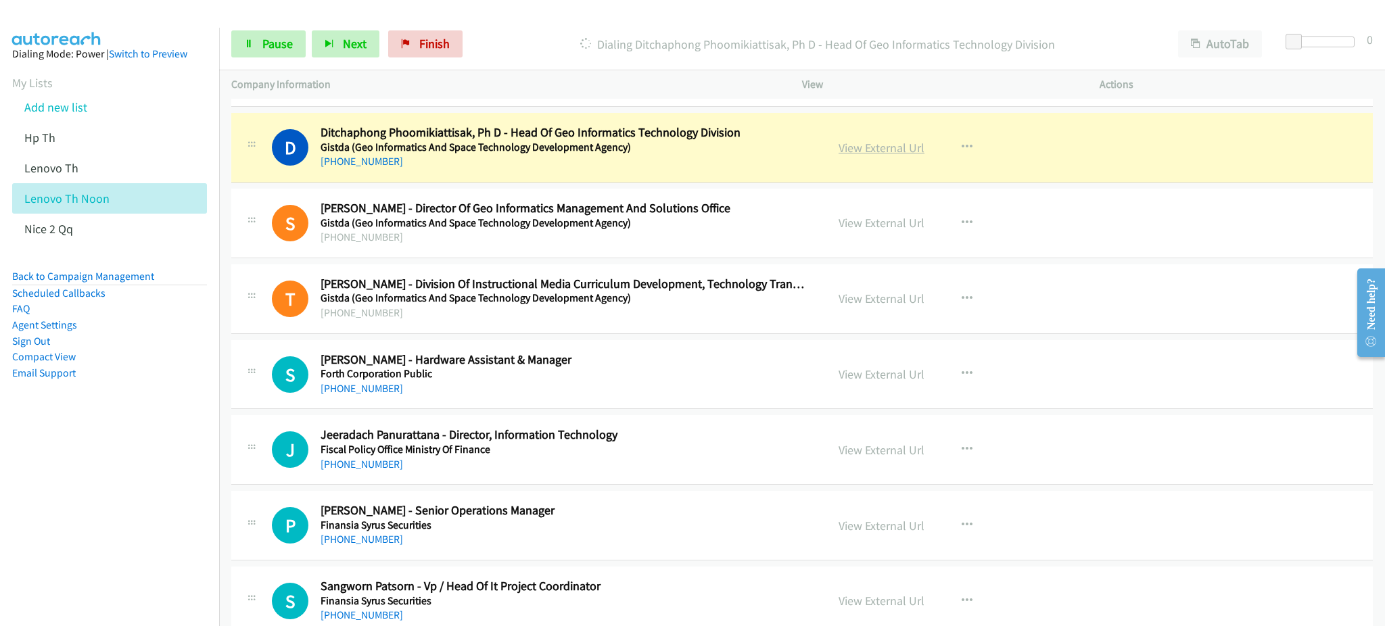
click at [895, 156] on link "View External Url" at bounding box center [882, 148] width 86 height 16
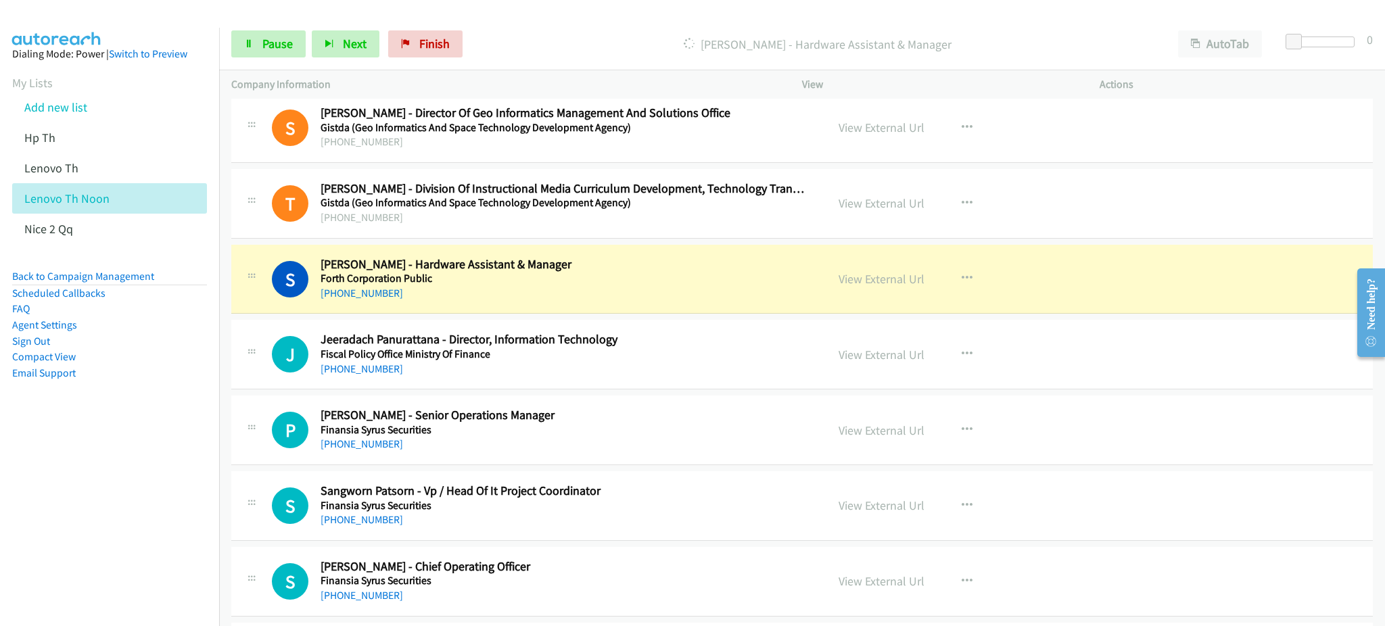
scroll to position [4328, 0]
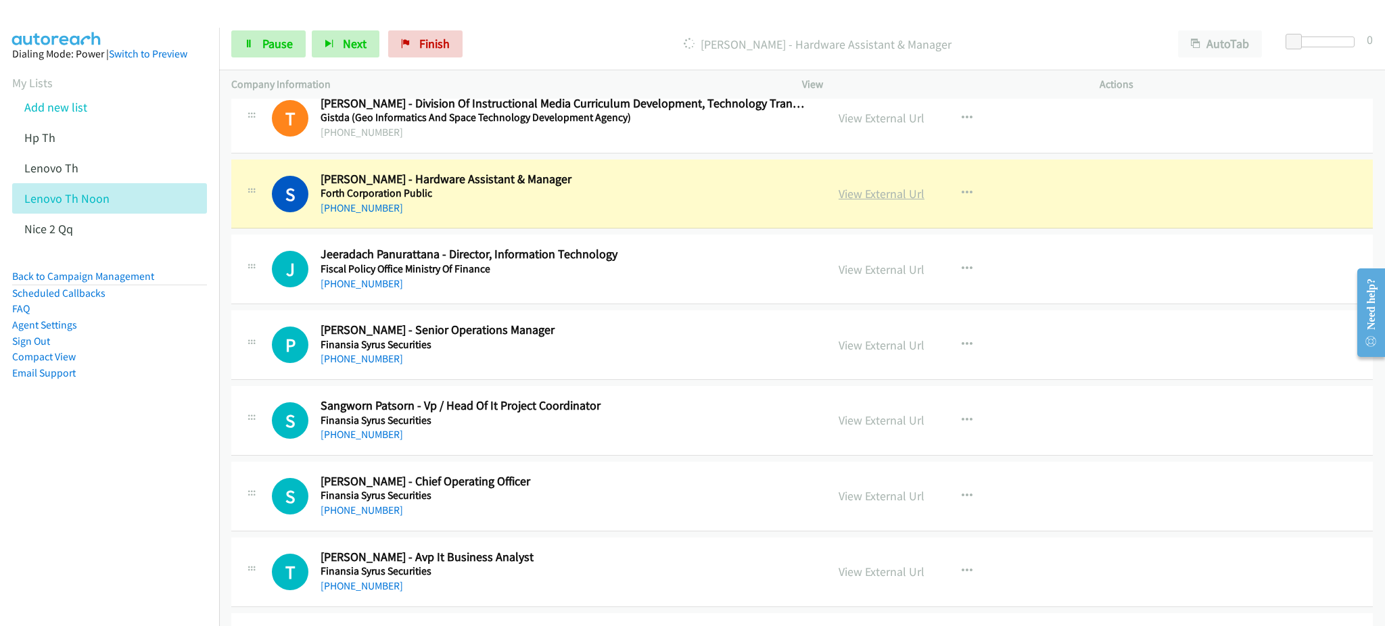
click at [856, 195] on link "View External Url" at bounding box center [882, 194] width 86 height 16
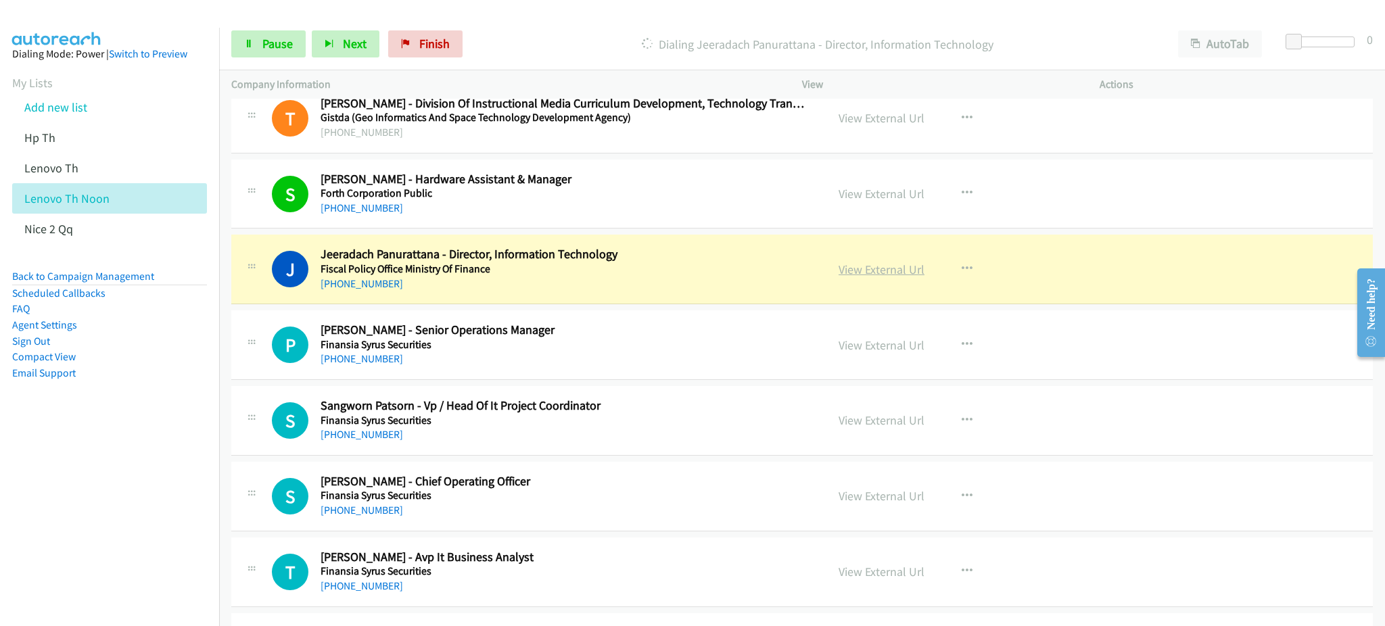
click at [879, 270] on link "View External Url" at bounding box center [882, 270] width 86 height 16
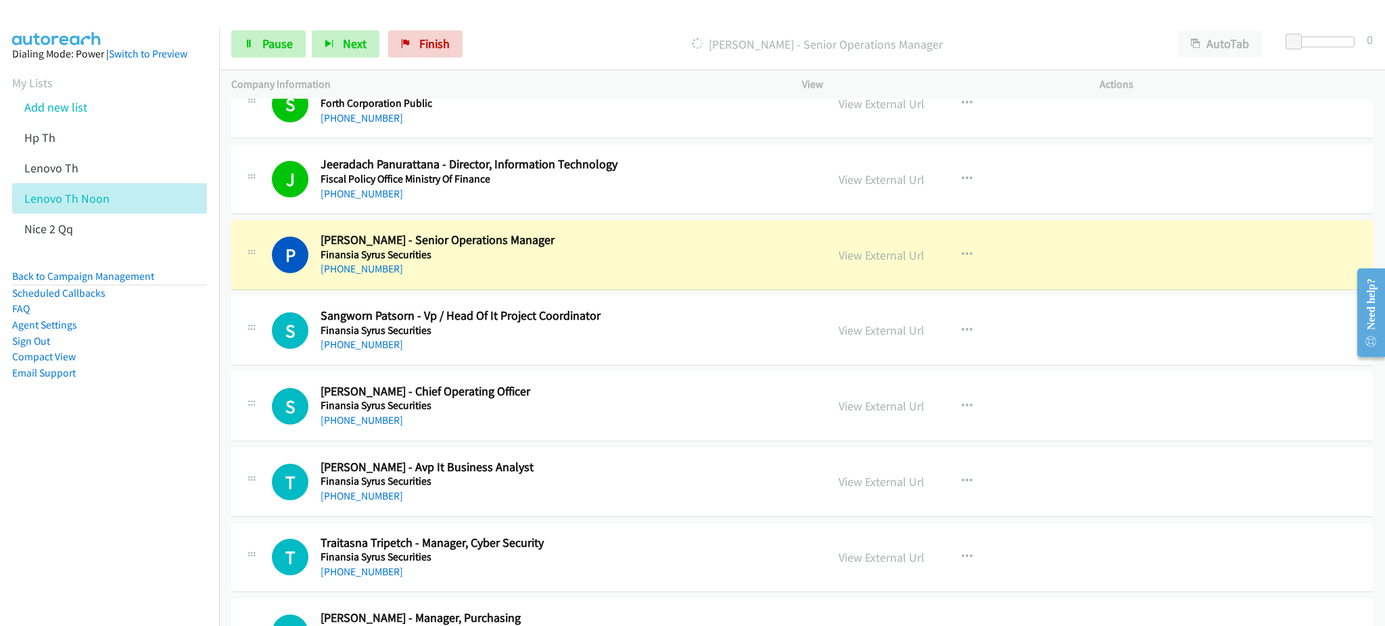
scroll to position [4508, 0]
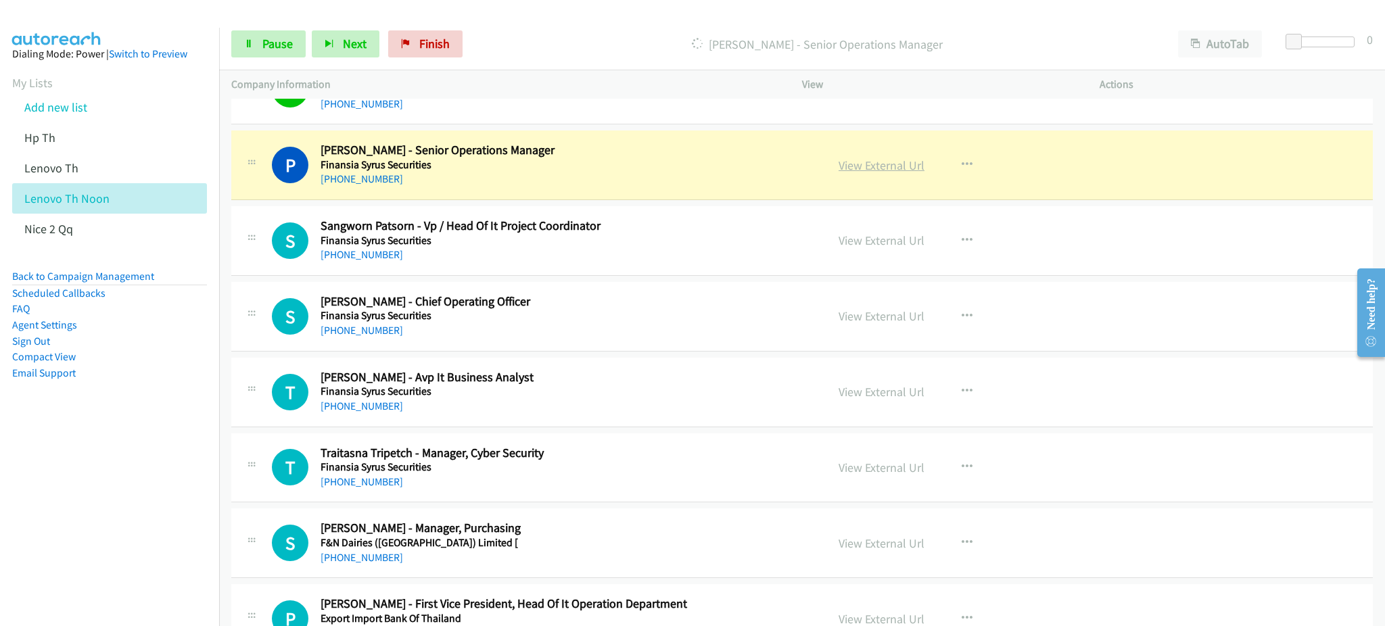
click at [882, 166] on link "View External Url" at bounding box center [882, 166] width 86 height 16
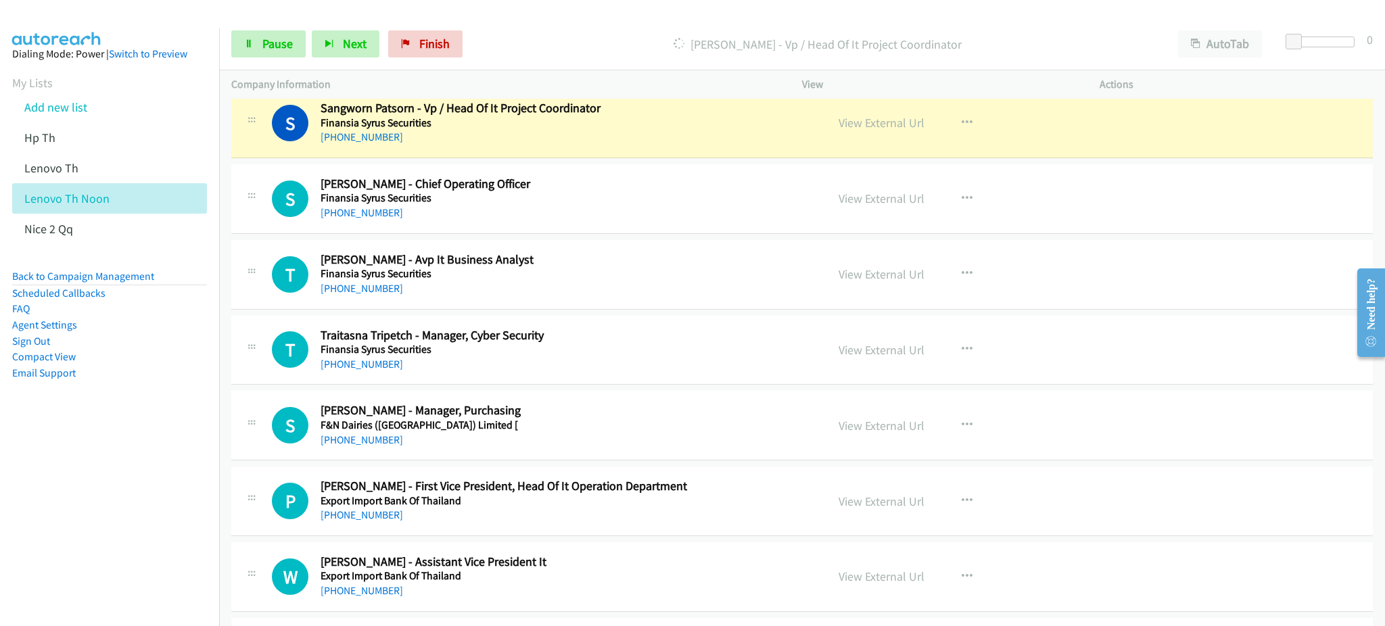
scroll to position [4598, 0]
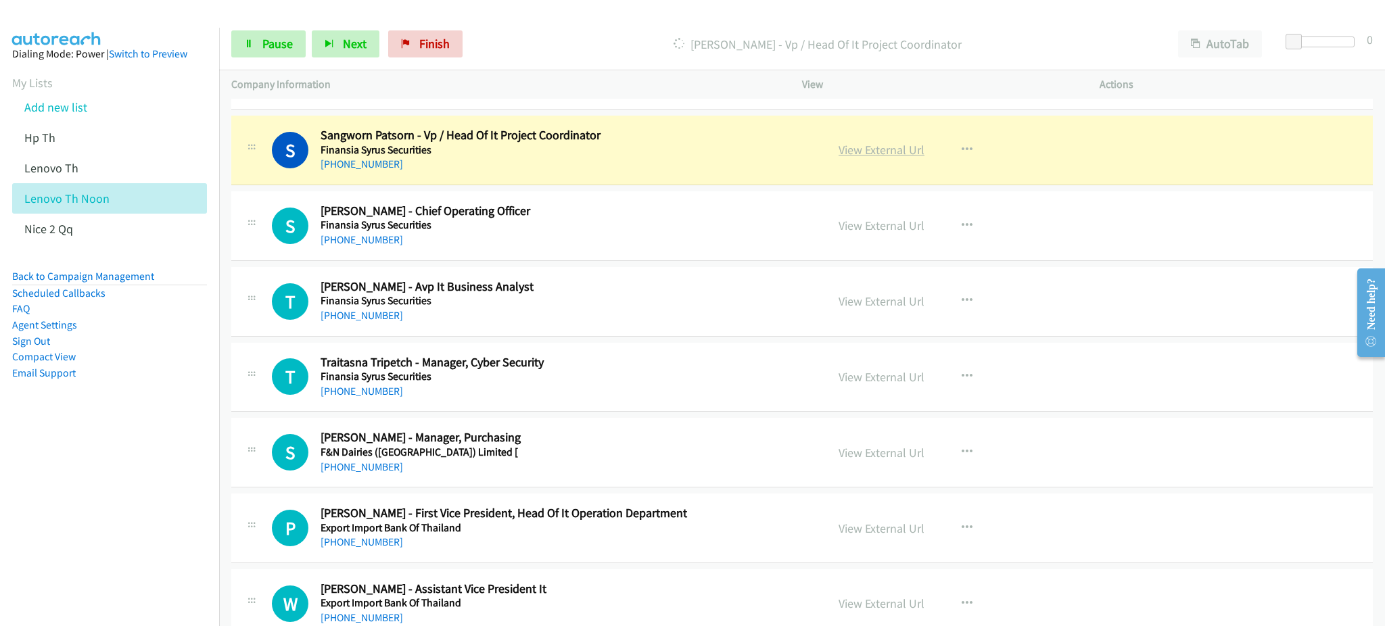
click at [881, 152] on link "View External Url" at bounding box center [882, 150] width 86 height 16
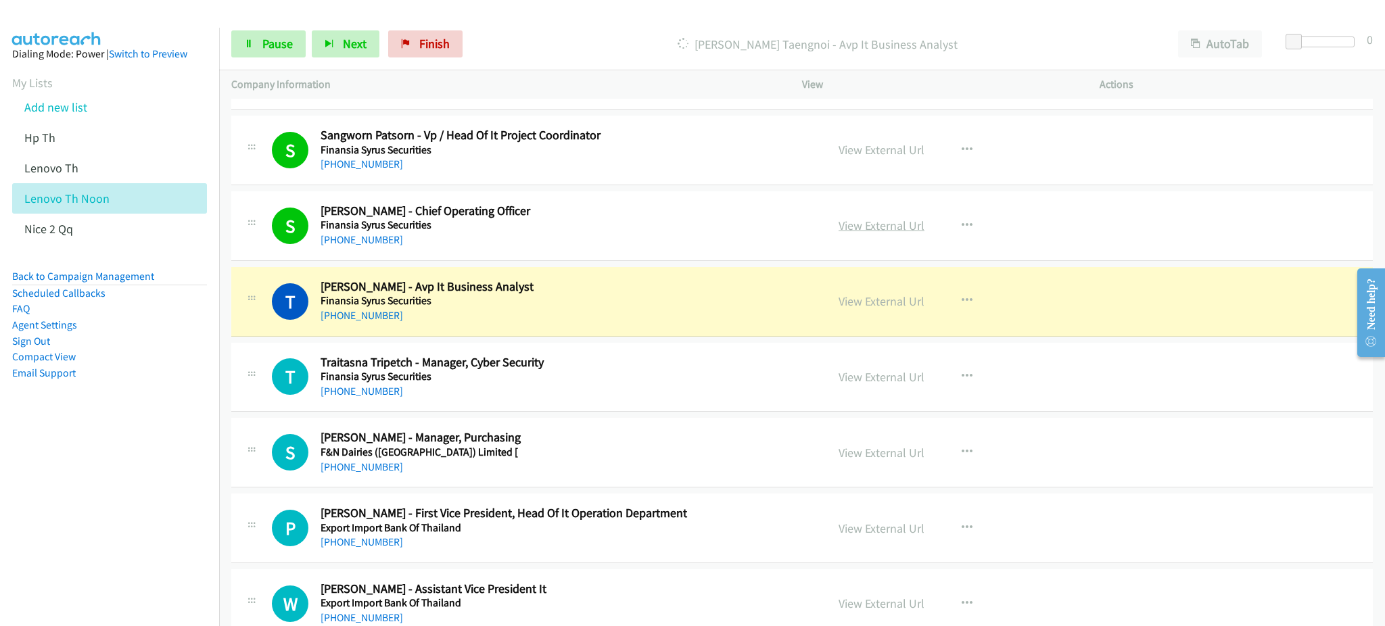
click at [856, 225] on link "View External Url" at bounding box center [882, 226] width 86 height 16
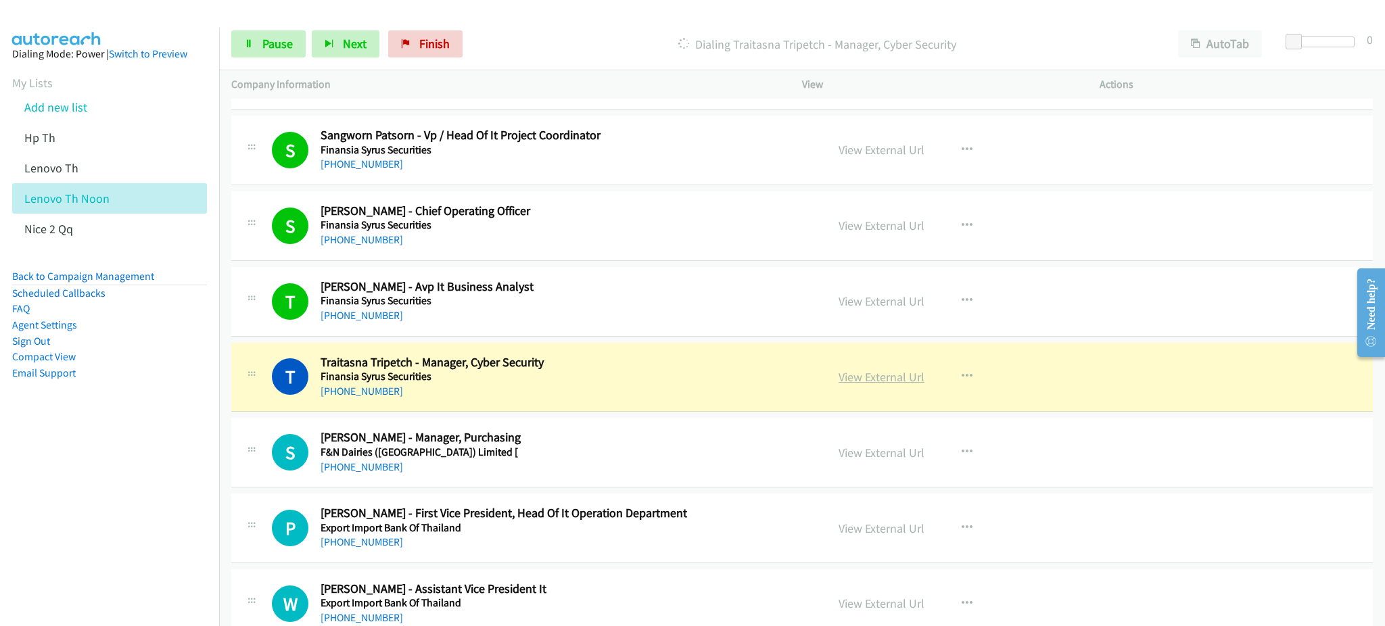
click at [858, 382] on link "View External Url" at bounding box center [882, 377] width 86 height 16
click at [875, 298] on link "View External Url" at bounding box center [882, 301] width 86 height 16
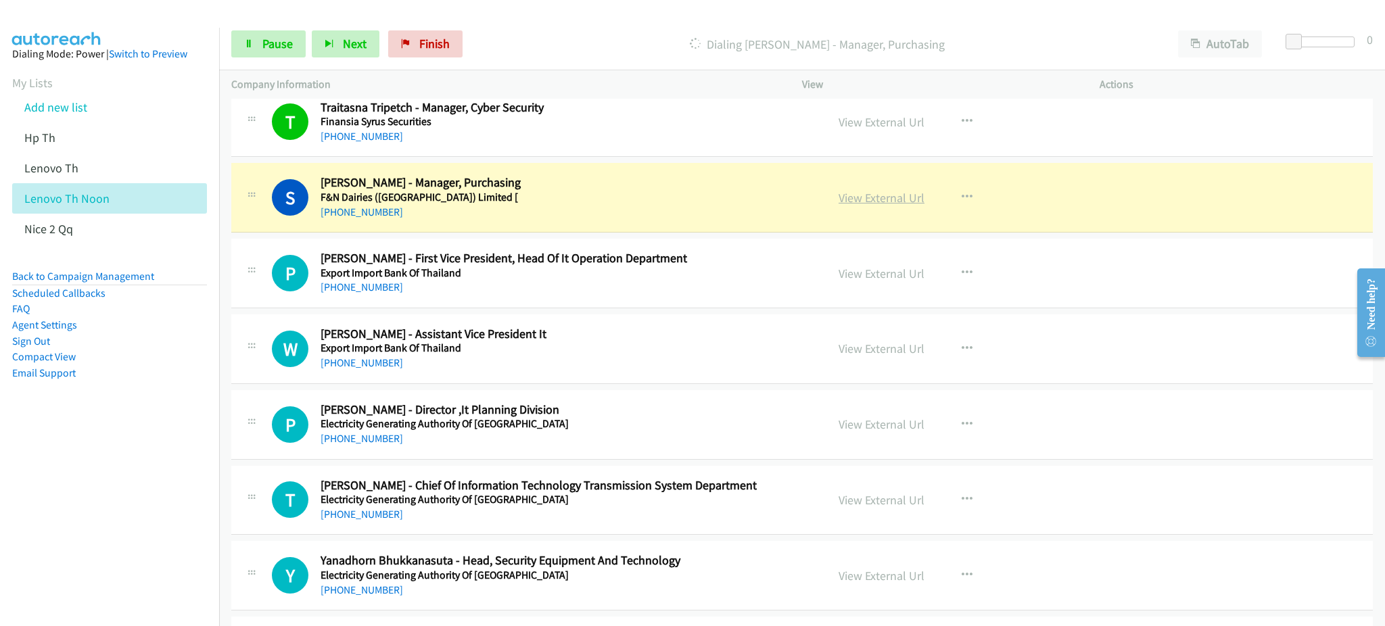
scroll to position [4869, 0]
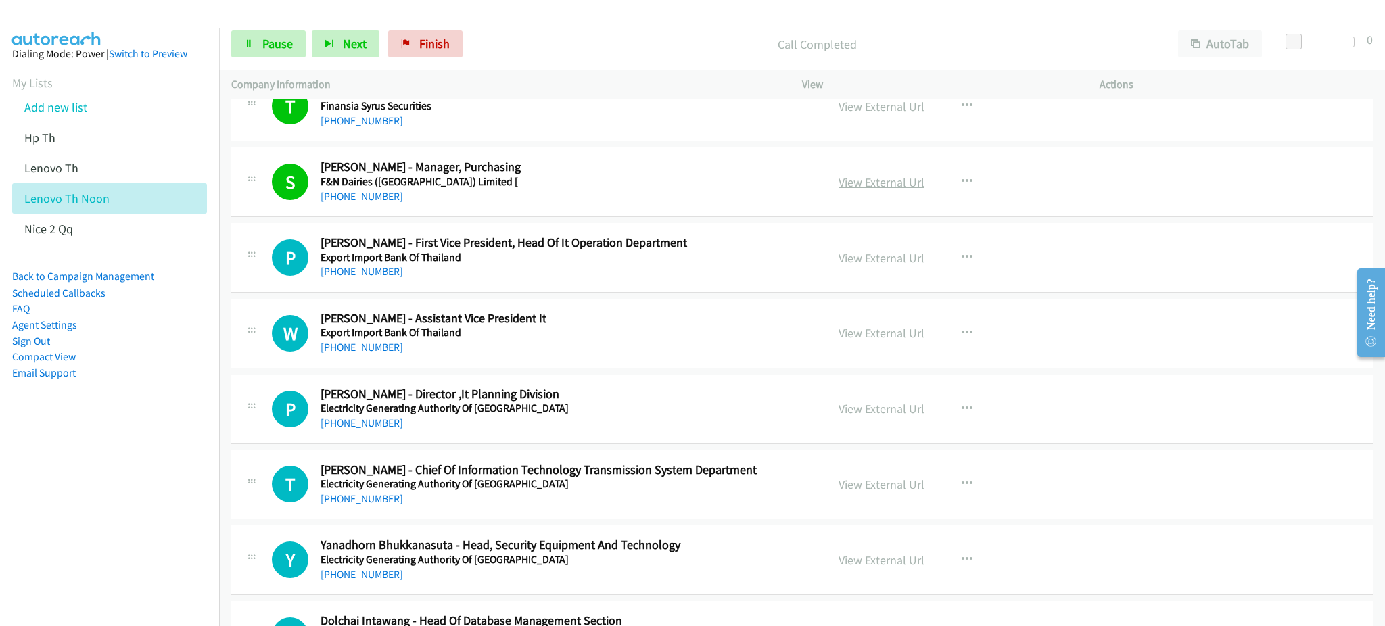
click at [856, 182] on link "View External Url" at bounding box center [882, 182] width 86 height 16
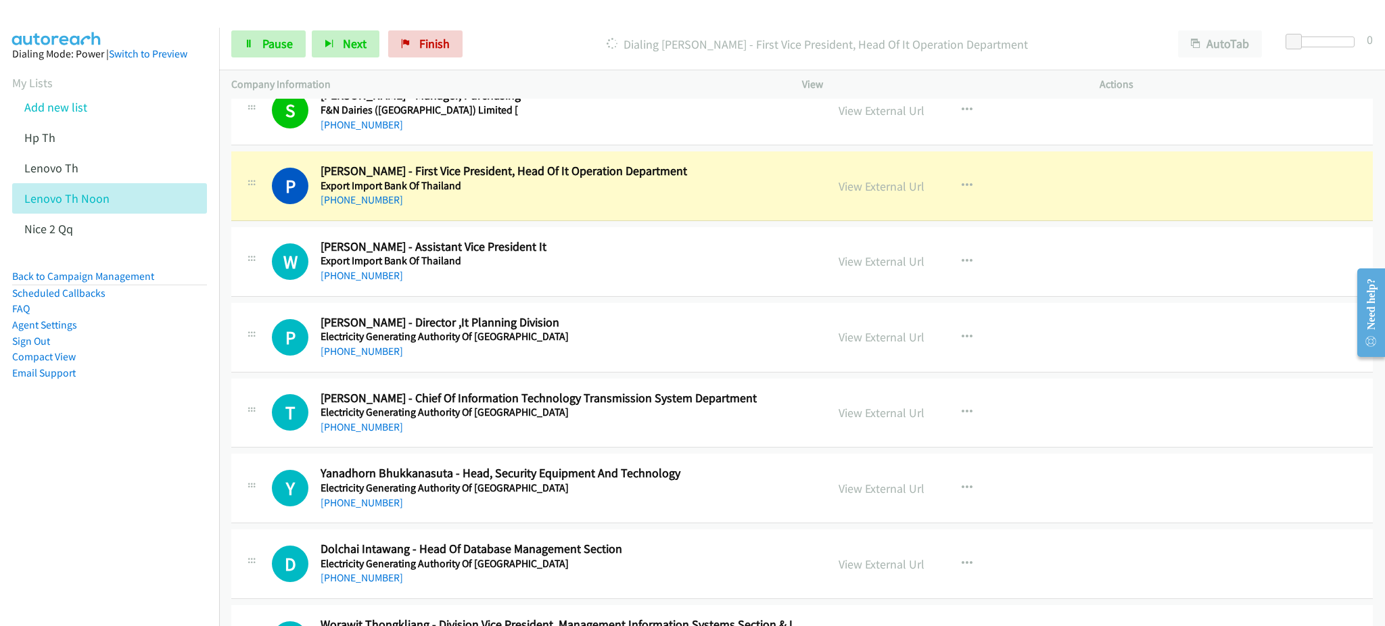
scroll to position [4959, 0]
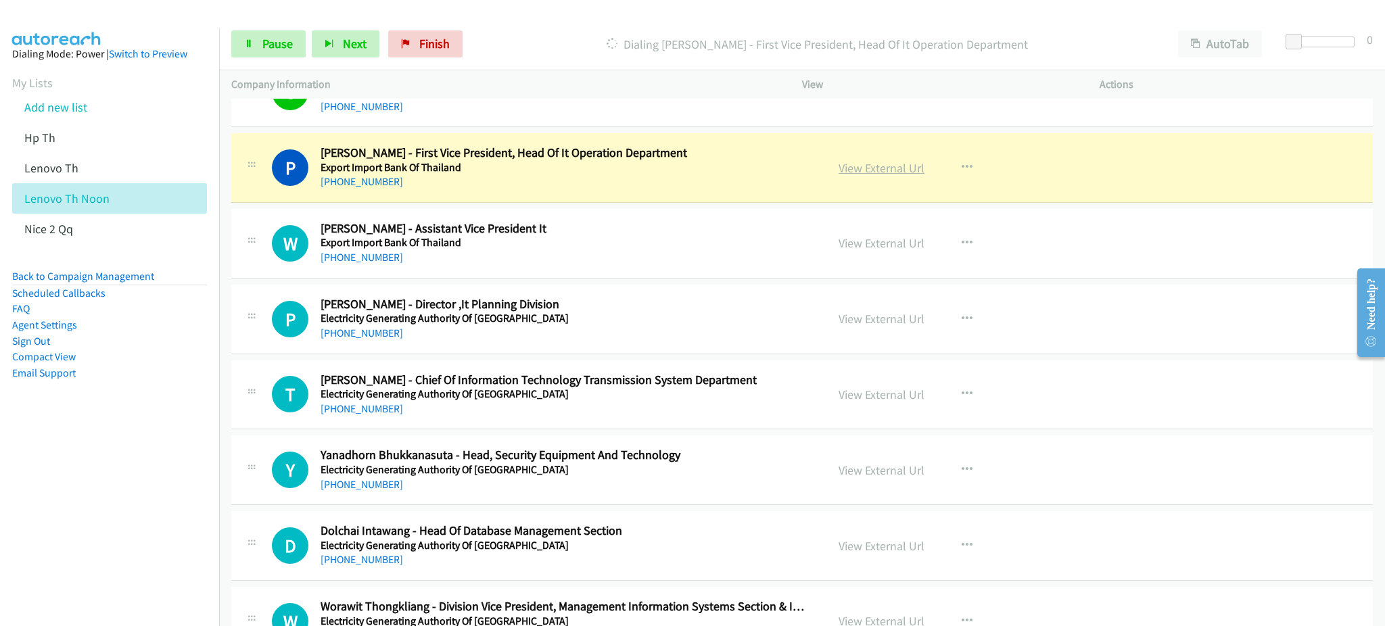
click at [878, 168] on link "View External Url" at bounding box center [882, 168] width 86 height 16
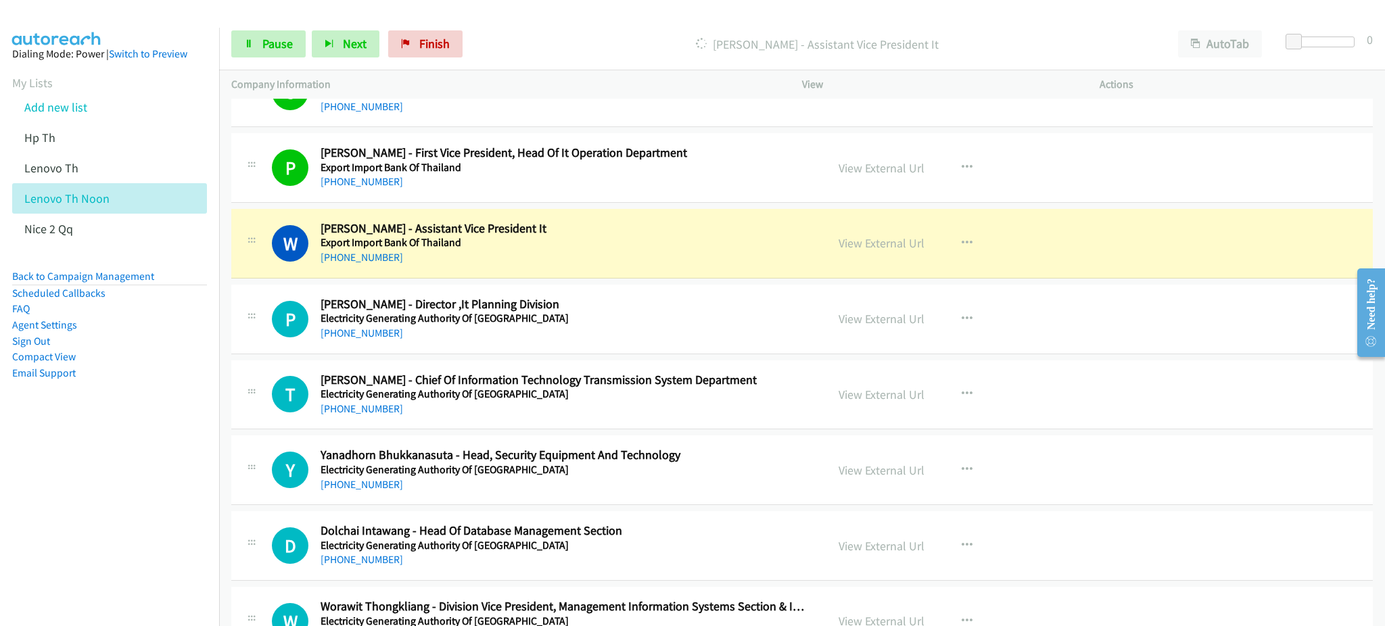
scroll to position [5049, 0]
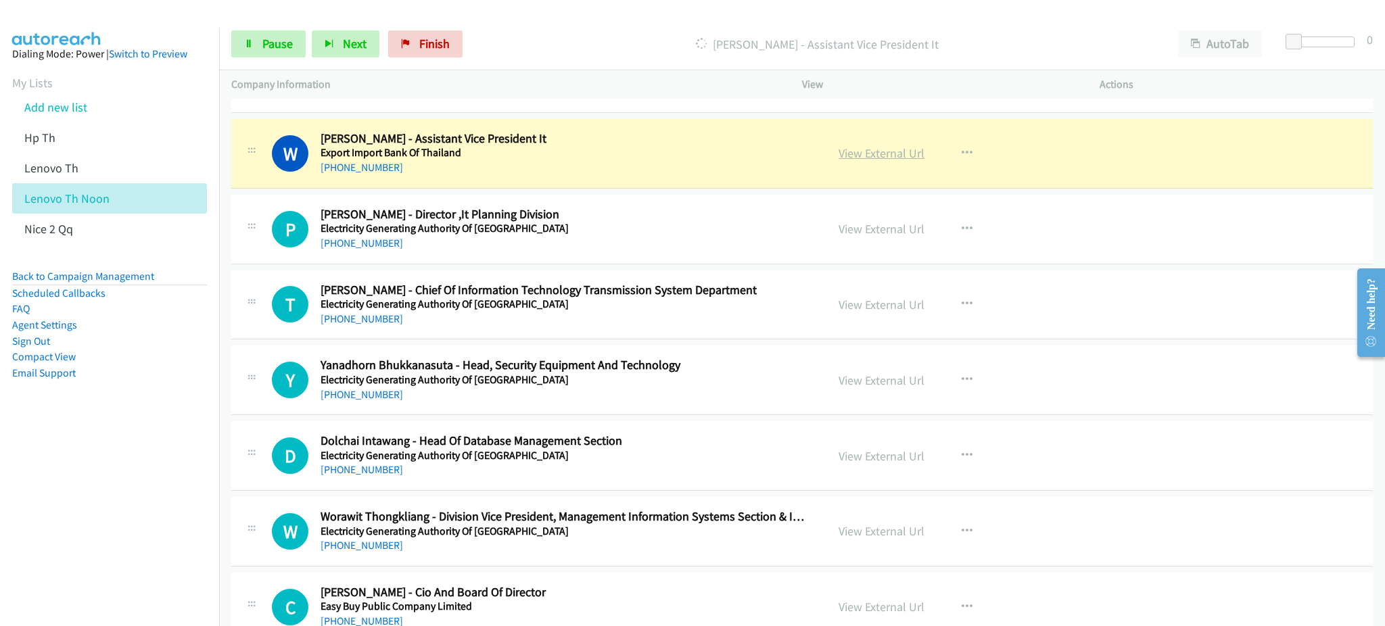
click at [892, 160] on link "View External Url" at bounding box center [882, 153] width 86 height 16
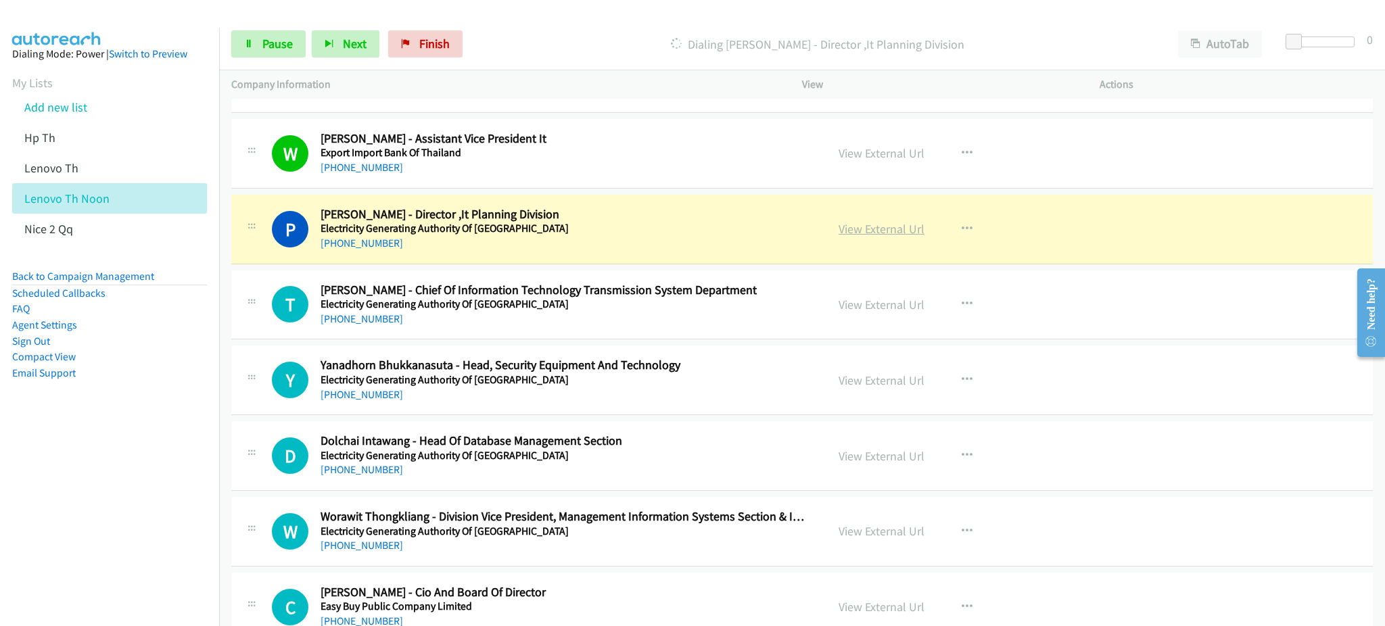
click at [862, 230] on link "View External Url" at bounding box center [882, 229] width 86 height 16
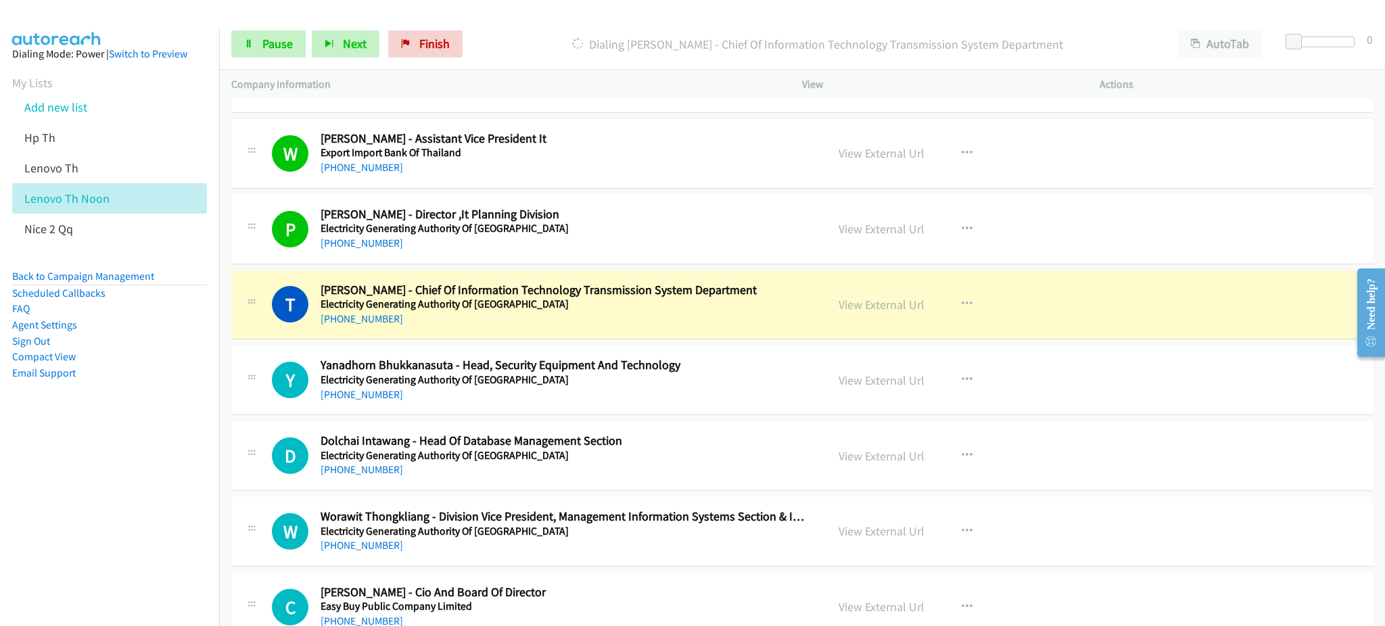
scroll to position [5229, 0]
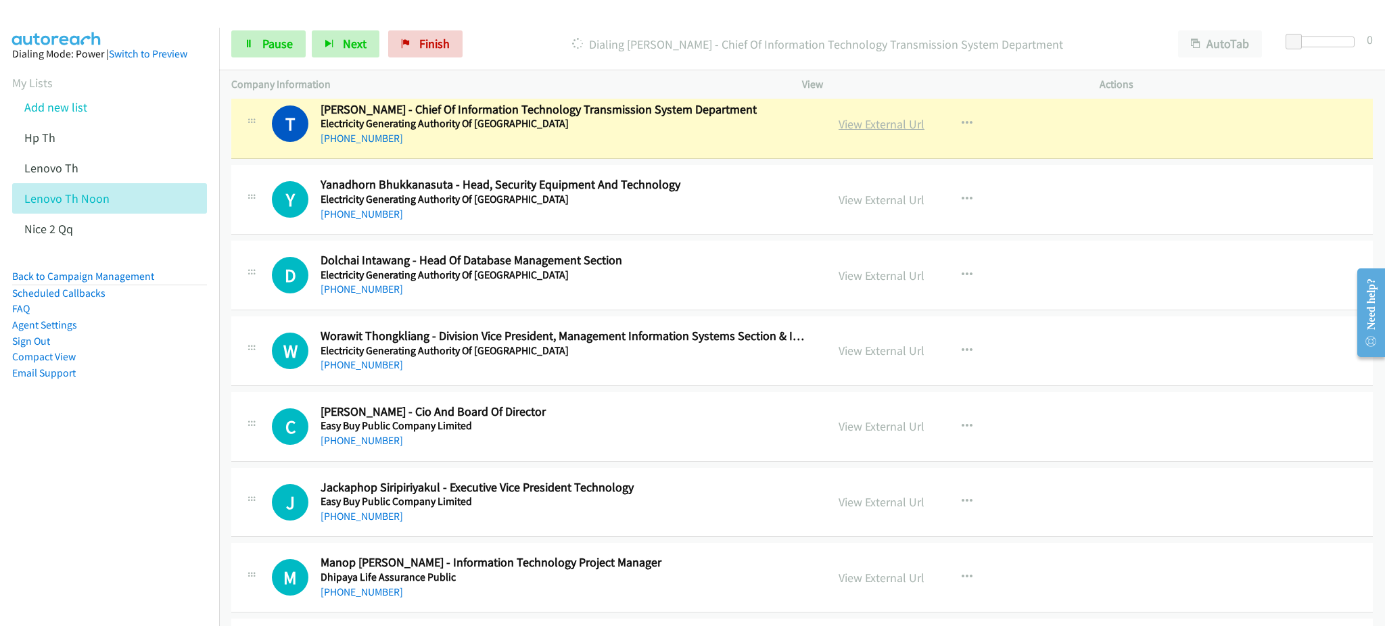
click at [853, 124] on link "View External Url" at bounding box center [882, 124] width 86 height 16
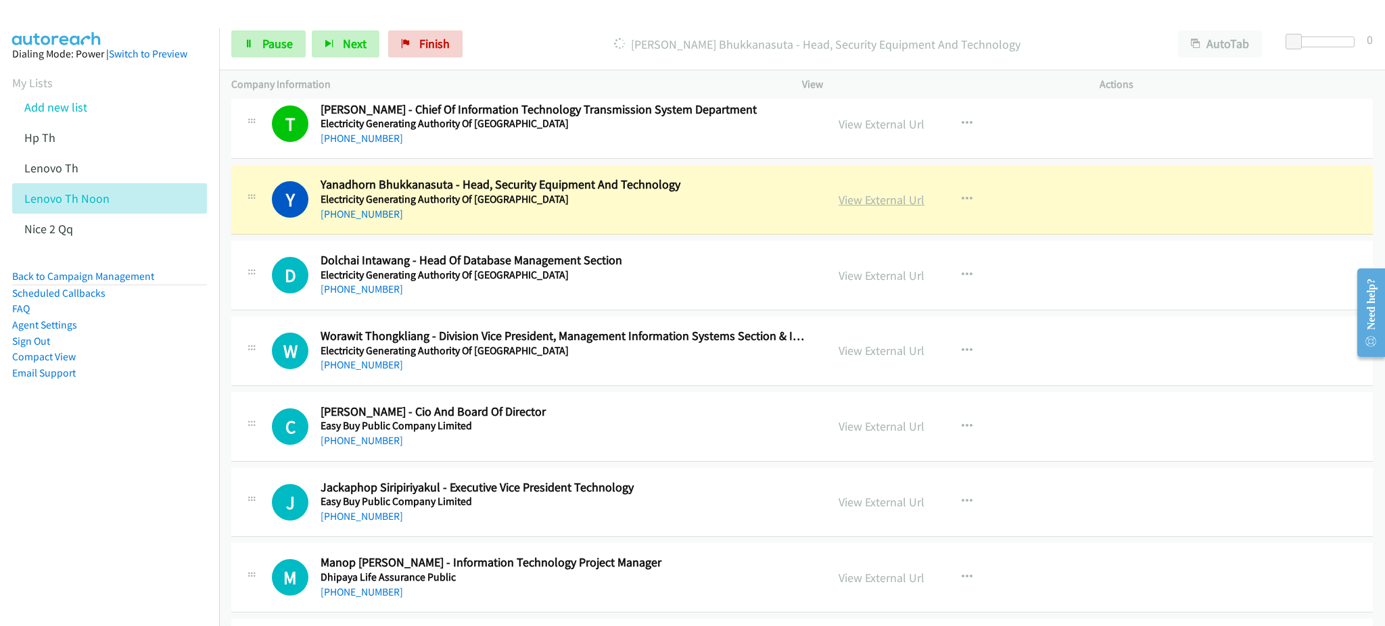
click at [899, 202] on link "View External Url" at bounding box center [882, 200] width 86 height 16
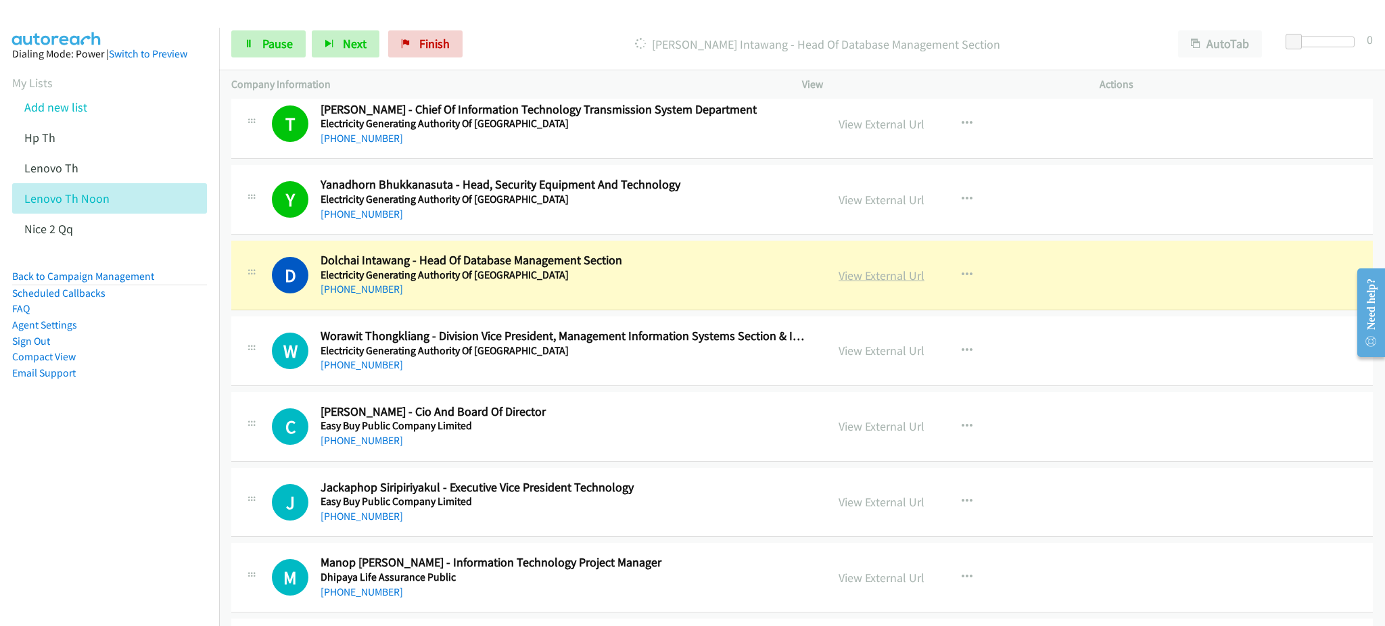
click at [887, 274] on link "View External Url" at bounding box center [882, 276] width 86 height 16
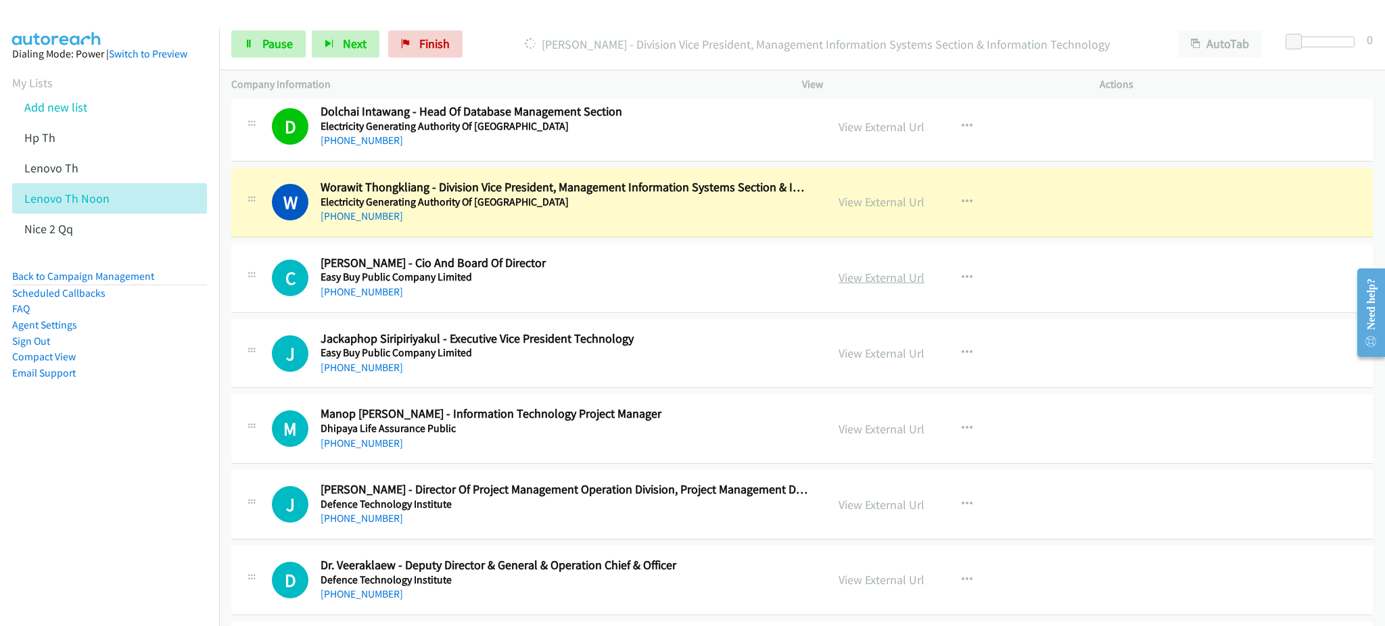
scroll to position [5410, 0]
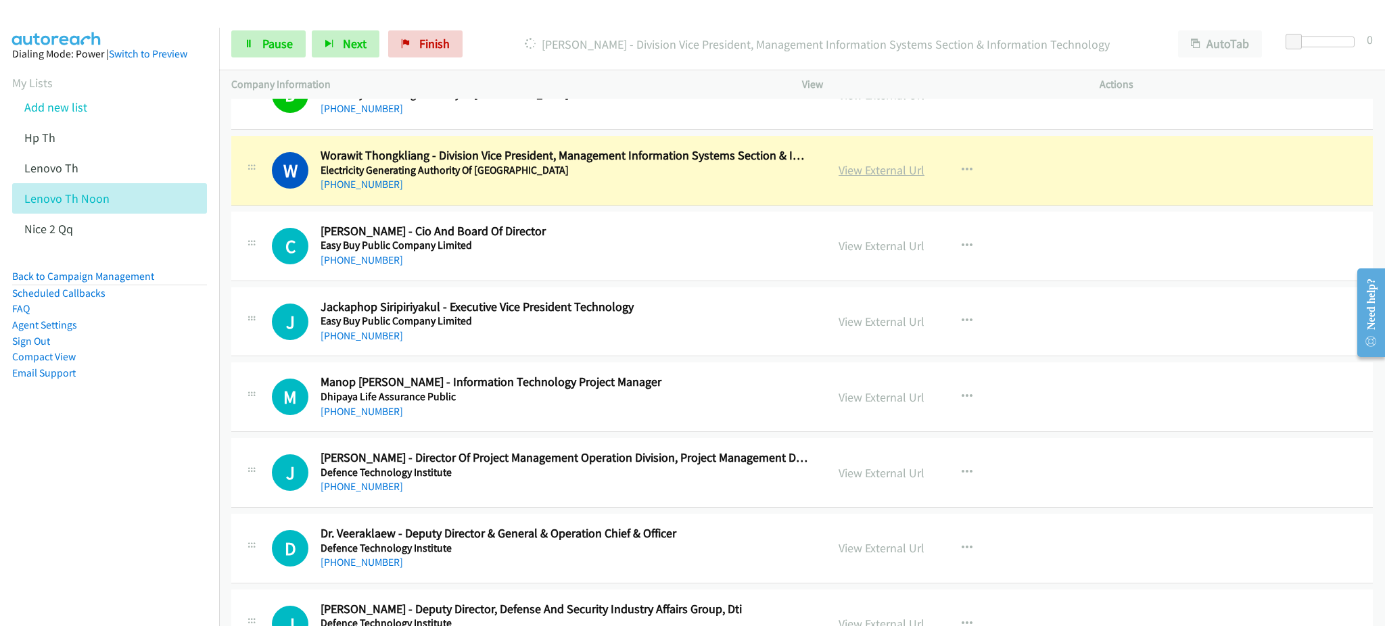
click at [885, 170] on link "View External Url" at bounding box center [882, 170] width 86 height 16
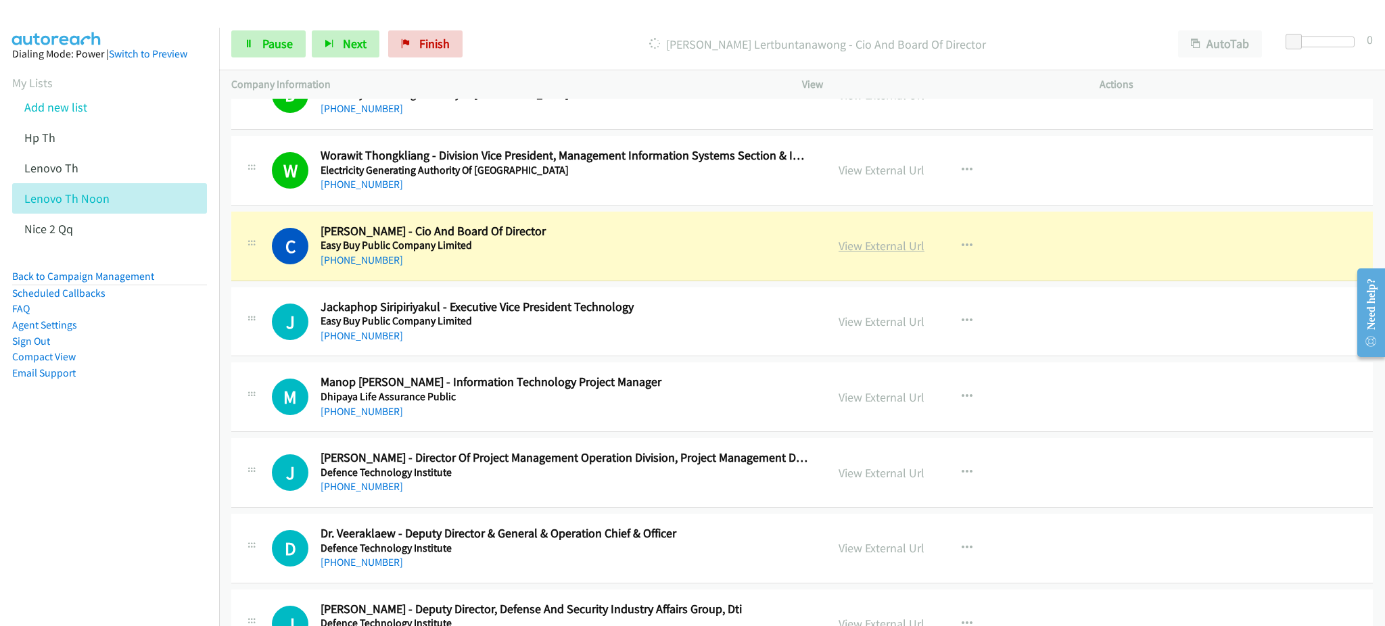
click at [894, 248] on link "View External Url" at bounding box center [882, 246] width 86 height 16
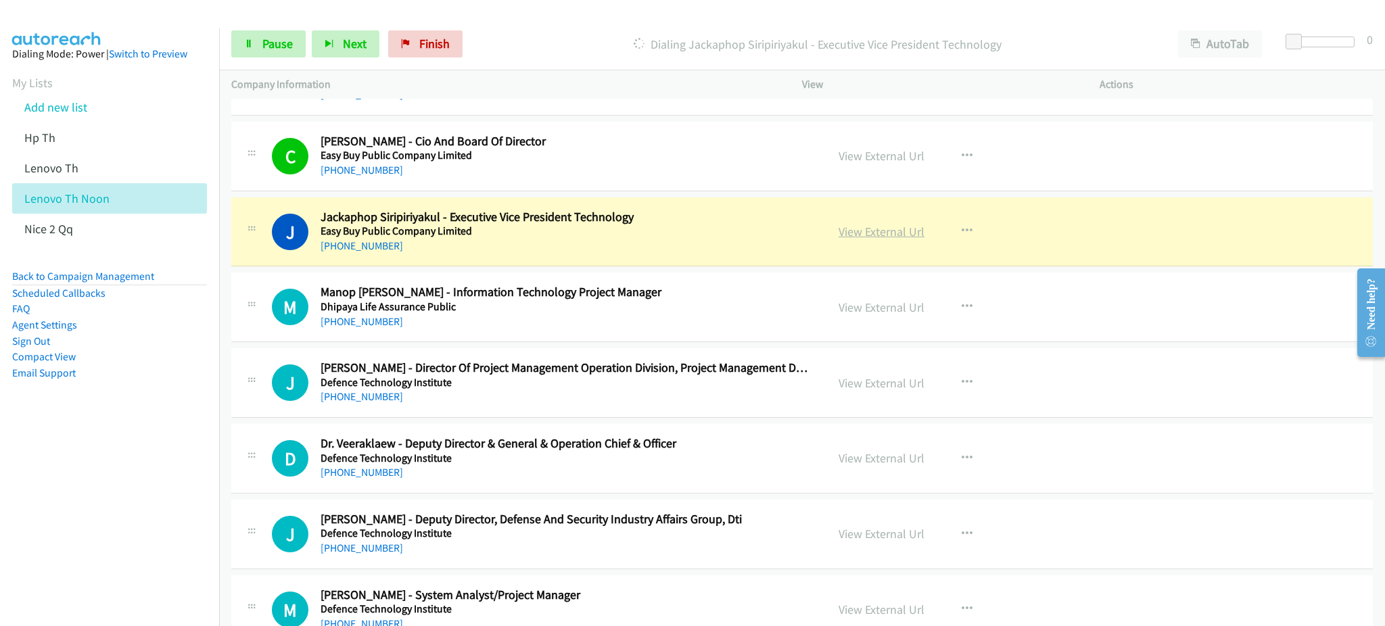
click at [859, 233] on link "View External Url" at bounding box center [882, 232] width 86 height 16
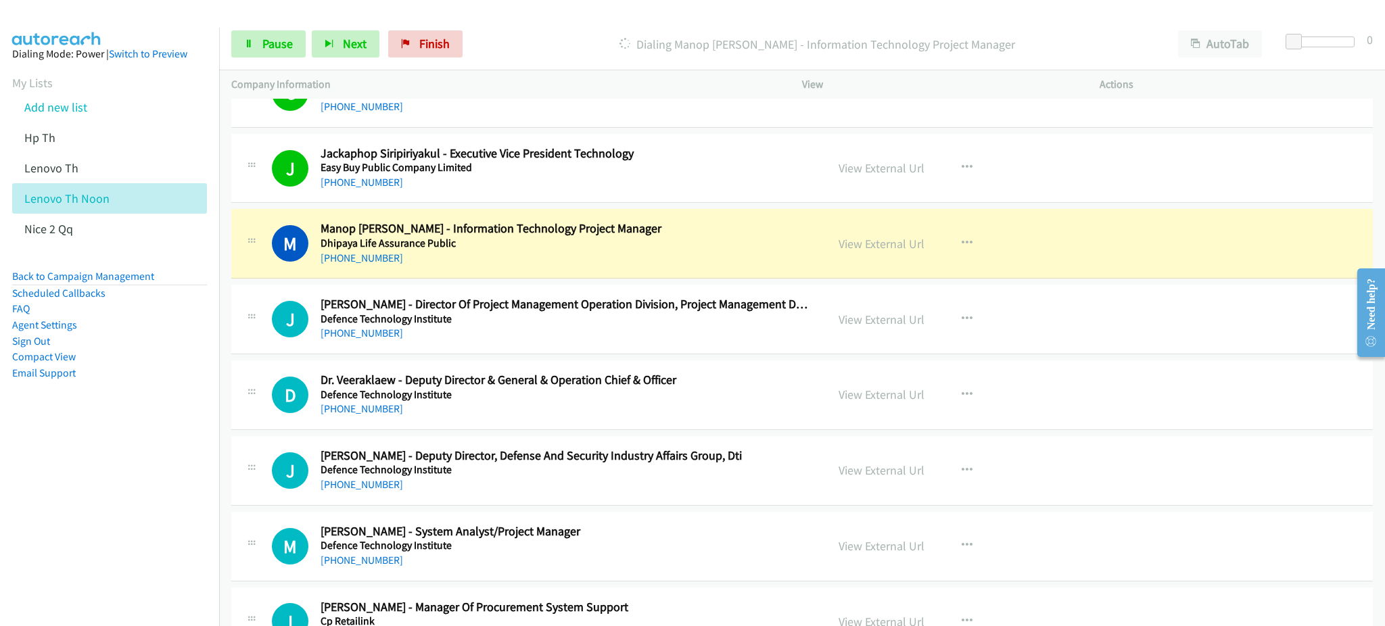
scroll to position [5590, 0]
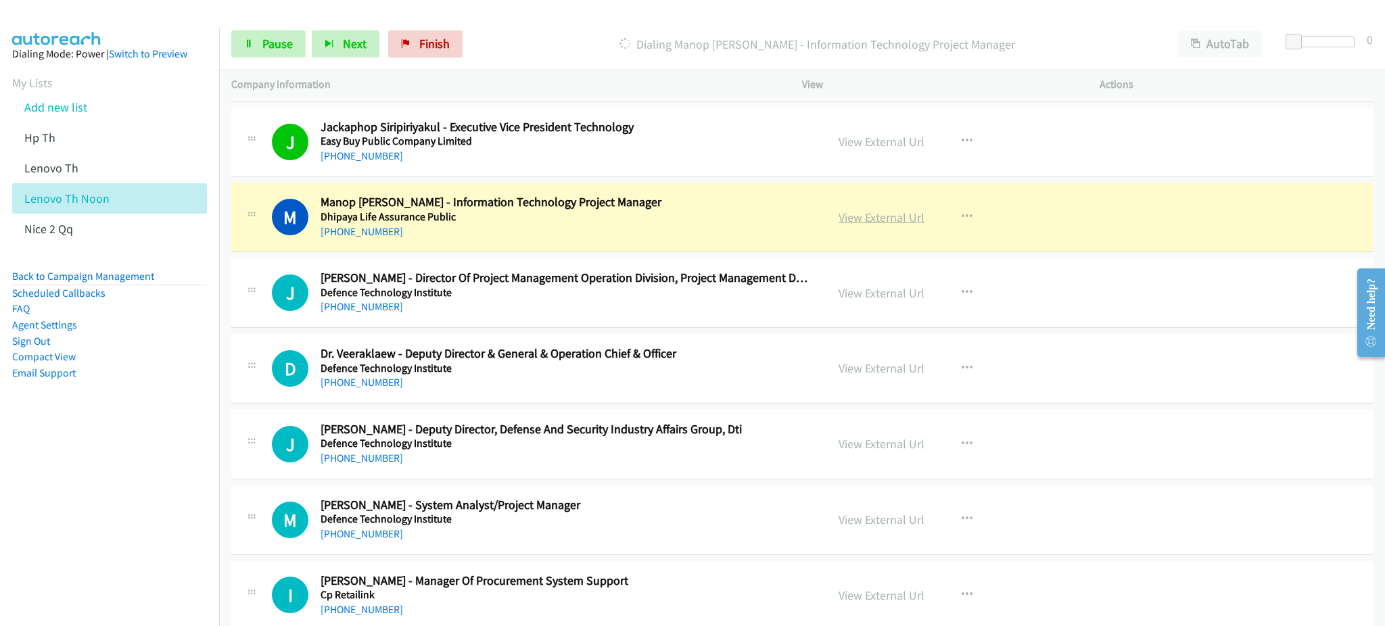
click at [853, 218] on link "View External Url" at bounding box center [882, 218] width 86 height 16
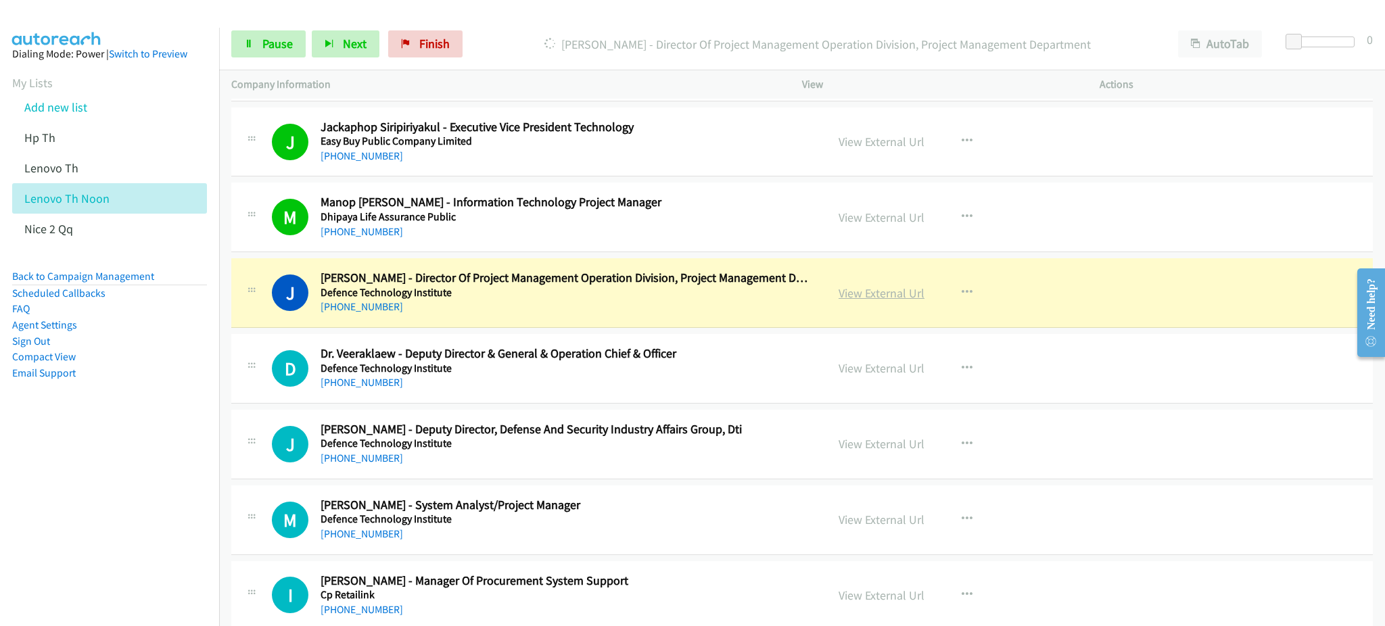
click at [870, 291] on link "View External Url" at bounding box center [882, 293] width 86 height 16
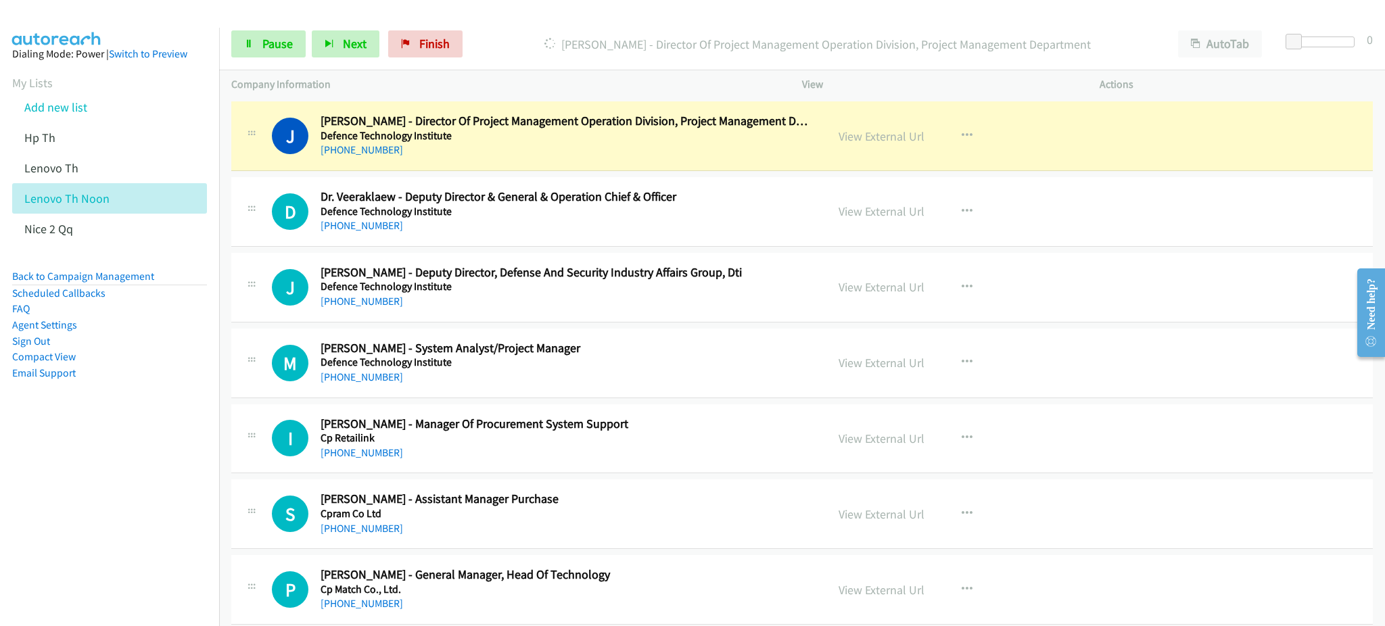
scroll to position [5770, 0]
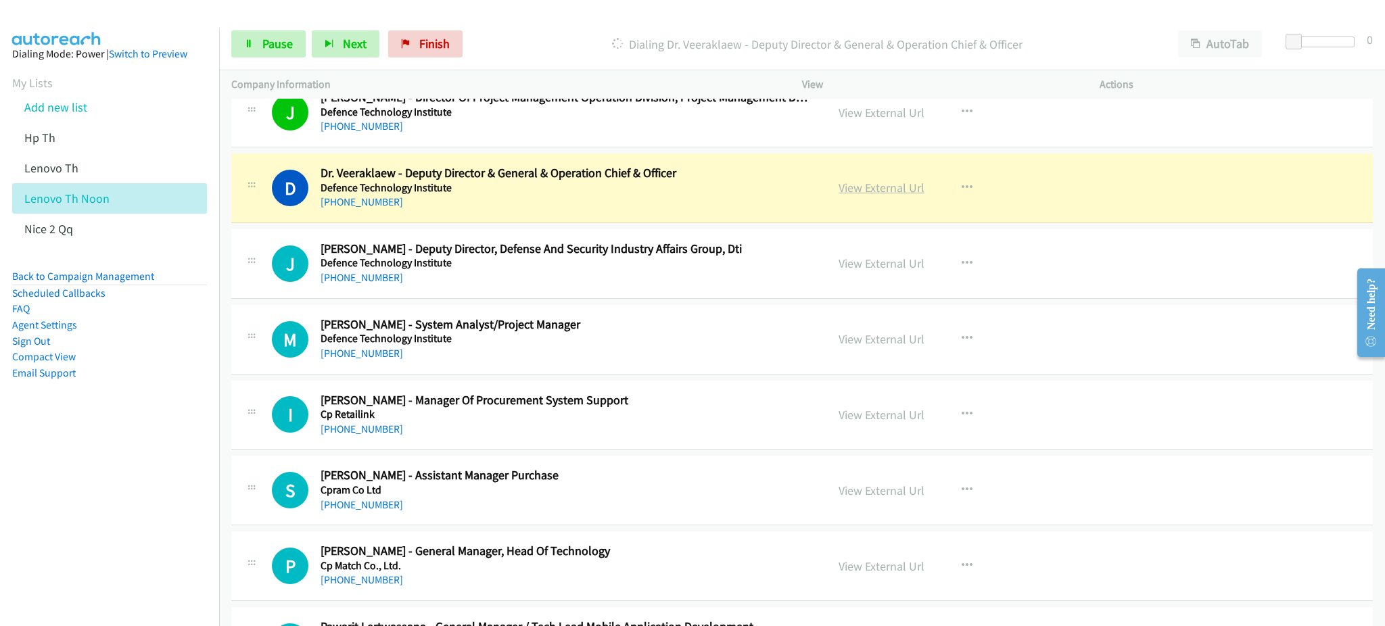
click at [875, 187] on link "View External Url" at bounding box center [882, 188] width 86 height 16
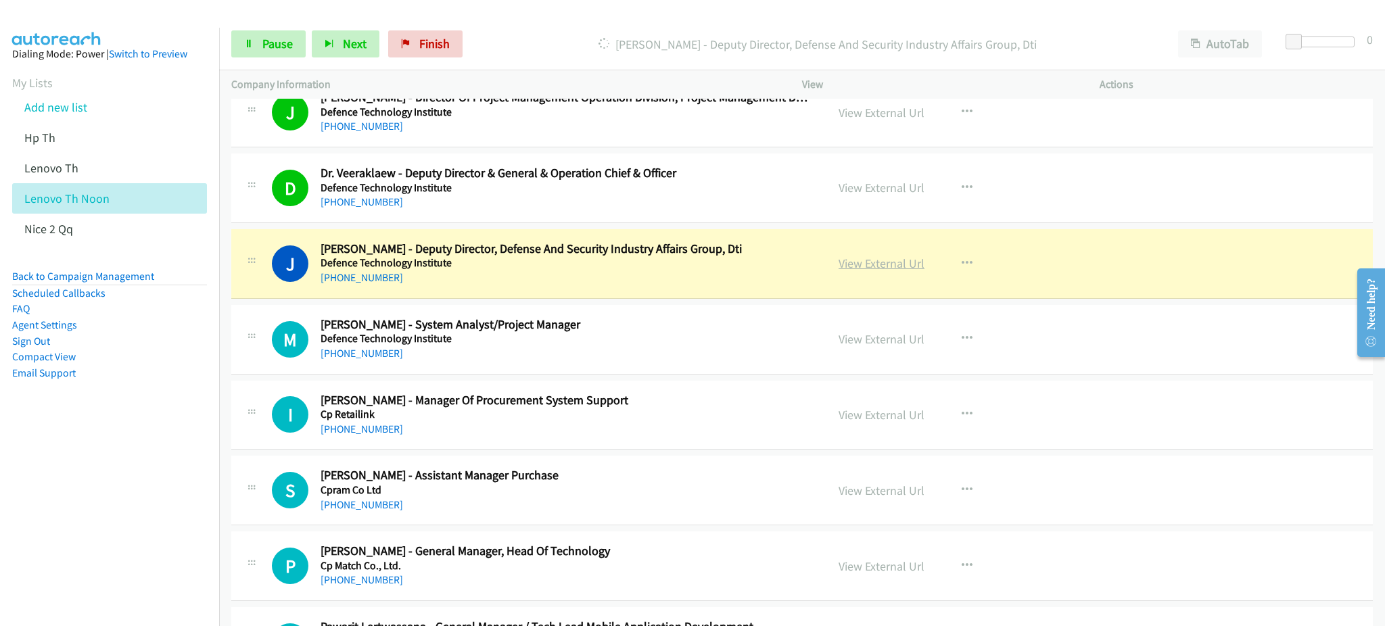
click at [864, 264] on link "View External Url" at bounding box center [882, 264] width 86 height 16
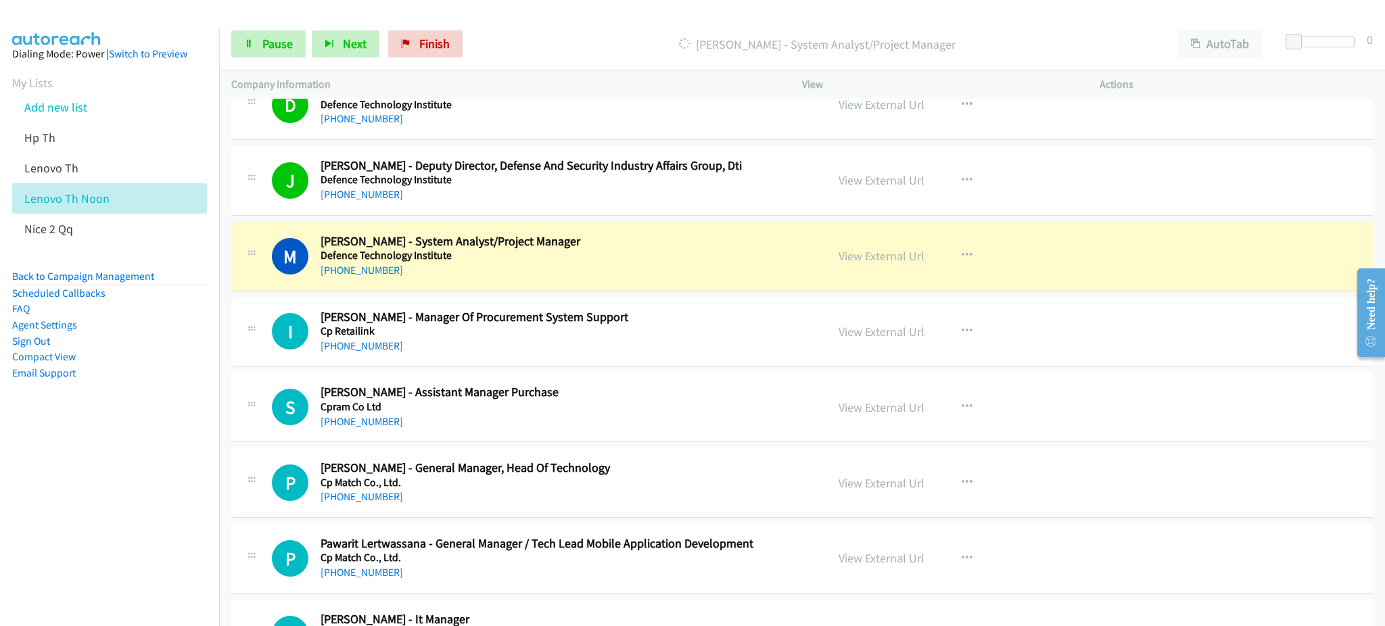
scroll to position [5951, 0]
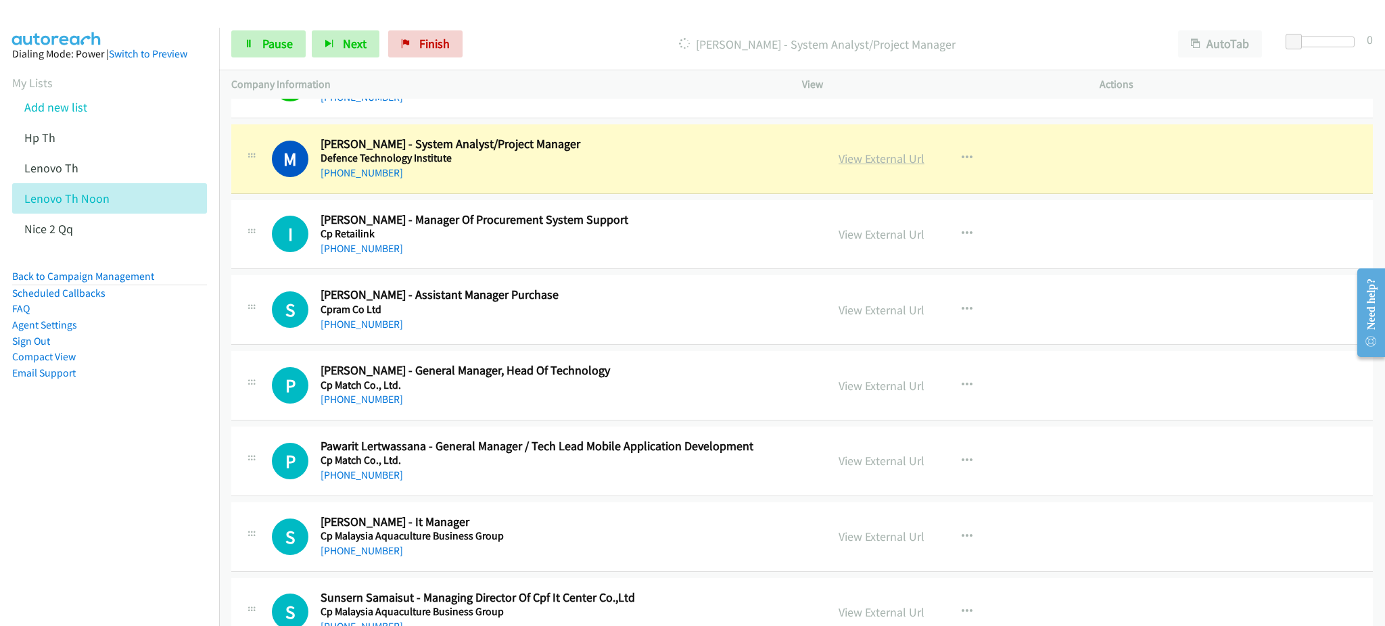
click at [894, 158] on link "View External Url" at bounding box center [882, 159] width 86 height 16
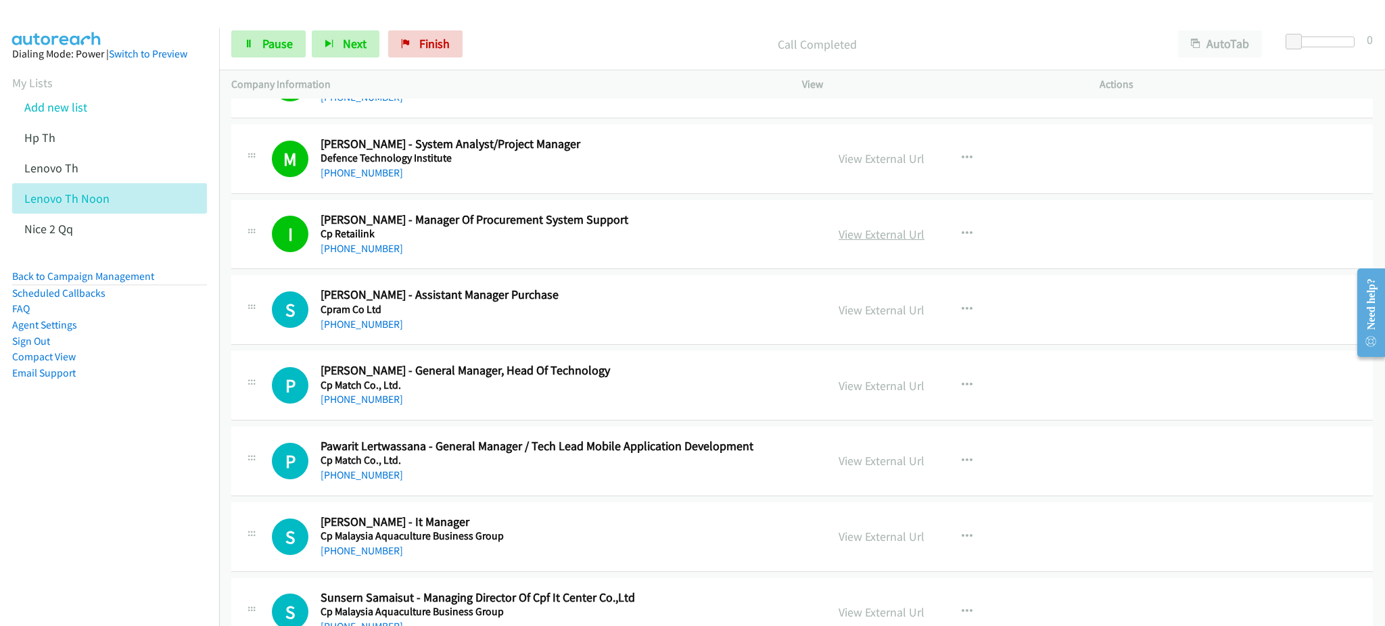
click at [844, 229] on link "View External Url" at bounding box center [882, 235] width 86 height 16
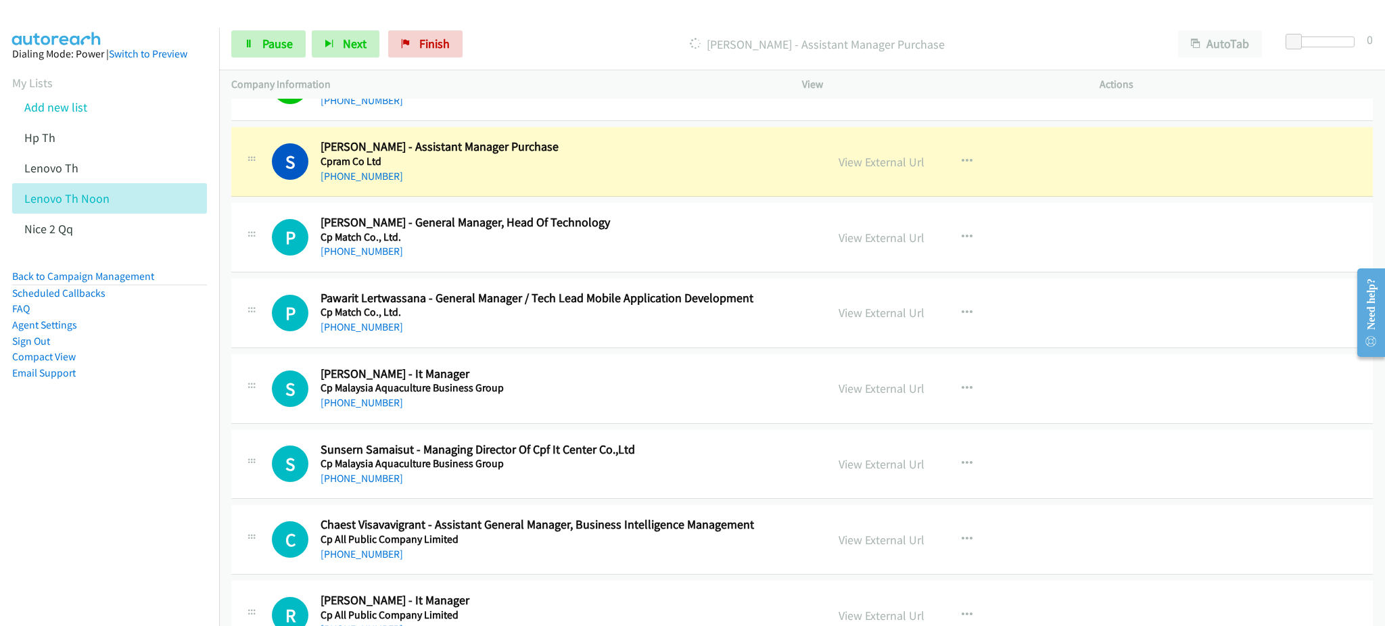
scroll to position [6131, 0]
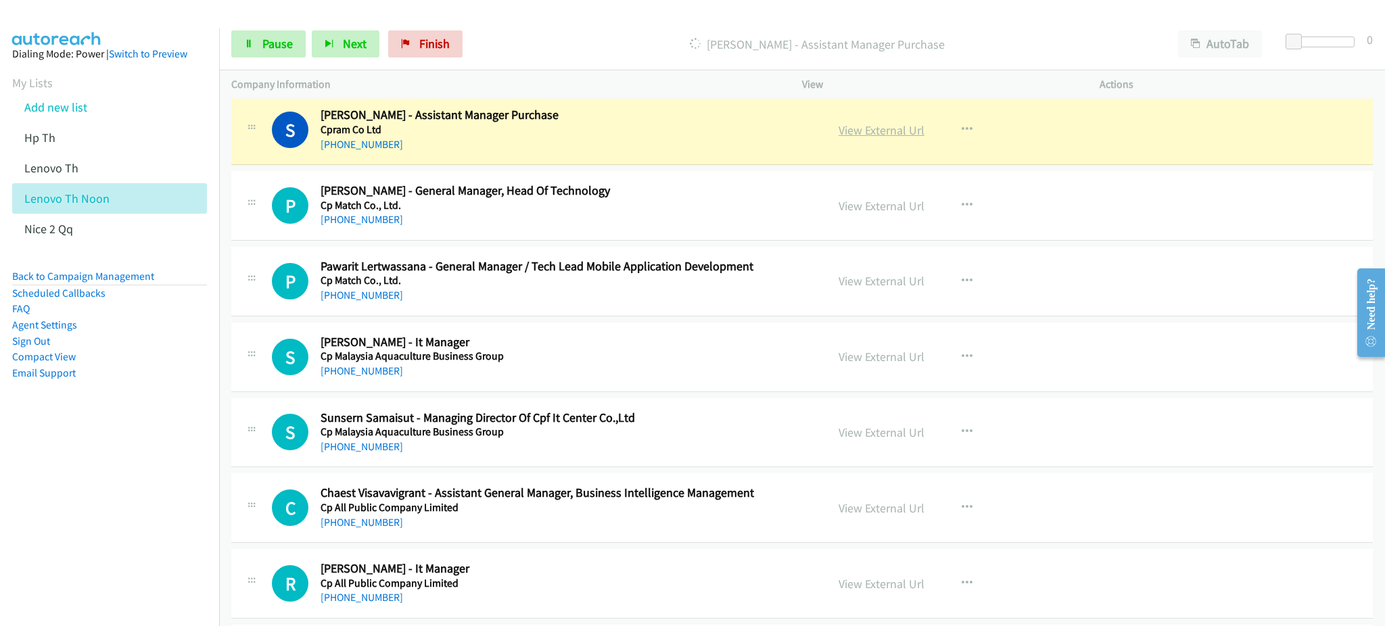
click at [856, 136] on link "View External Url" at bounding box center [882, 130] width 86 height 16
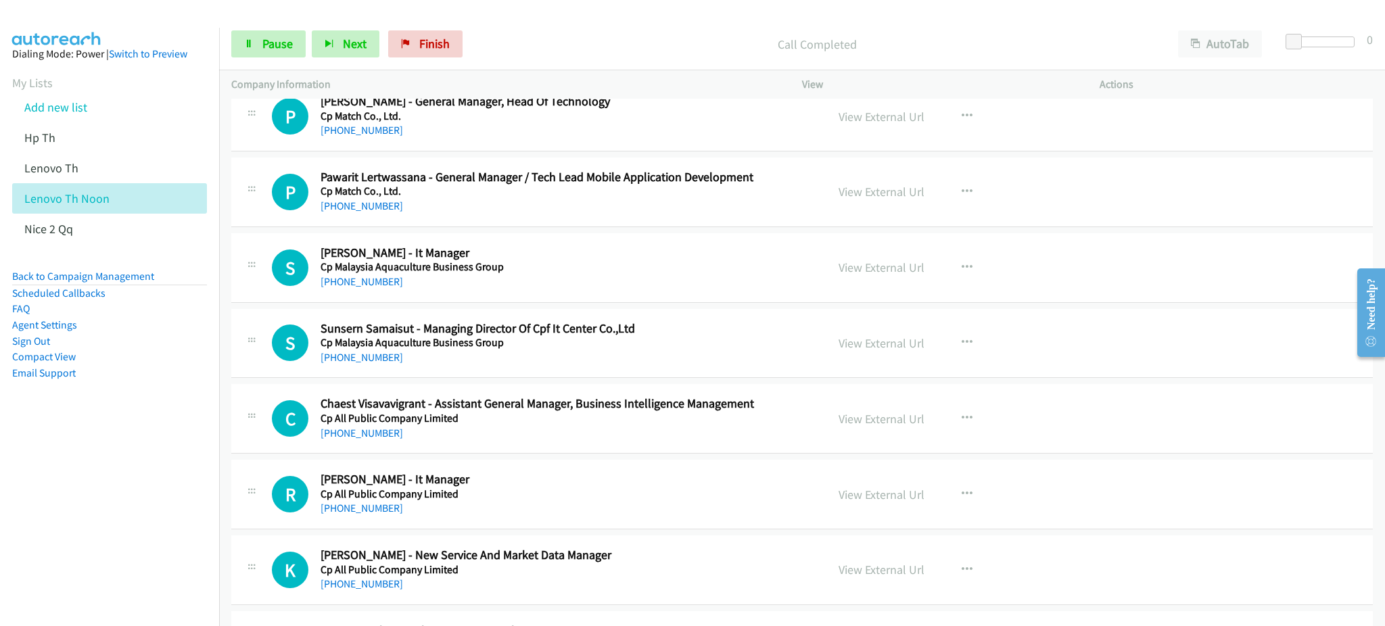
scroll to position [6221, 0]
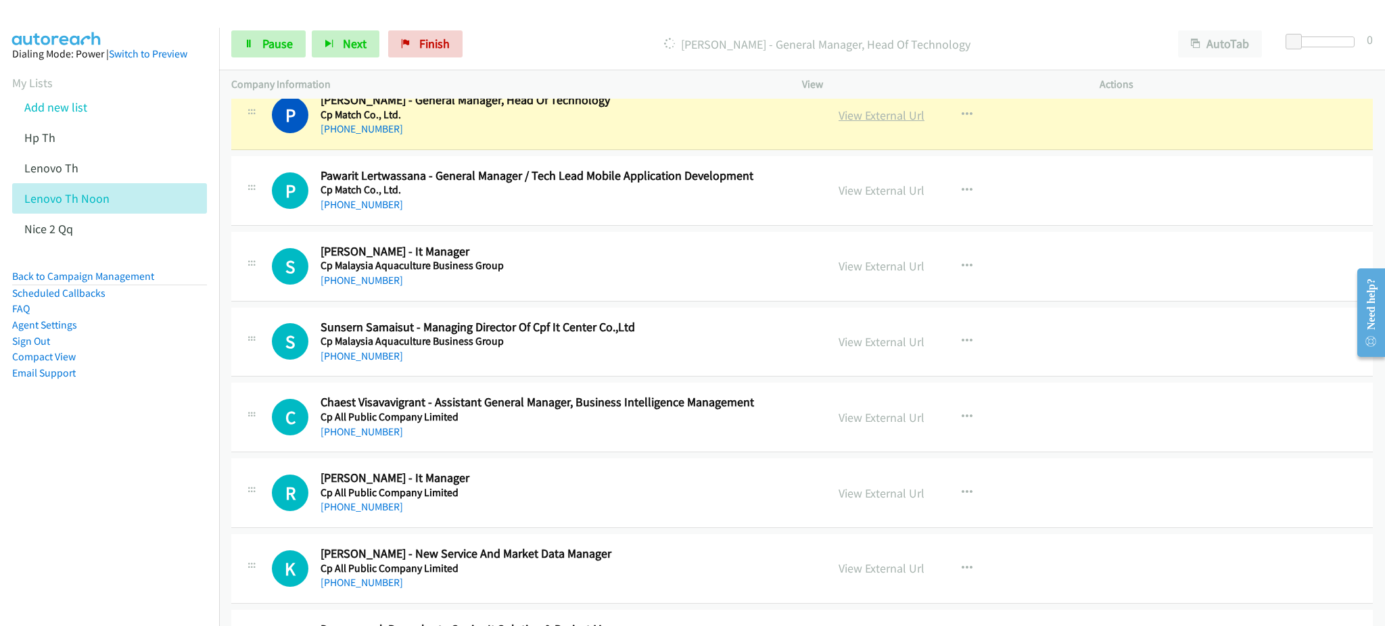
click at [890, 123] on link "View External Url" at bounding box center [882, 116] width 86 height 16
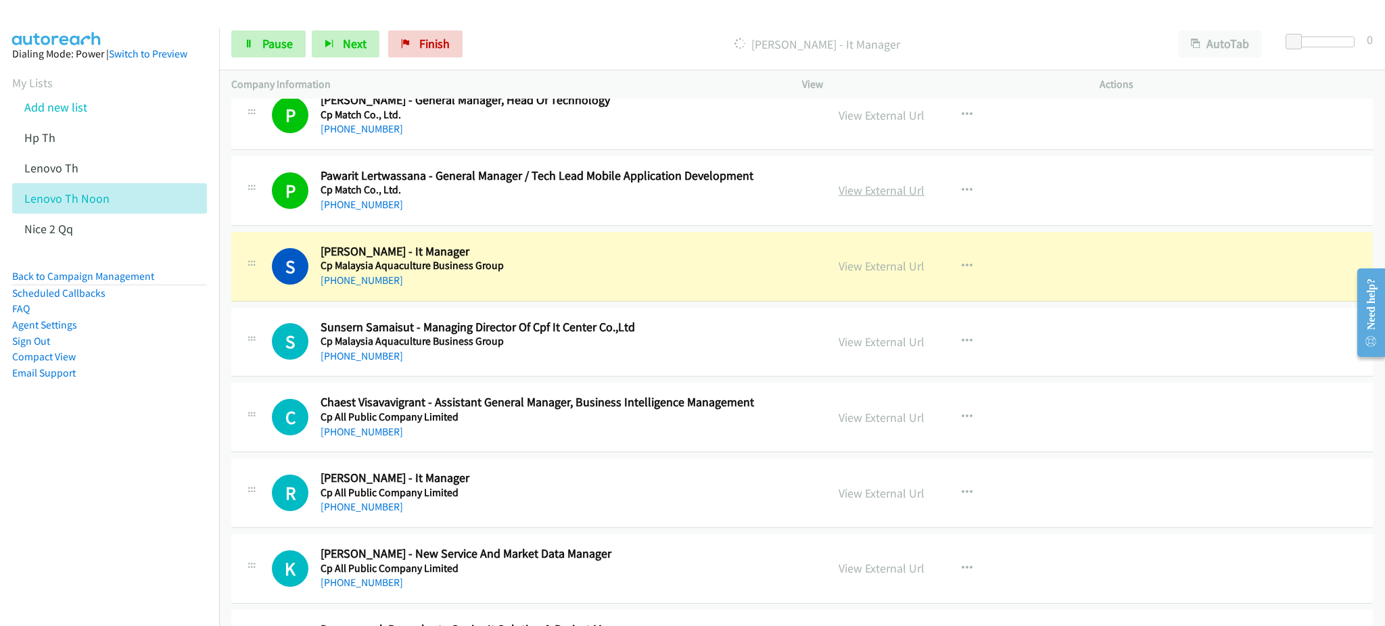
click at [872, 189] on link "View External Url" at bounding box center [882, 191] width 86 height 16
click at [873, 268] on link "View External Url" at bounding box center [882, 266] width 86 height 16
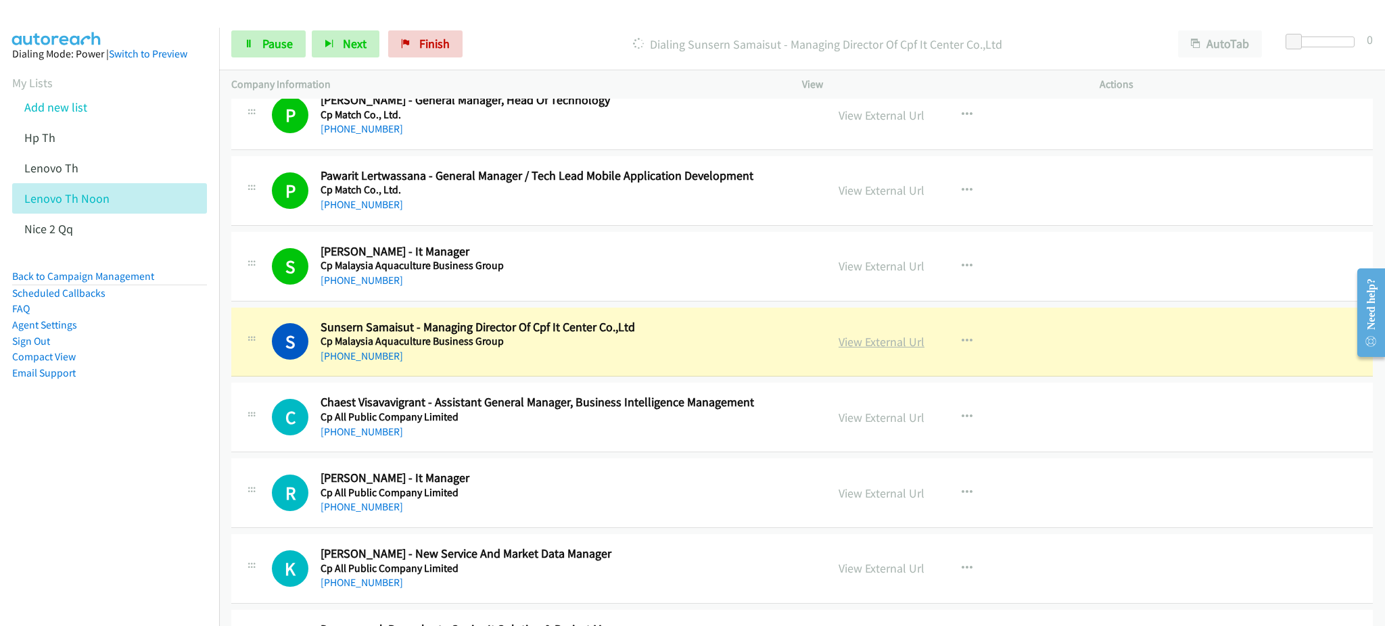
click at [852, 341] on link "View External Url" at bounding box center [882, 342] width 86 height 16
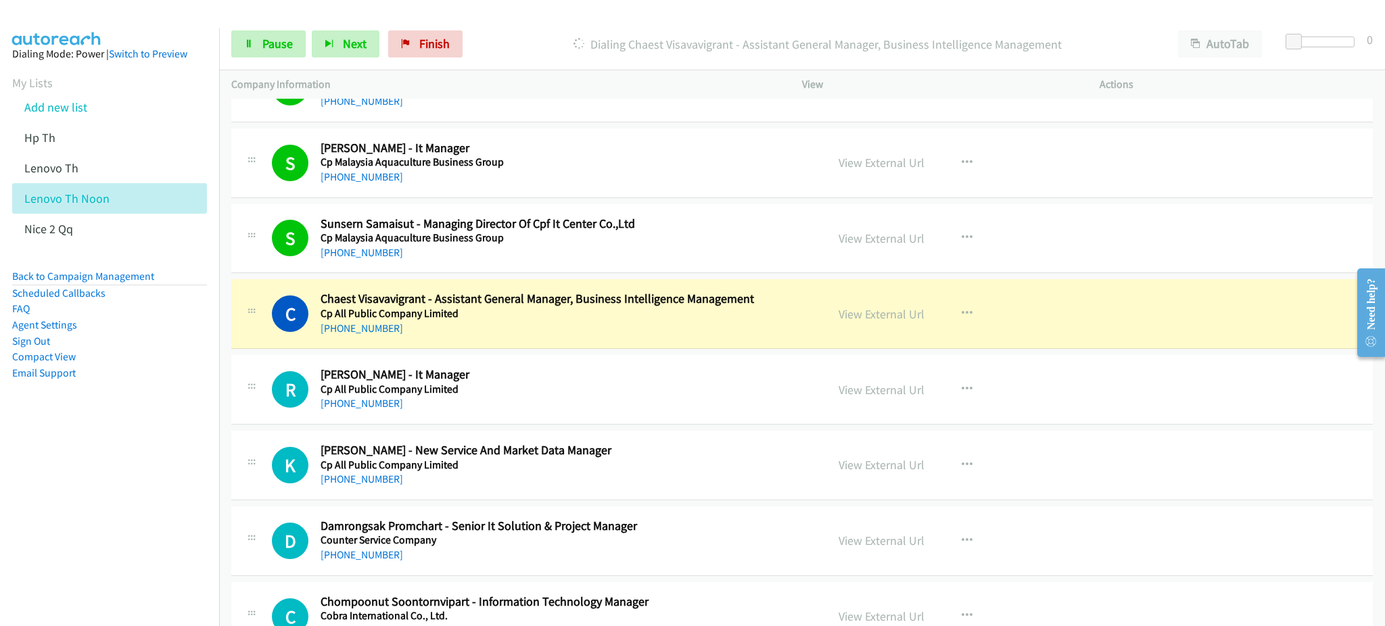
scroll to position [6401, 0]
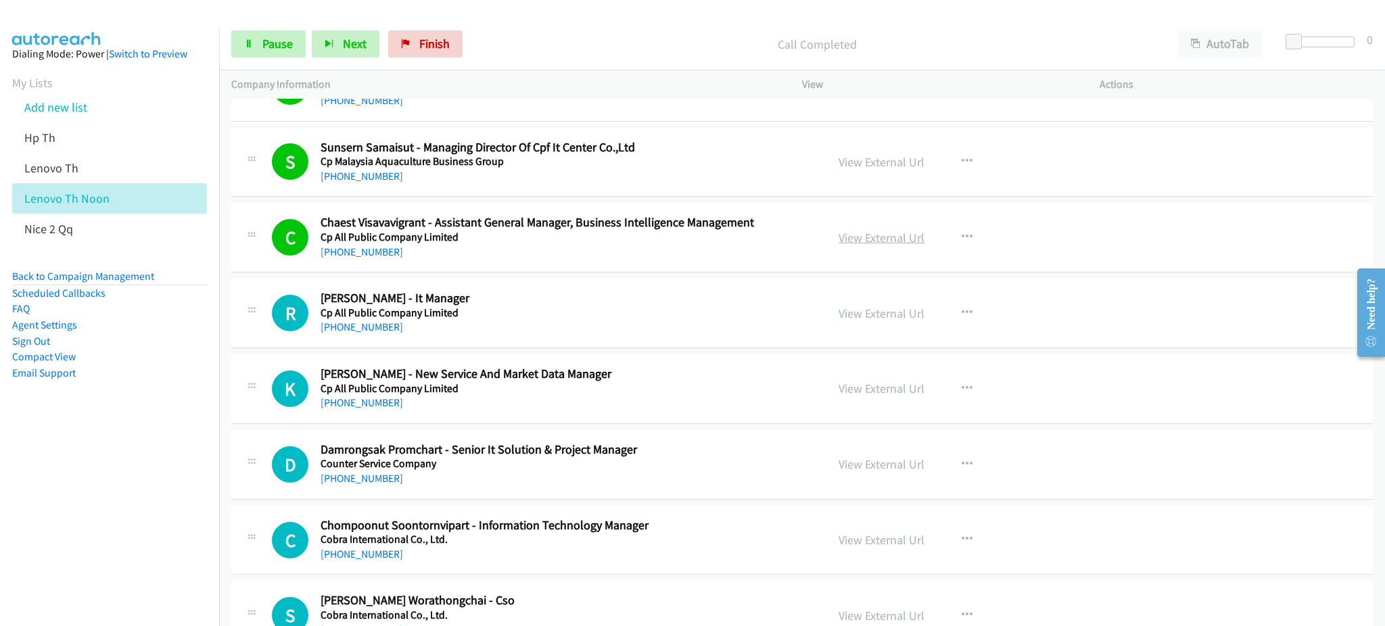
click at [901, 238] on link "View External Url" at bounding box center [882, 238] width 86 height 16
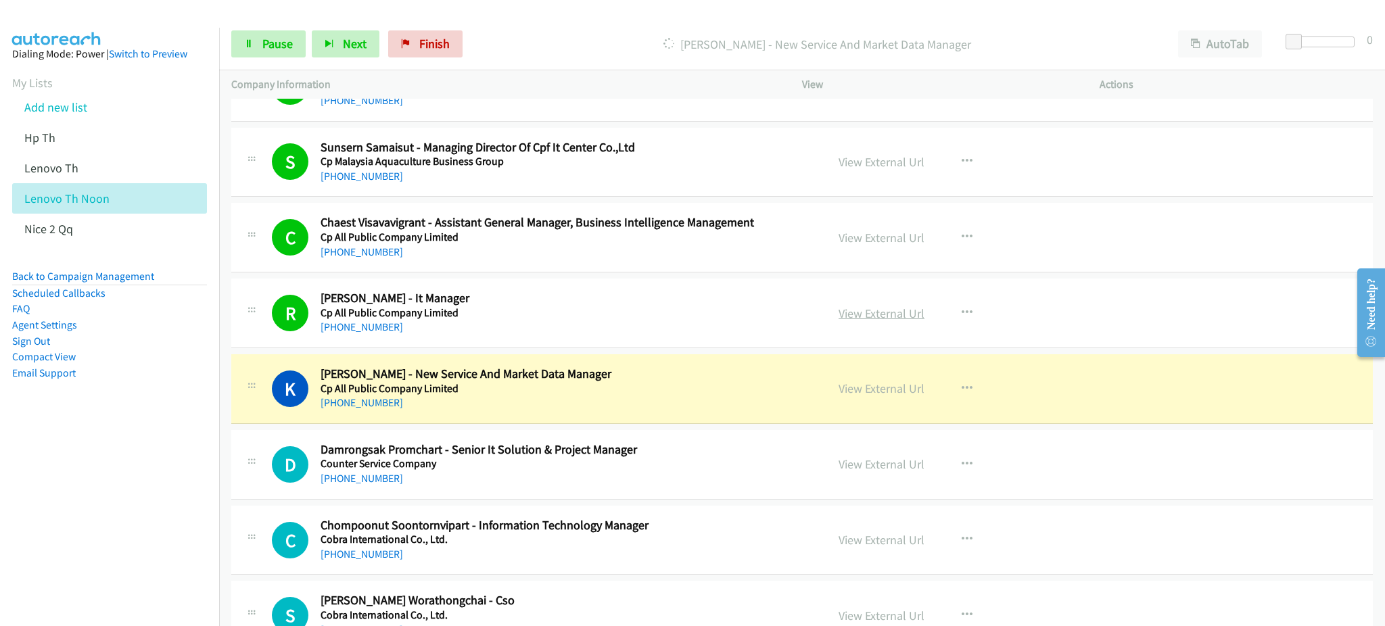
click at [866, 311] on link "View External Url" at bounding box center [882, 314] width 86 height 16
click at [883, 390] on link "View External Url" at bounding box center [882, 389] width 86 height 16
